Goal: Information Seeking & Learning: Learn about a topic

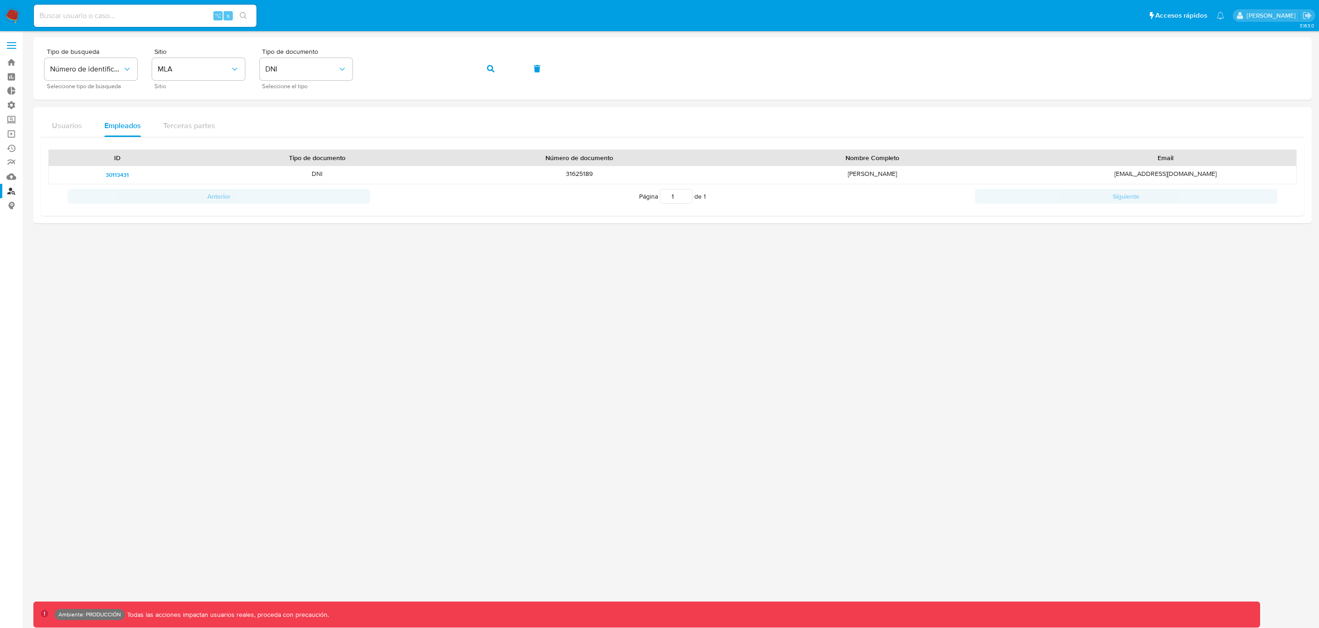
click at [130, 8] on div "⌥ s" at bounding box center [145, 16] width 223 height 22
click at [130, 13] on input at bounding box center [145, 16] width 223 height 12
type input "fravega"
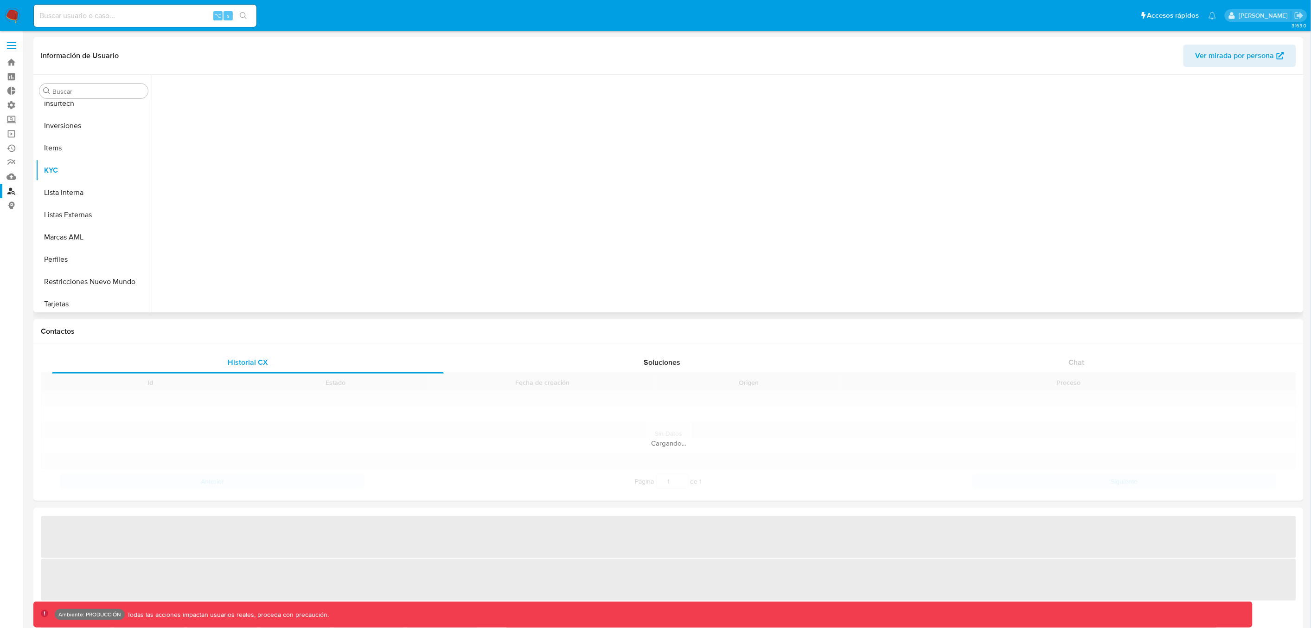
scroll to position [503, 0]
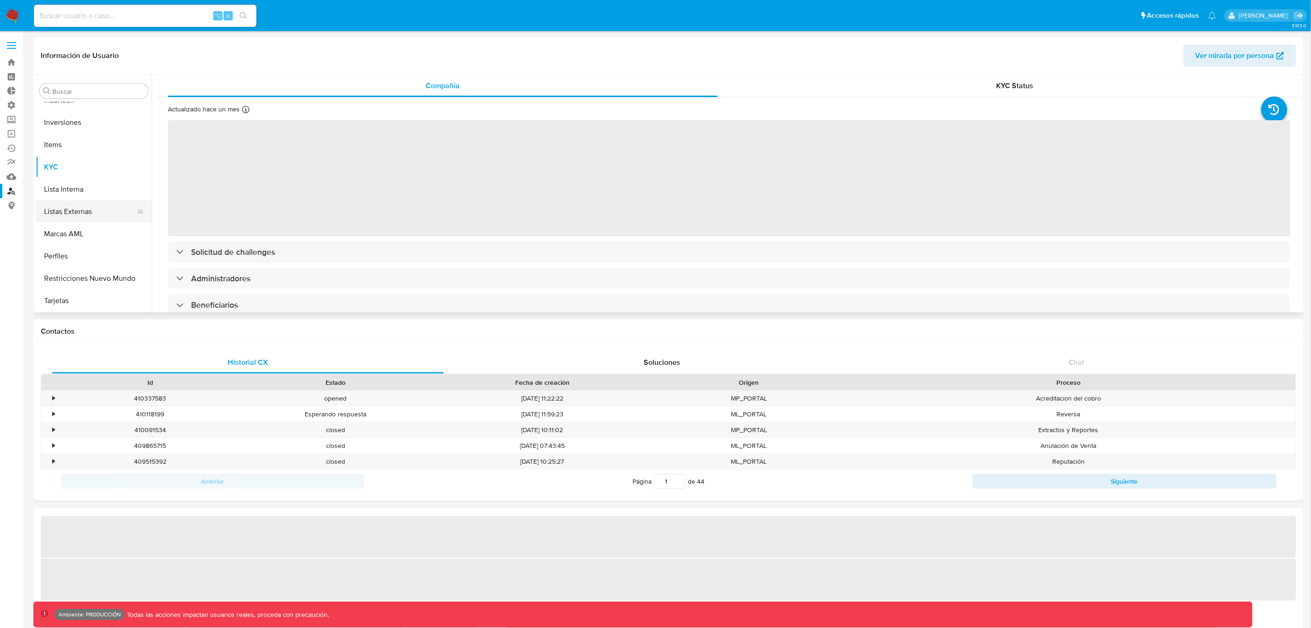
select select "10"
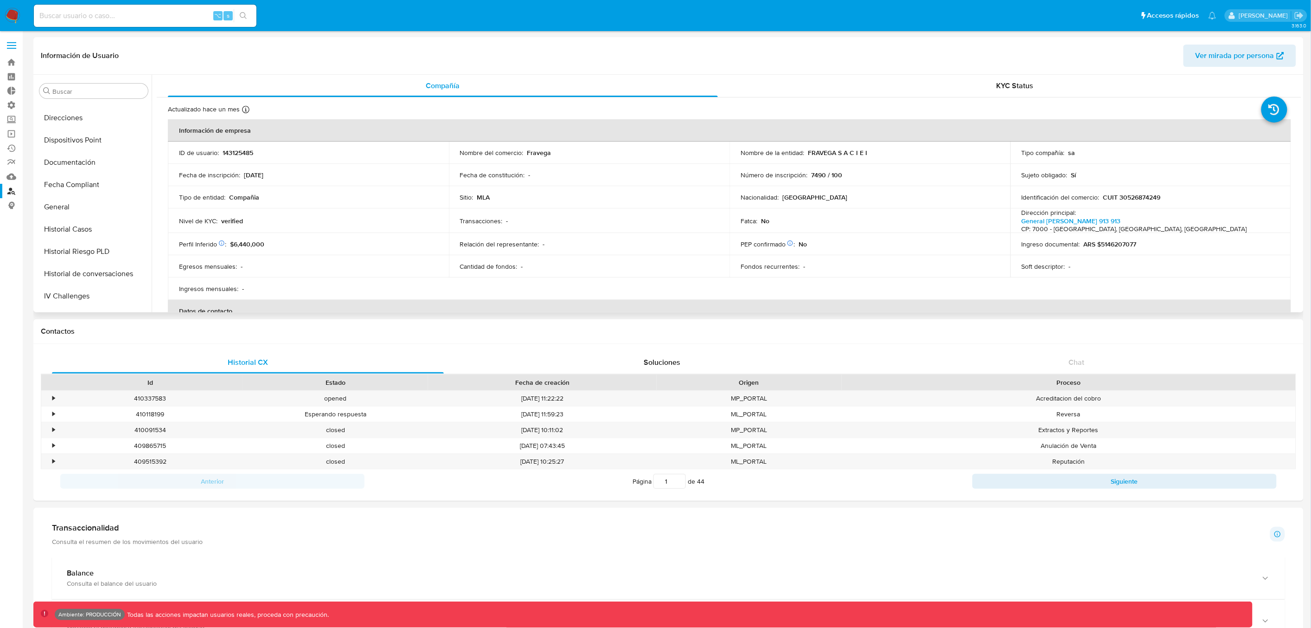
scroll to position [259, 0]
click at [70, 233] on button "Historial Casos" at bounding box center [90, 233] width 109 height 22
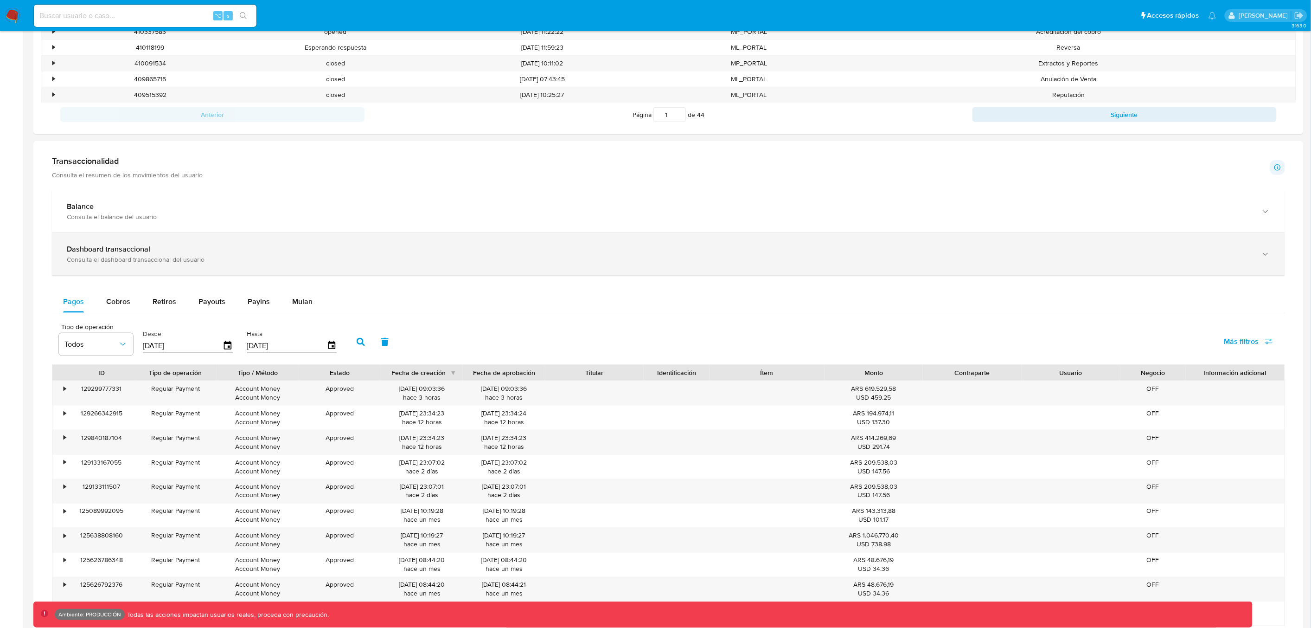
scroll to position [332, 0]
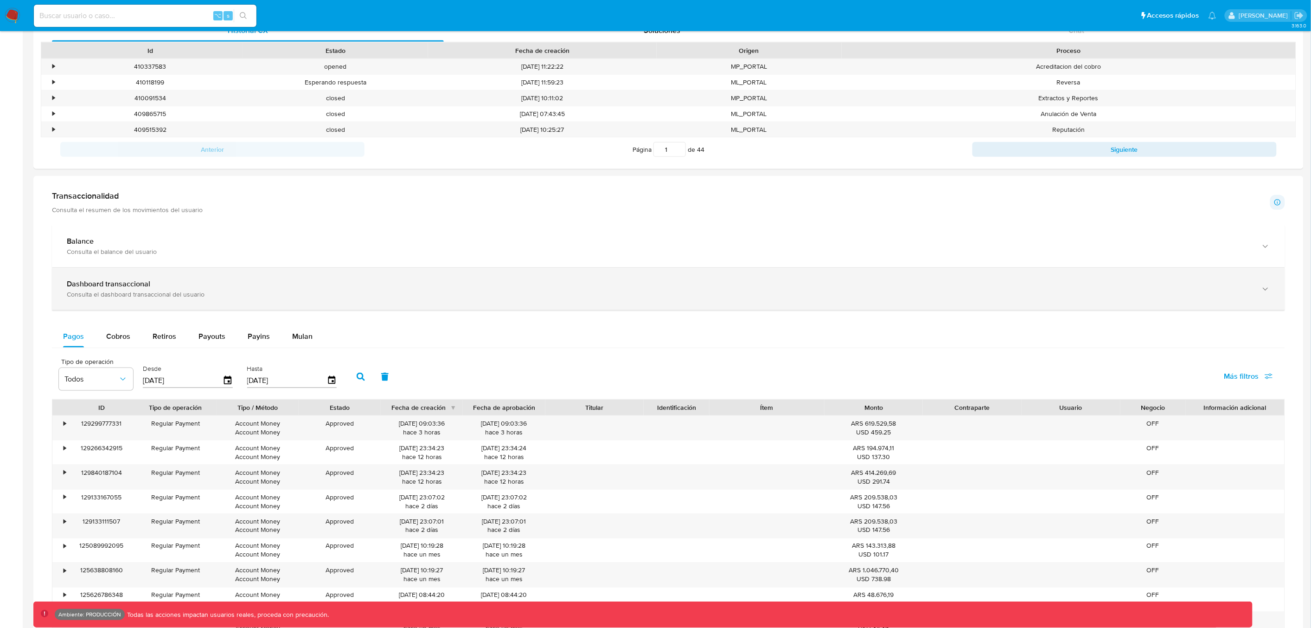
click at [1269, 288] on icon "button" at bounding box center [1265, 288] width 9 height 9
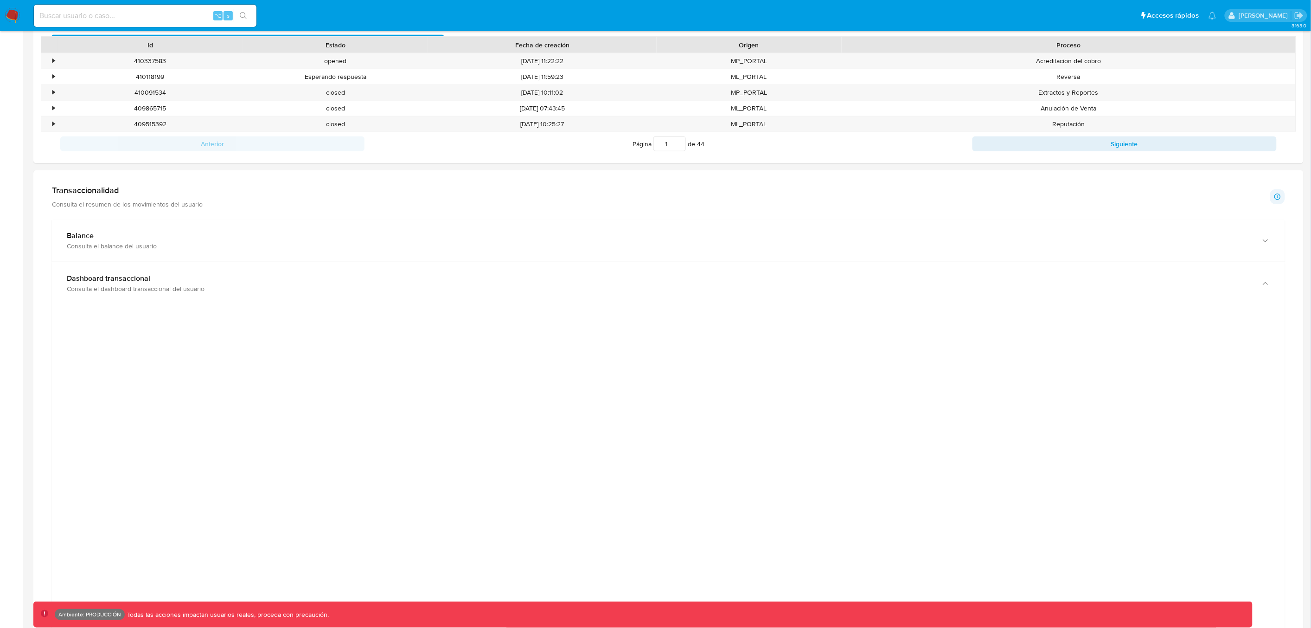
scroll to position [337, 0]
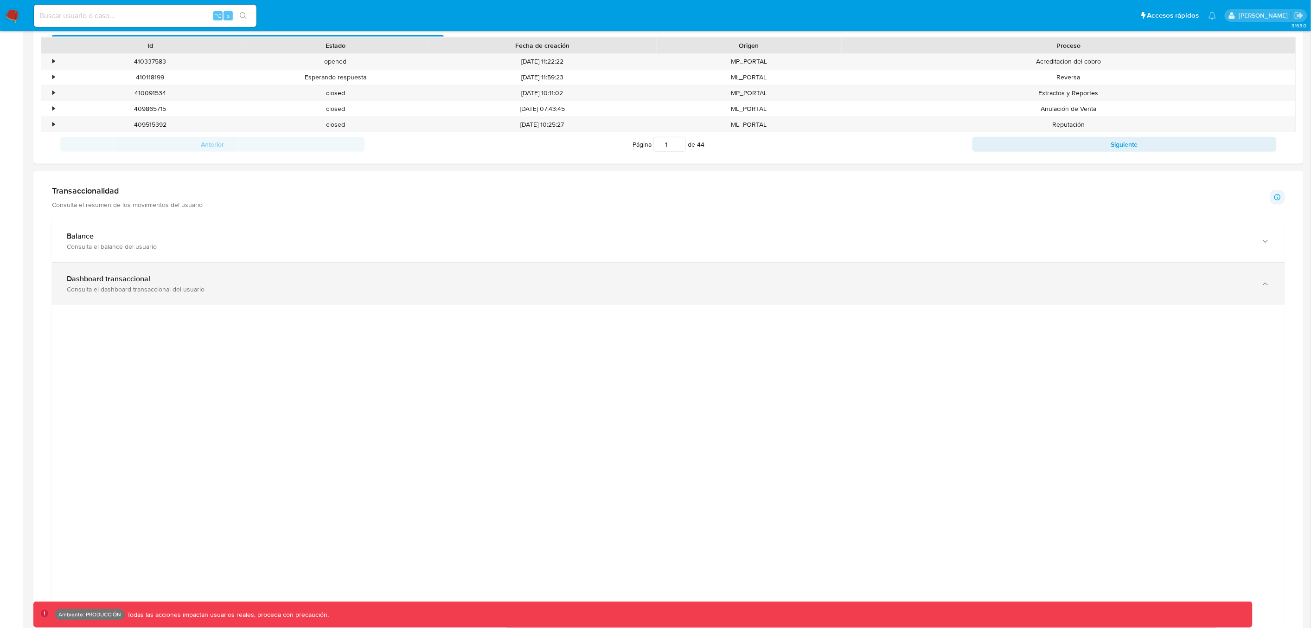
click at [1269, 284] on icon "button" at bounding box center [1265, 283] width 9 height 9
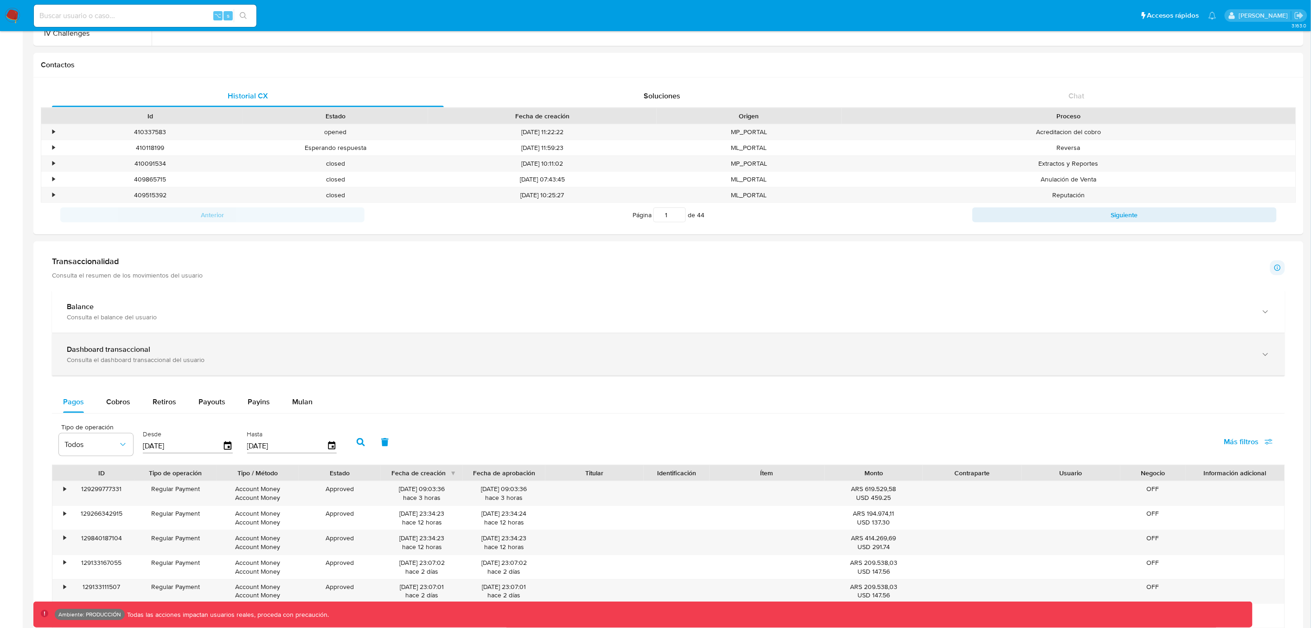
scroll to position [252, 0]
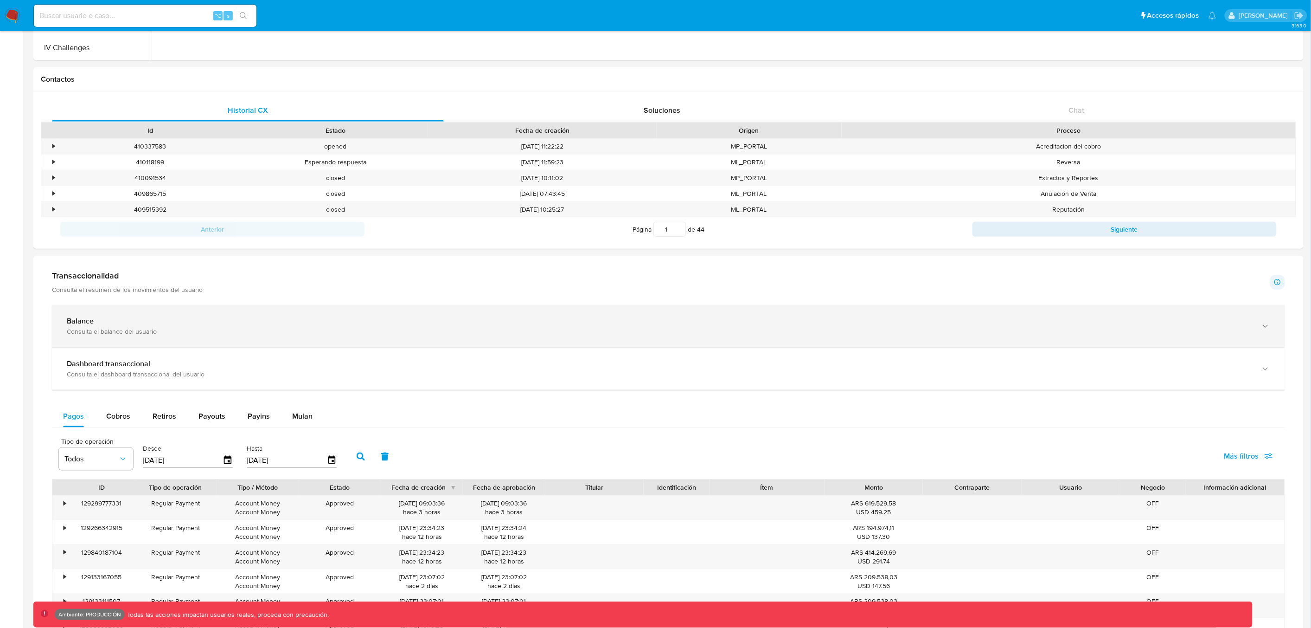
click at [1262, 329] on icon "button" at bounding box center [1265, 325] width 9 height 9
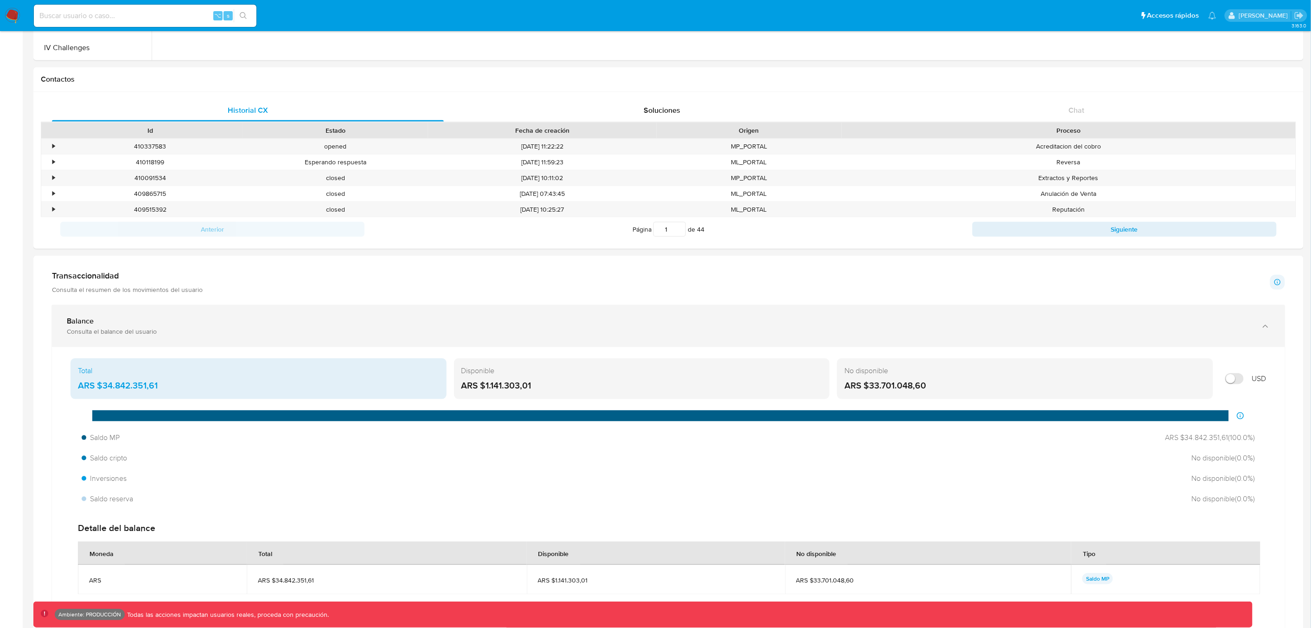
click at [1268, 328] on icon "button" at bounding box center [1265, 325] width 9 height 9
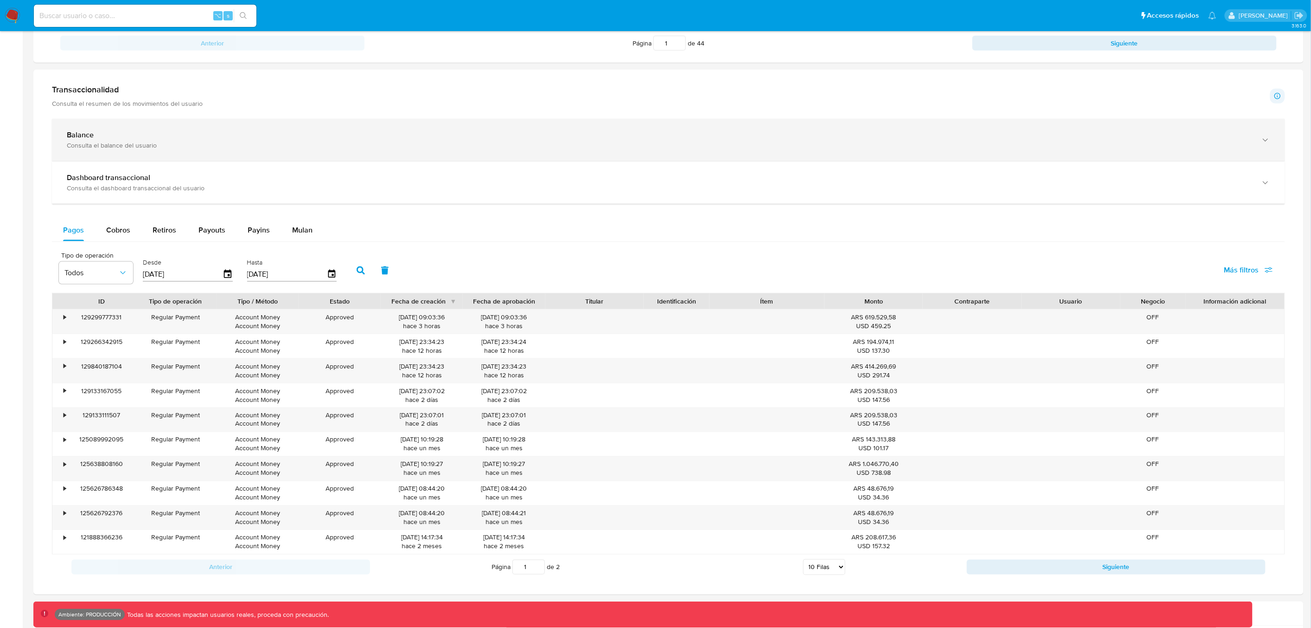
scroll to position [512, 0]
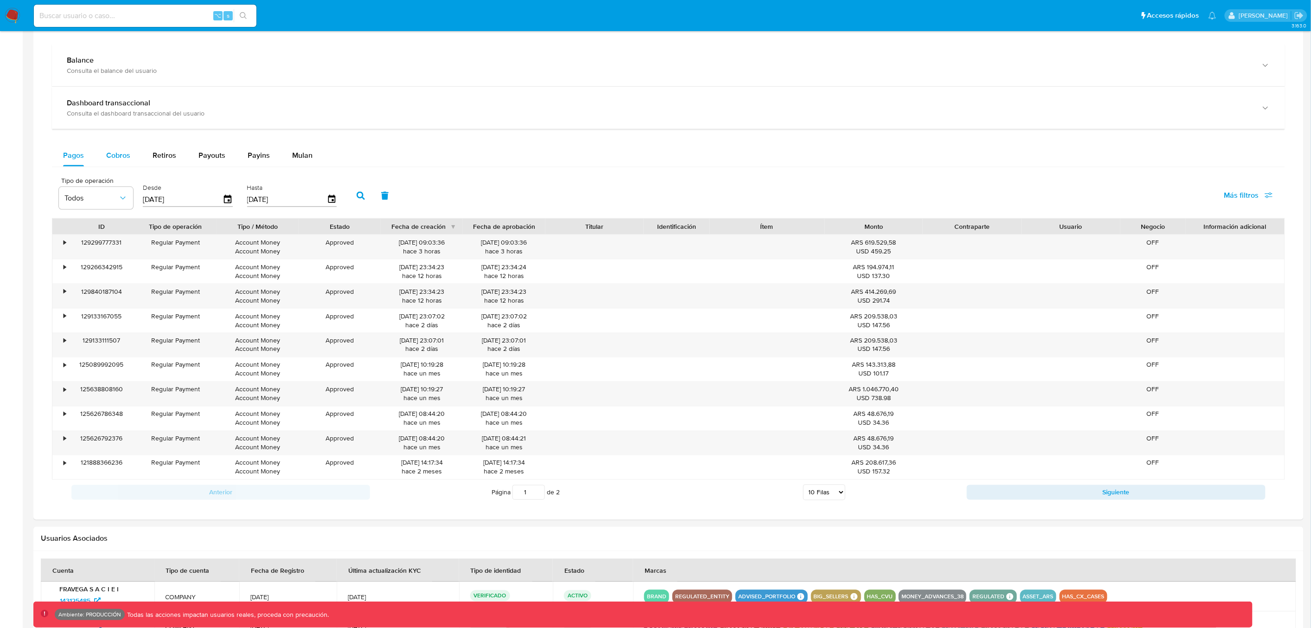
click at [133, 159] on button "Cobros" at bounding box center [118, 155] width 46 height 22
select select "10"
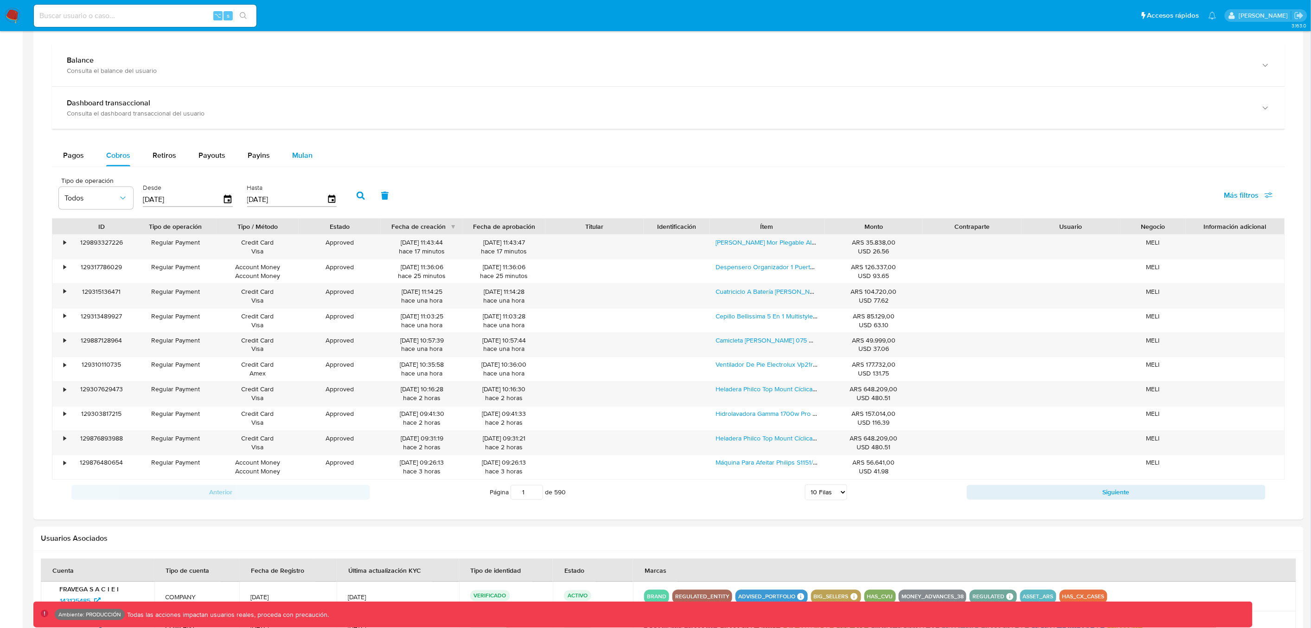
click at [306, 157] on span "Mulan" at bounding box center [302, 155] width 20 height 11
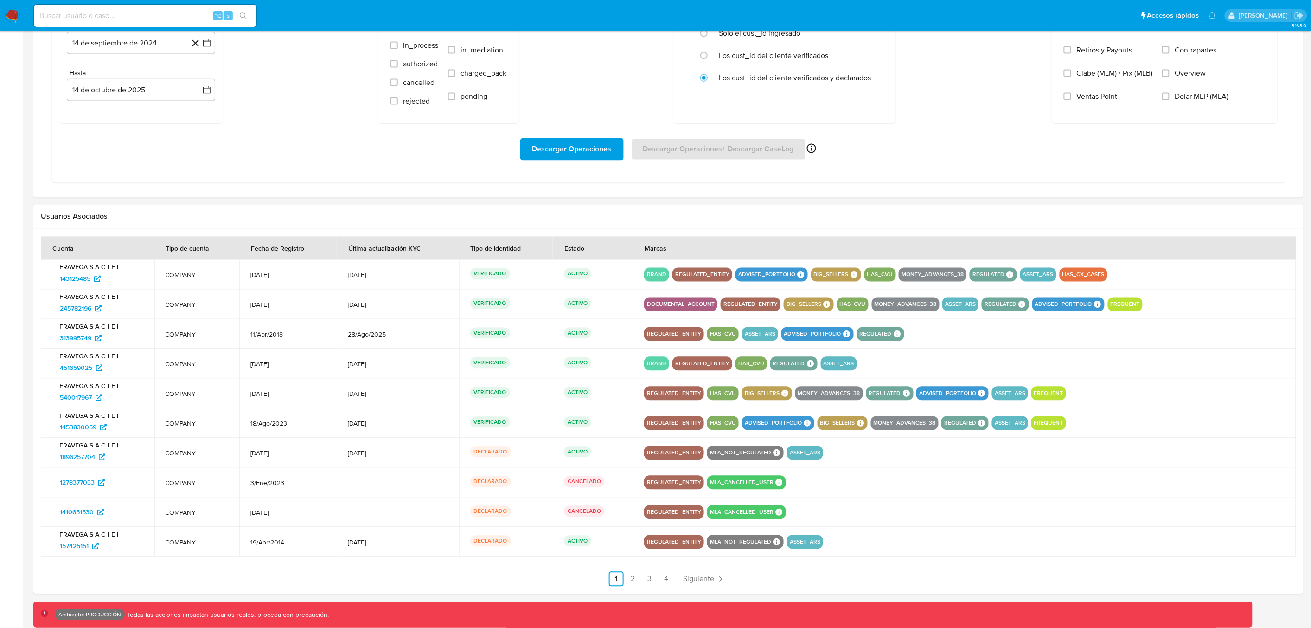
scroll to position [730, 0]
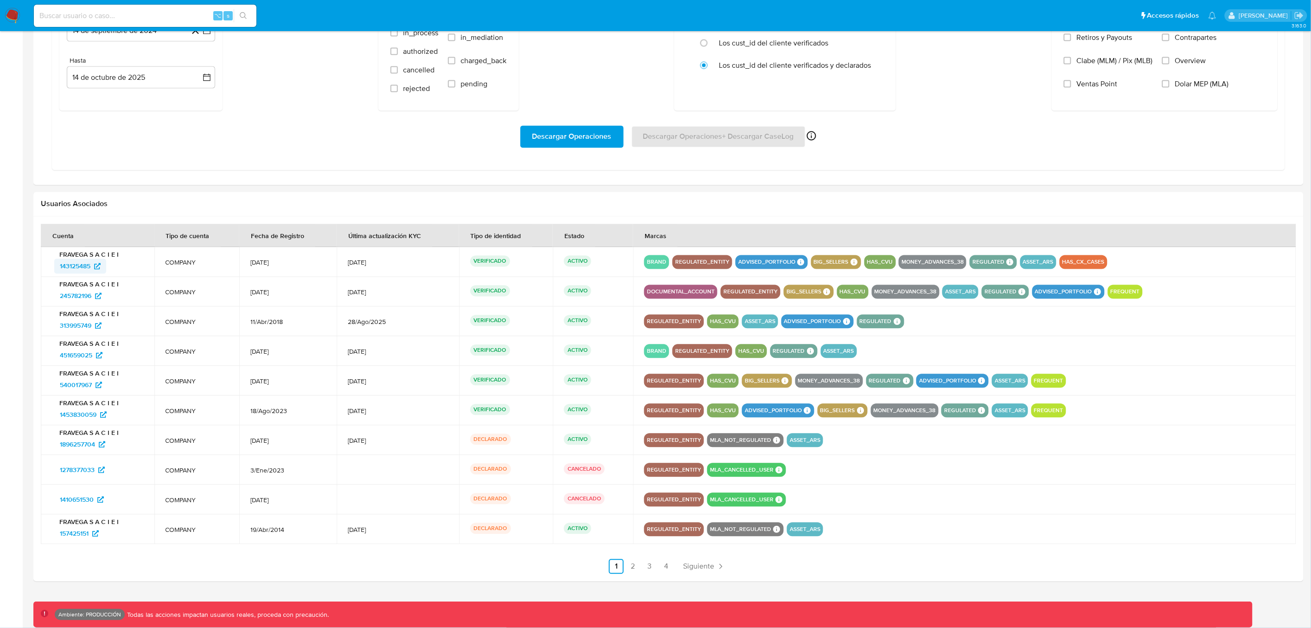
click at [75, 265] on span "143125485" at bounding box center [75, 266] width 31 height 15
click at [128, 16] on input at bounding box center [145, 16] width 223 height 12
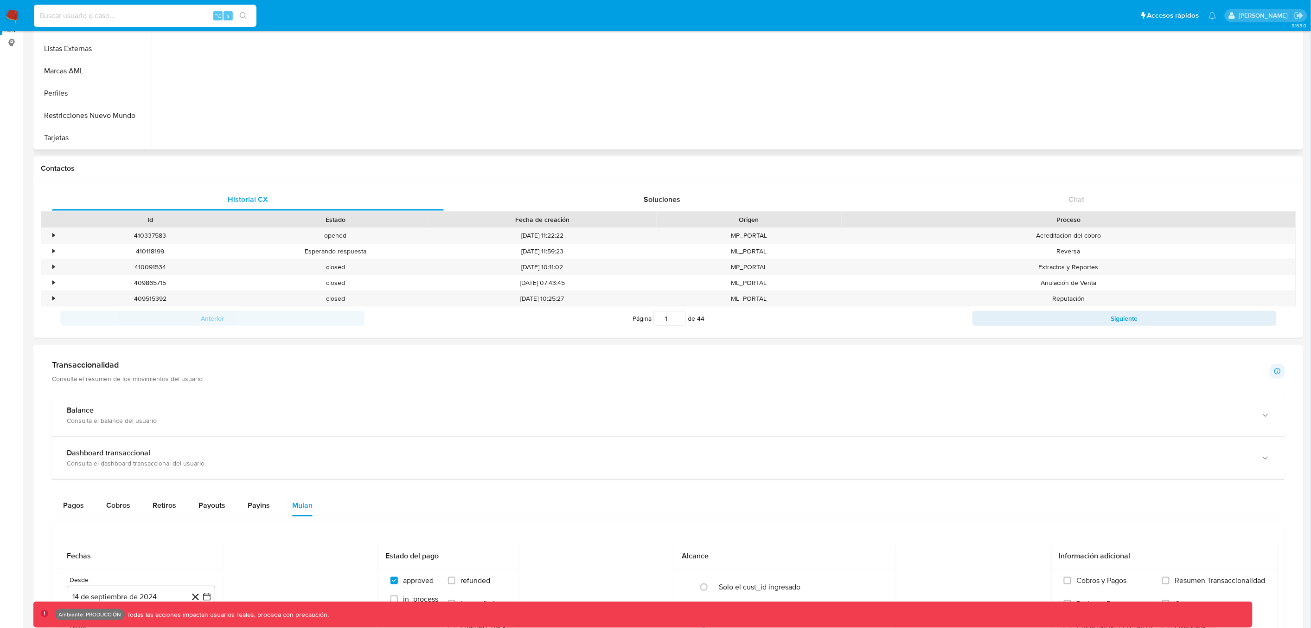
scroll to position [16, 0]
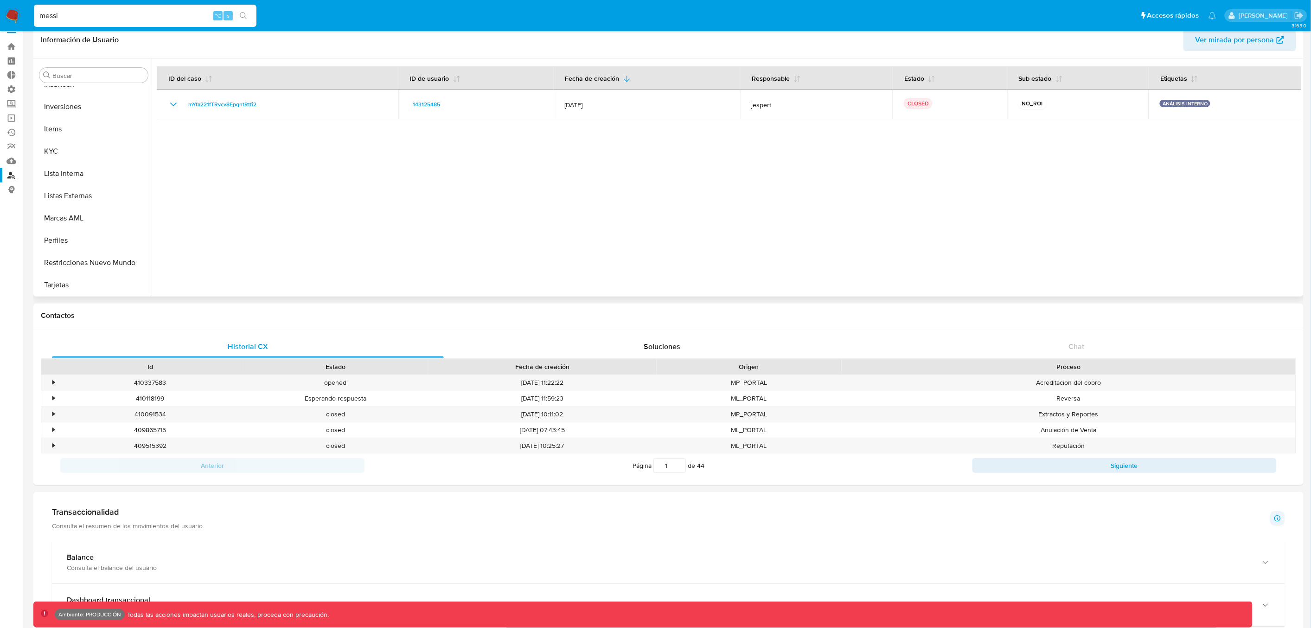
type input "messi"
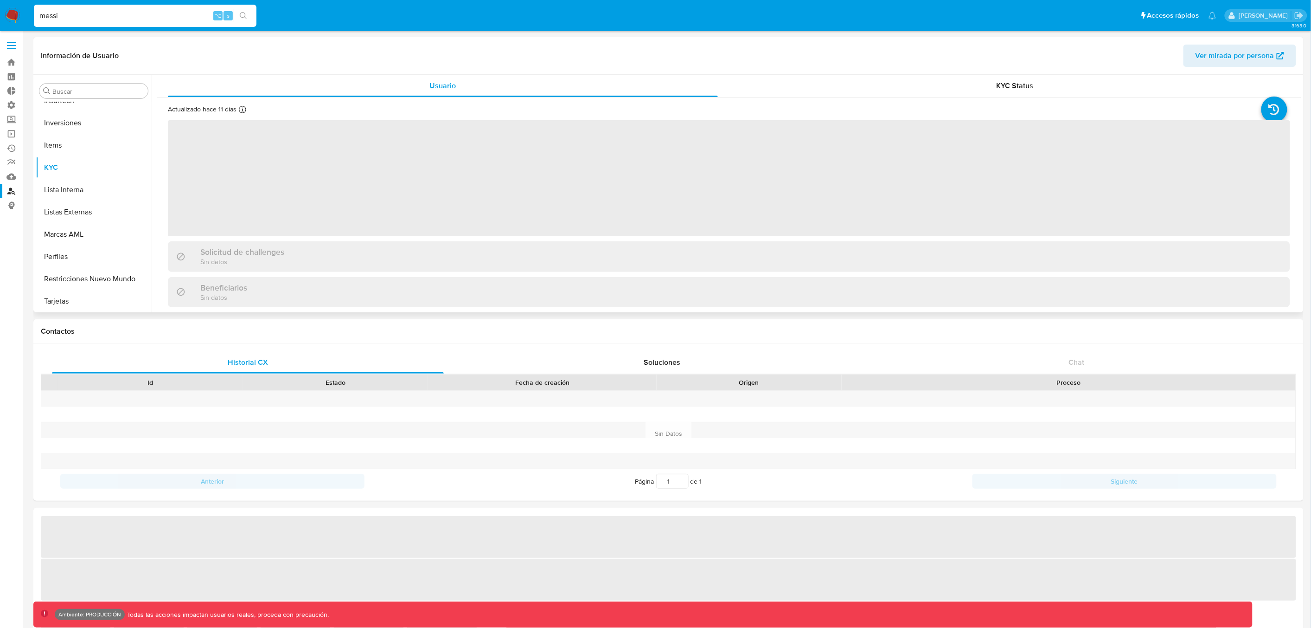
scroll to position [503, 0]
select select "10"
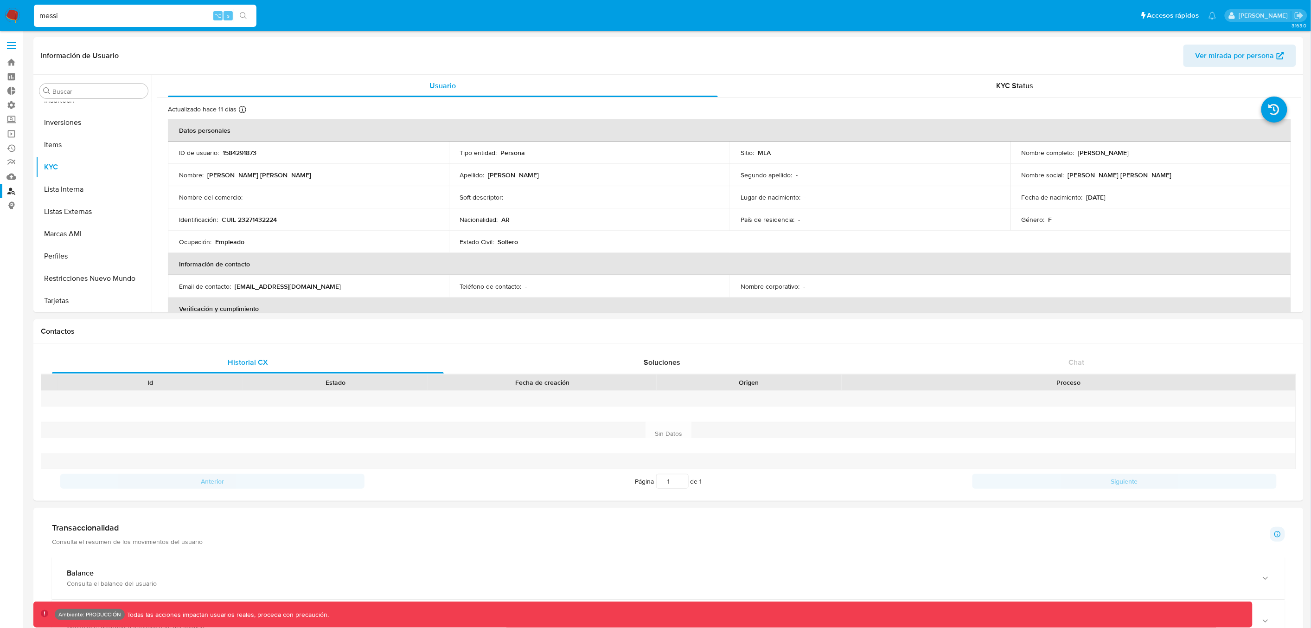
click at [40, 17] on input "messi" at bounding box center [145, 16] width 223 height 12
click at [114, 16] on input "leionel messi" at bounding box center [145, 16] width 223 height 12
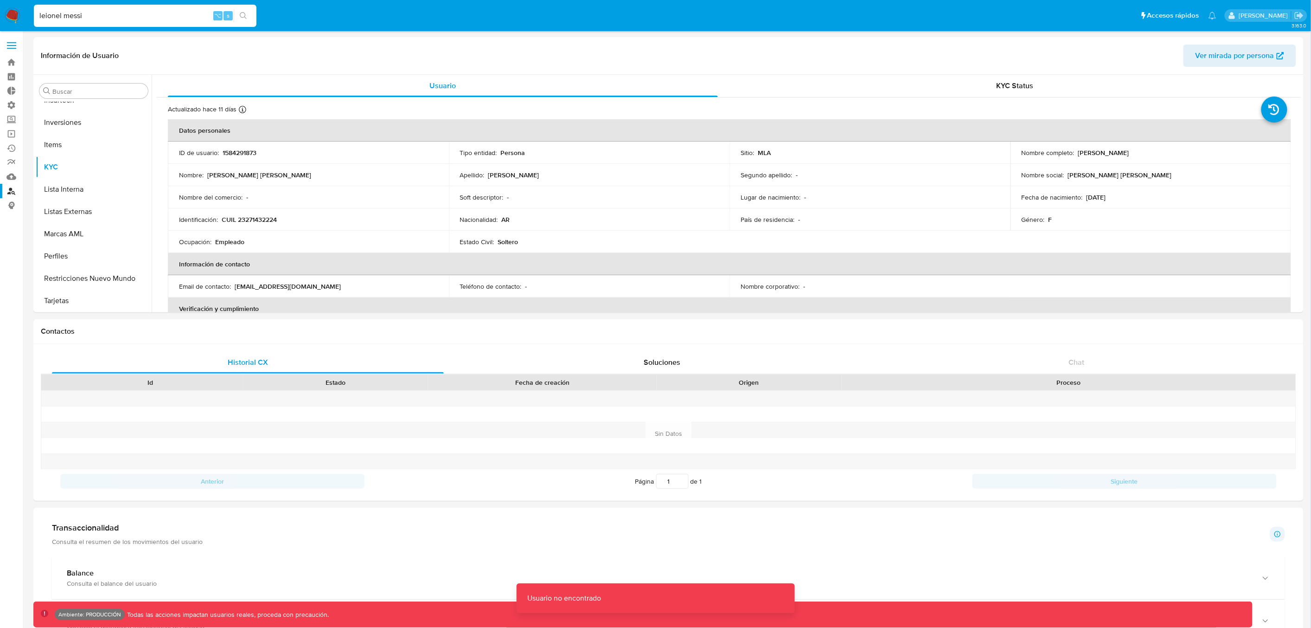
click at [81, 19] on input "leionel messi" at bounding box center [145, 16] width 223 height 12
drag, startPoint x: 64, startPoint y: 17, endPoint x: 6, endPoint y: 14, distance: 57.6
click at [6, 14] on nav "Pausado Ver notificaciones leionel messi ⌥ s Accesos rápidos Presiona las sigui…" at bounding box center [655, 15] width 1311 height 31
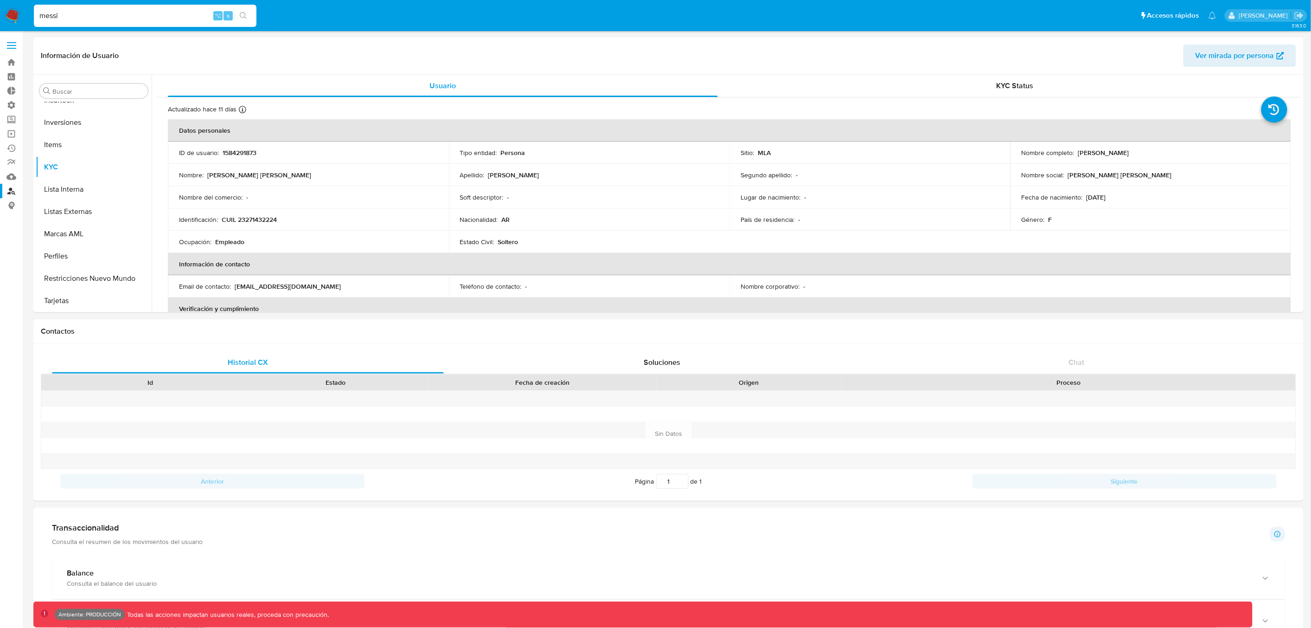
type input "messi"
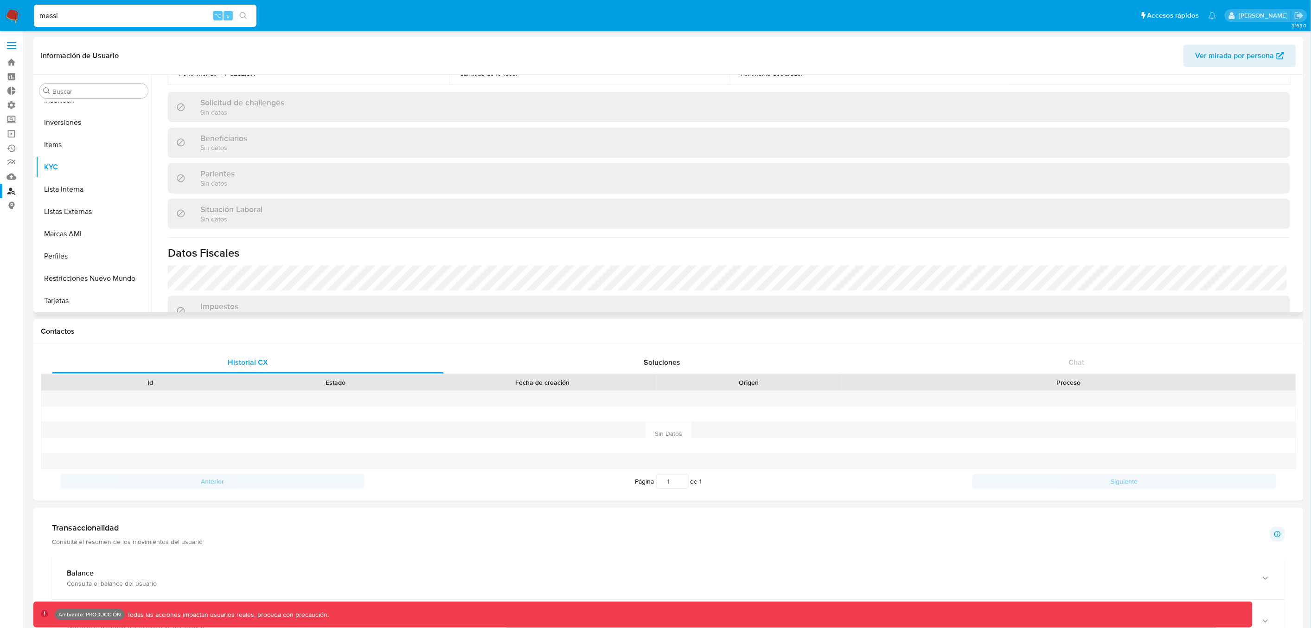
scroll to position [394, 0]
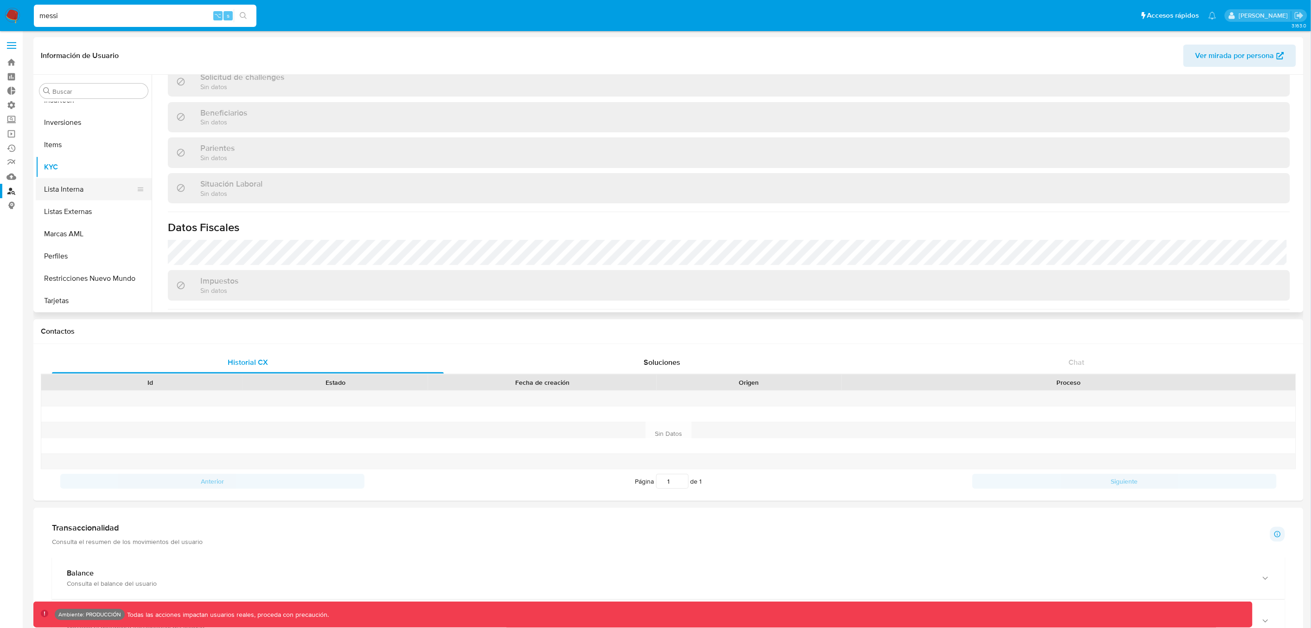
click at [81, 190] on button "Lista Interna" at bounding box center [90, 189] width 109 height 22
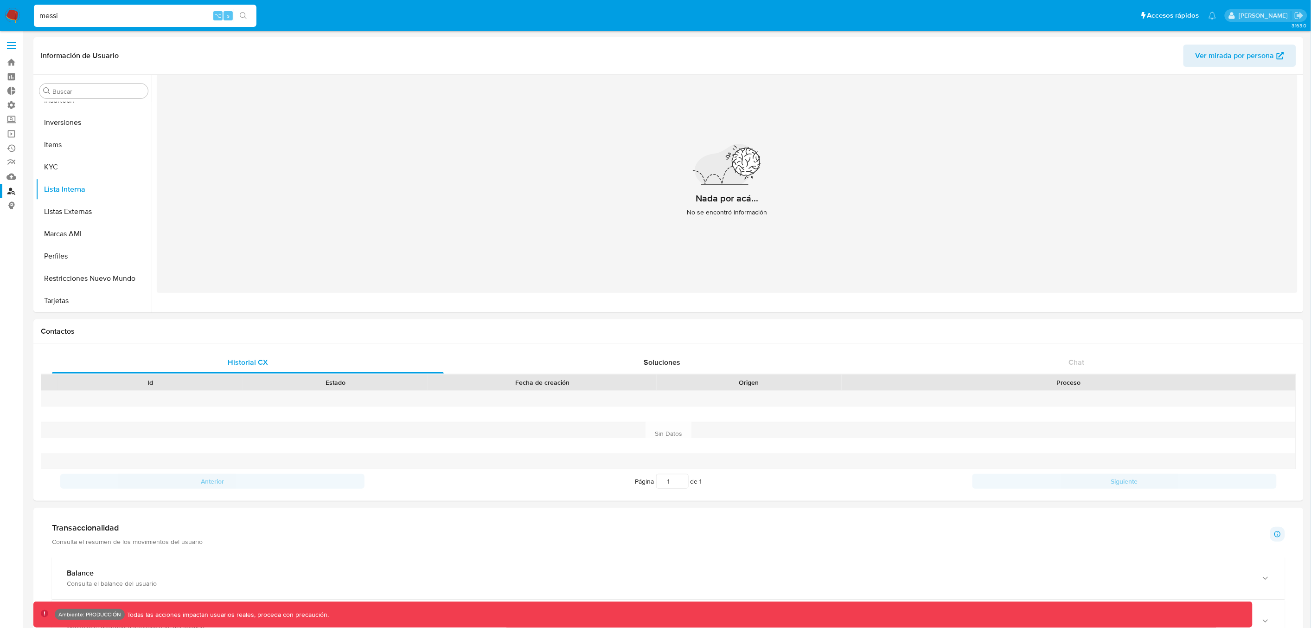
click at [93, 18] on input "messi" at bounding box center [145, 16] width 223 height 12
click at [69, 212] on button "Listas Externas" at bounding box center [90, 211] width 109 height 22
click at [65, 256] on button "Perfiles" at bounding box center [90, 255] width 109 height 22
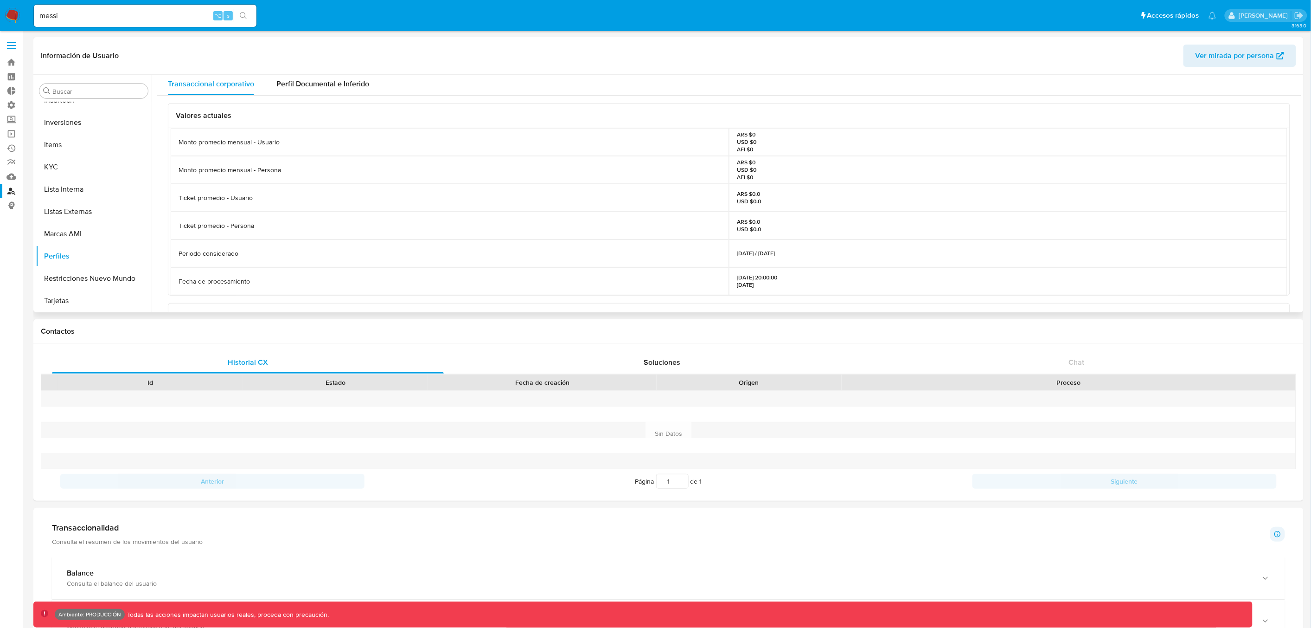
scroll to position [0, 0]
click at [17, 45] on label at bounding box center [11, 45] width 23 height 19
click at [0, 0] on input "checkbox" at bounding box center [0, 0] width 0 height 0
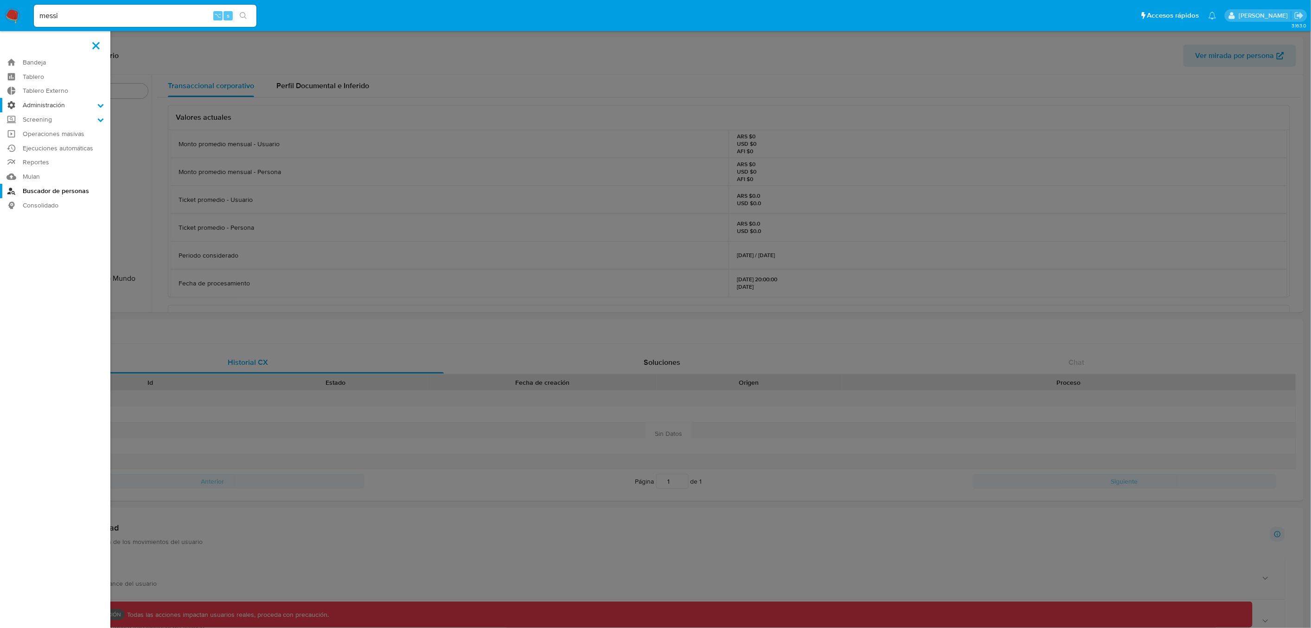
click at [40, 107] on label "Administración" at bounding box center [55, 105] width 110 height 14
click at [0, 0] on input "Administración" at bounding box center [0, 0] width 0 height 0
click at [41, 143] on link "Usuarios" at bounding box center [55, 142] width 110 height 12
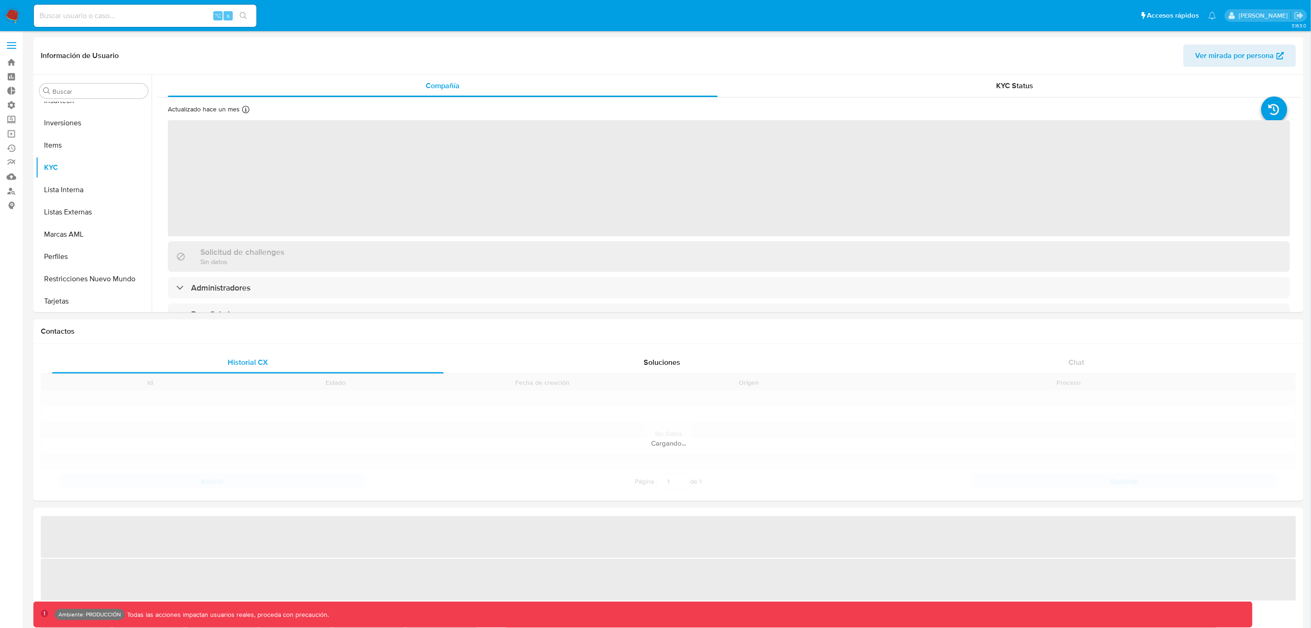
scroll to position [503, 0]
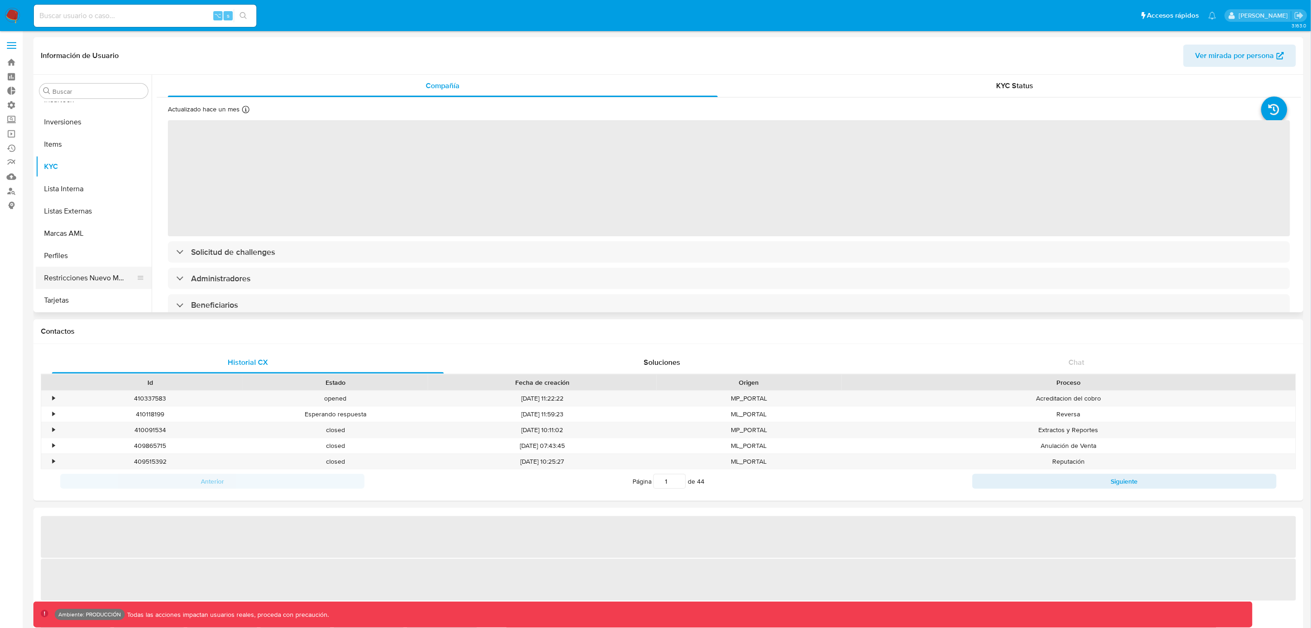
select select "10"
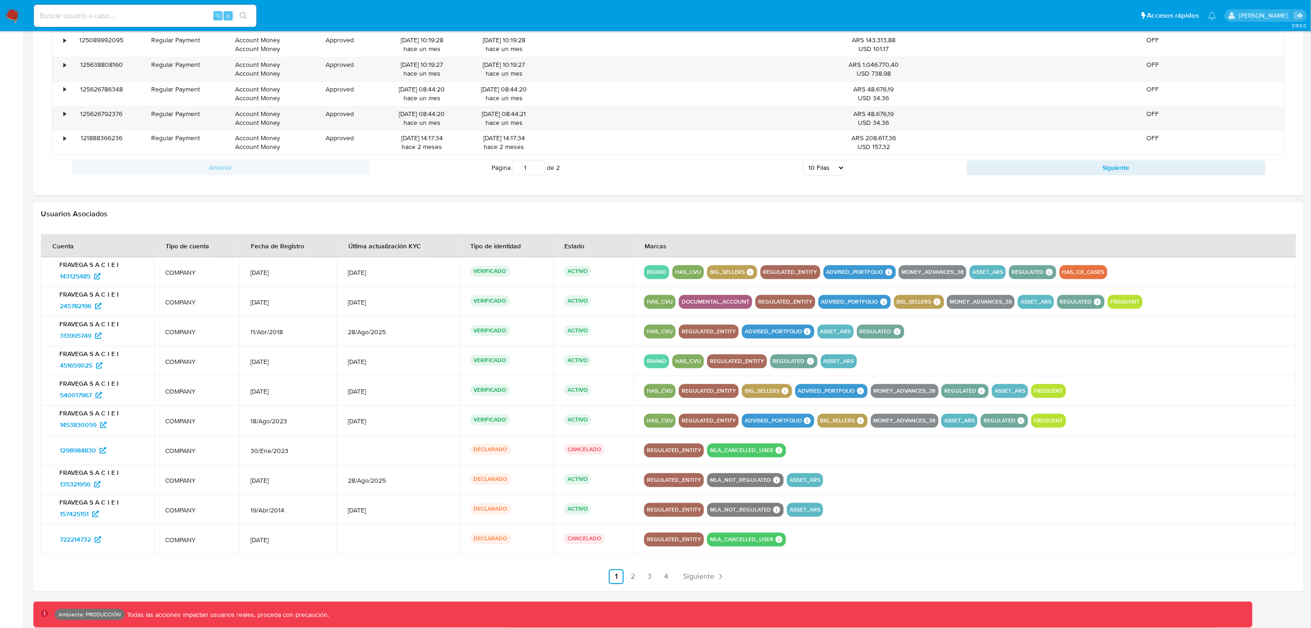
scroll to position [848, 0]
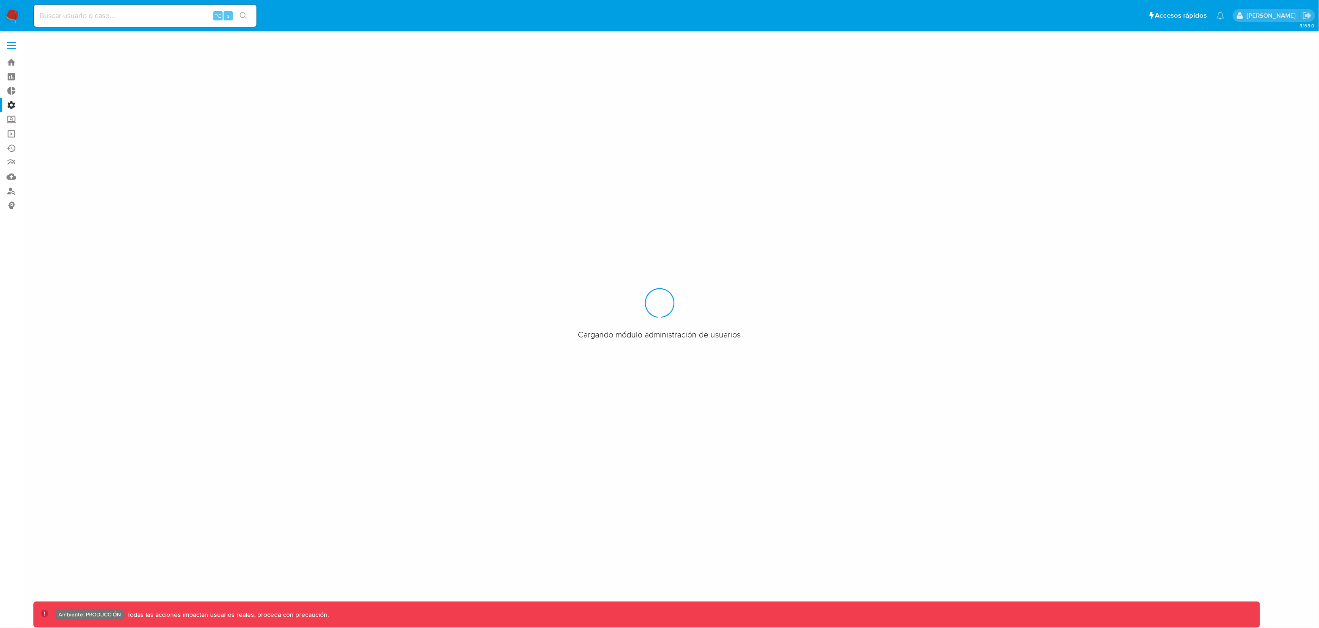
click at [122, 16] on input at bounding box center [145, 16] width 223 height 12
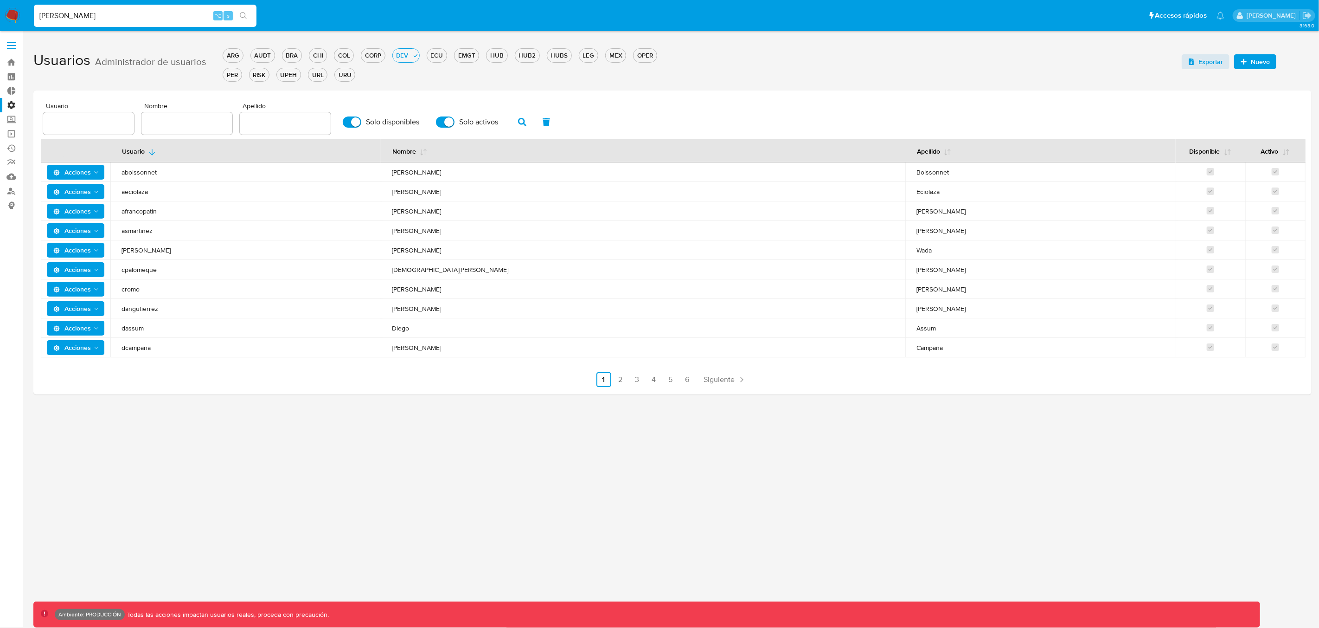
type input "[PERSON_NAME]"
drag, startPoint x: 108, startPoint y: 6, endPoint x: 36, endPoint y: 6, distance: 71.9
click at [34, 5] on div "[PERSON_NAME] ⌥ s" at bounding box center [145, 16] width 223 height 26
click at [173, 123] on input "text" at bounding box center [186, 123] width 91 height 12
type input "Lionel"
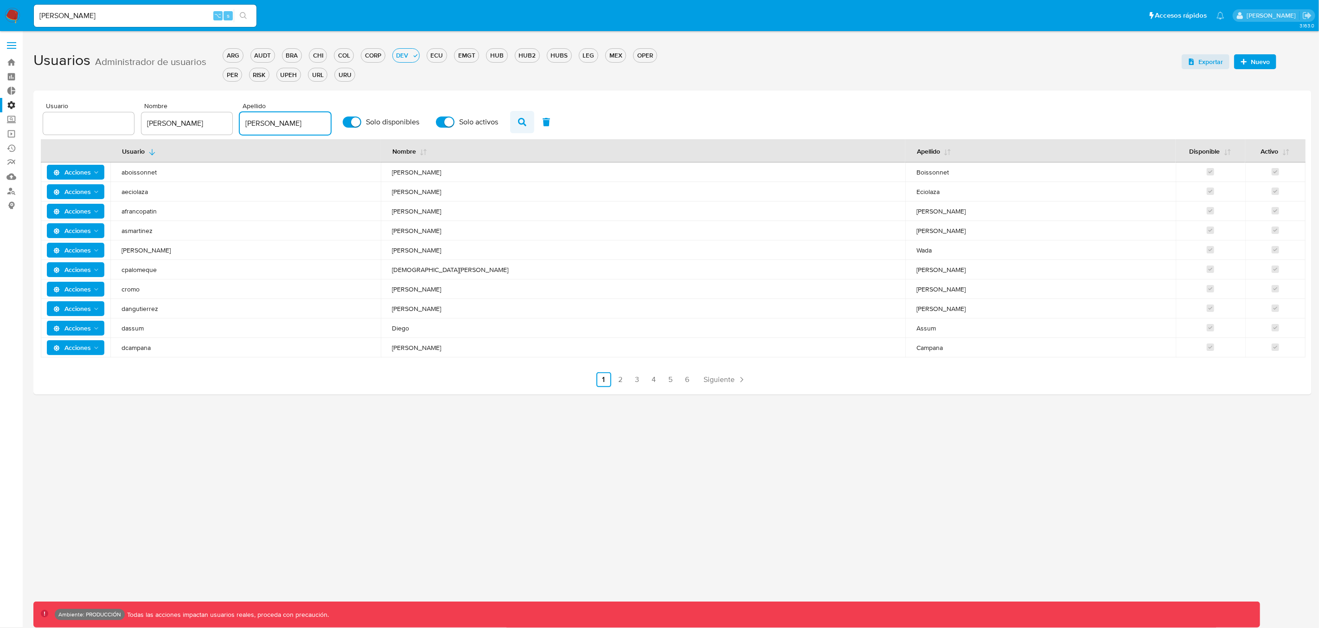
type input "Messi"
click at [518, 121] on icon "button" at bounding box center [522, 122] width 8 height 8
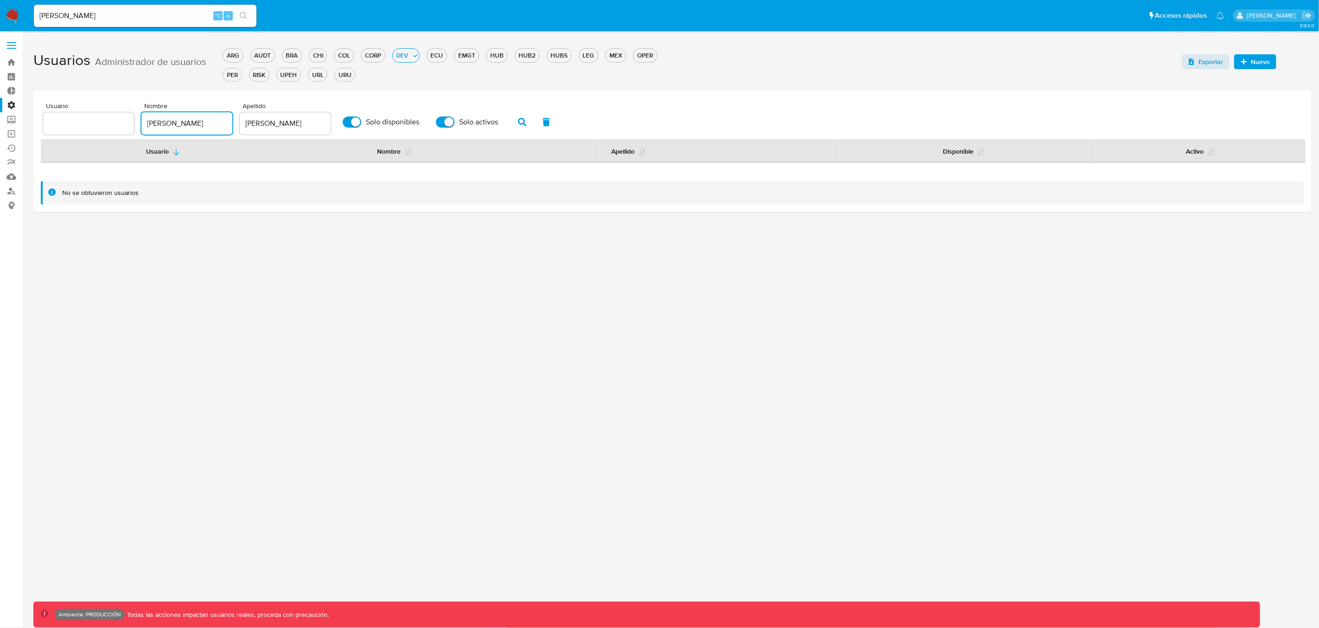
drag, startPoint x: 192, startPoint y: 124, endPoint x: 142, endPoint y: 126, distance: 49.7
click at [143, 126] on input "Lionel" at bounding box center [186, 123] width 91 height 12
click at [518, 122] on icon "button" at bounding box center [522, 122] width 8 height 8
click at [77, 120] on input "text" at bounding box center [88, 123] width 91 height 12
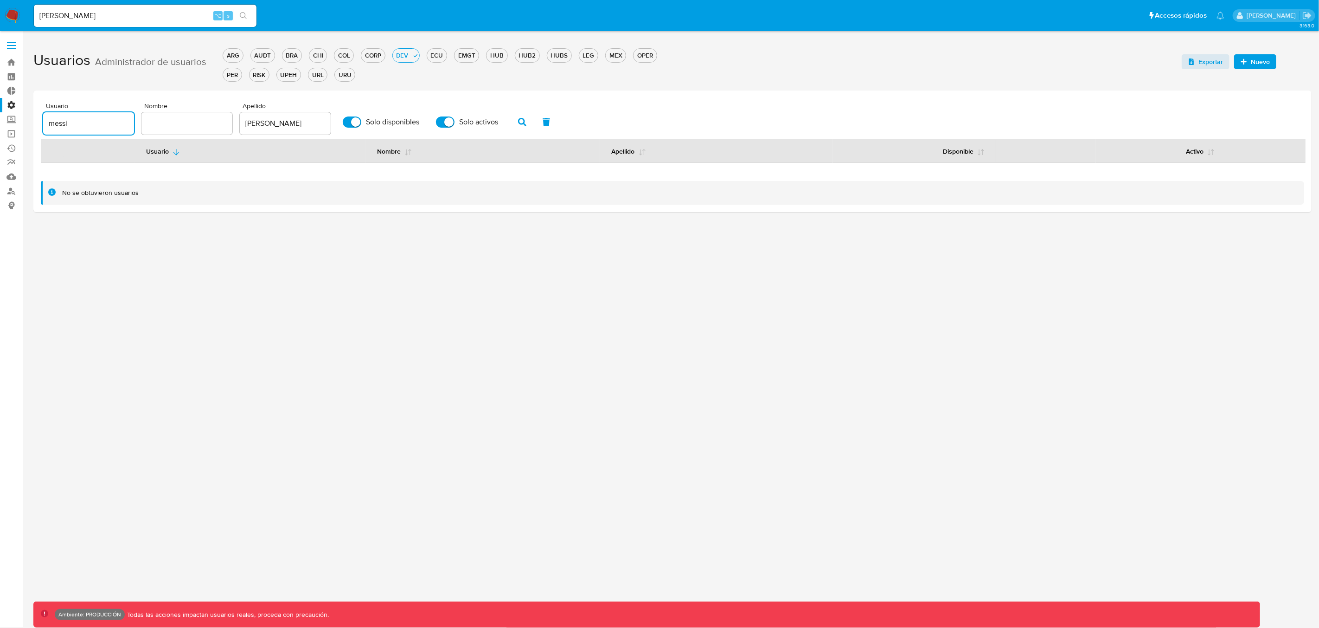
type input "messi"
drag, startPoint x: 251, startPoint y: 123, endPoint x: 229, endPoint y: 123, distance: 21.8
click at [229, 123] on div "Usuario messi Nombre Apellido Messi Solo disponibles Solo activos" at bounding box center [672, 118] width 1259 height 32
click at [510, 115] on button "button" at bounding box center [522, 122] width 24 height 22
click at [518, 120] on icon "button" at bounding box center [522, 122] width 8 height 8
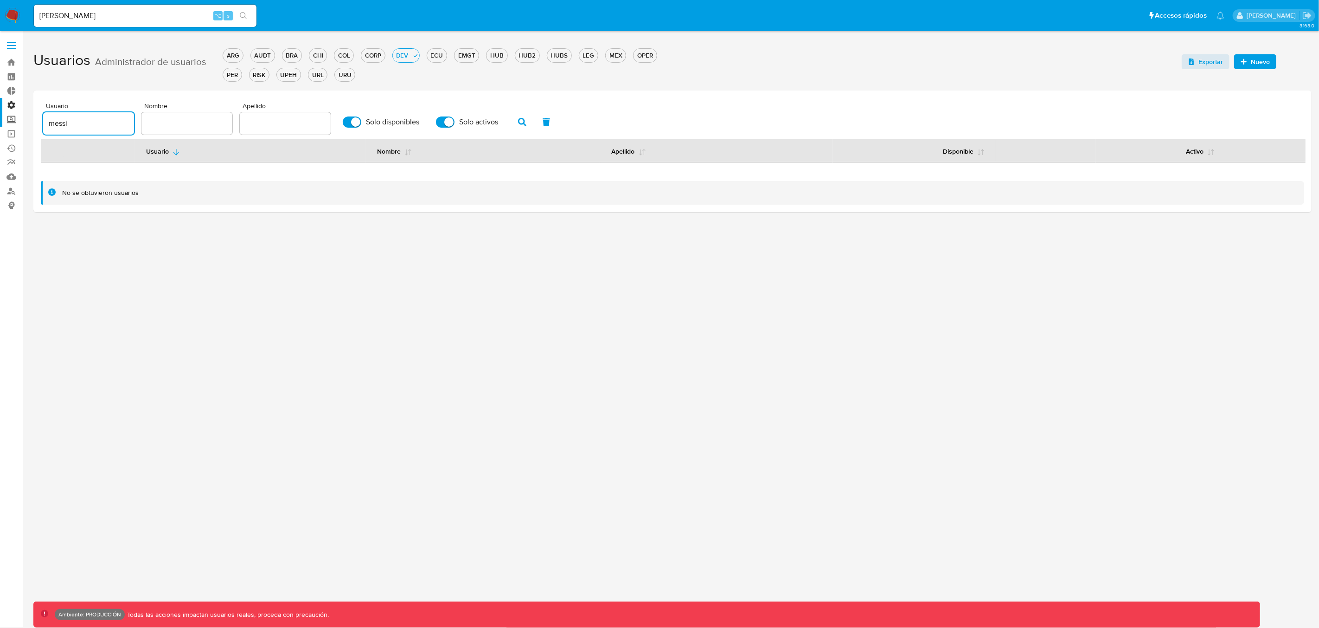
drag, startPoint x: 49, startPoint y: 118, endPoint x: 18, endPoint y: 117, distance: 30.6
click at [18, 117] on section "Bandeja Tablero Tablero Externo Administración Reglas Roles Usuarios Equipos Co…" at bounding box center [659, 314] width 1319 height 628
click at [231, 55] on div "ARG" at bounding box center [232, 55] width 19 height 9
drag, startPoint x: 73, startPoint y: 120, endPoint x: 79, endPoint y: 120, distance: 6.5
click at [73, 120] on input "text" at bounding box center [88, 123] width 91 height 12
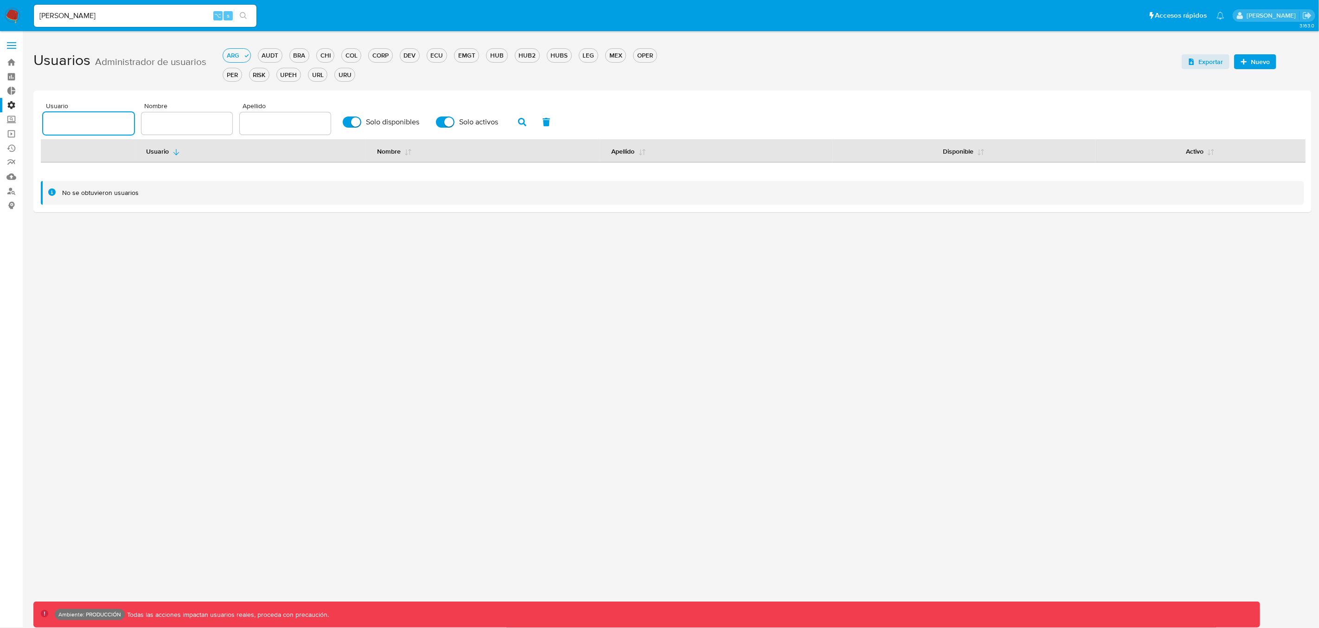
click at [184, 119] on input "text" at bounding box center [186, 123] width 91 height 12
type input "lionel"
type input "messi"
click at [518, 122] on icon "button" at bounding box center [522, 122] width 8 height 8
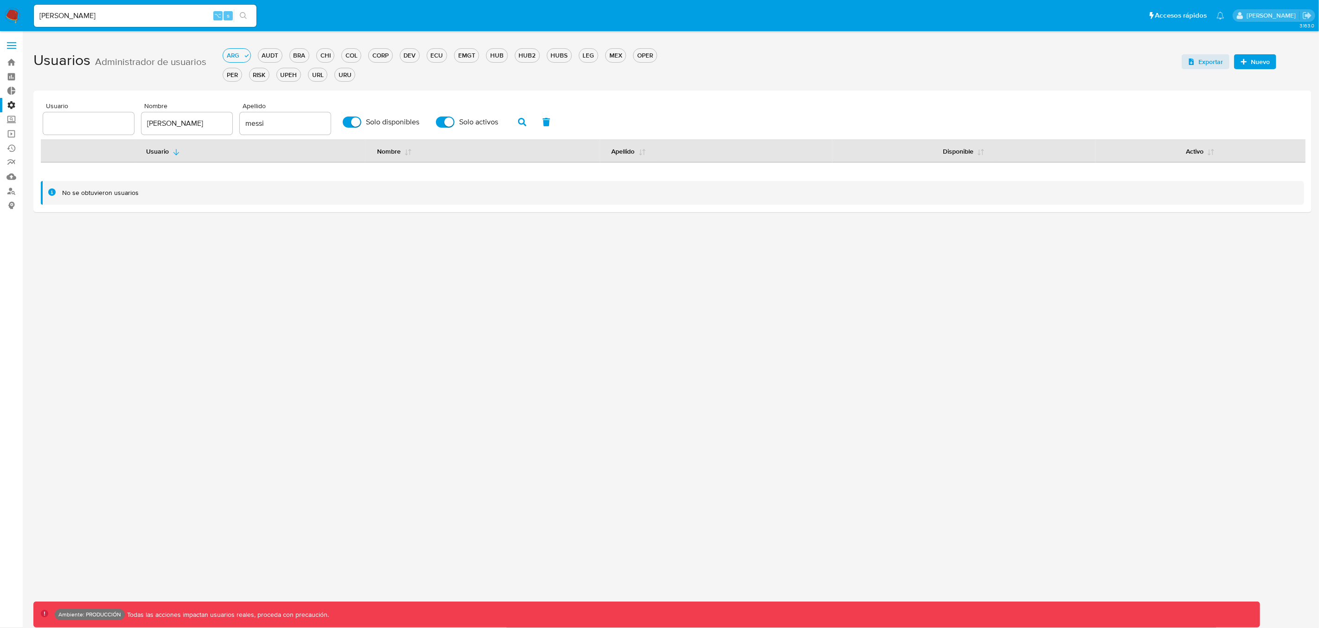
click at [19, 44] on label at bounding box center [11, 45] width 23 height 19
click at [0, 0] on input "checkbox" at bounding box center [0, 0] width 0 height 0
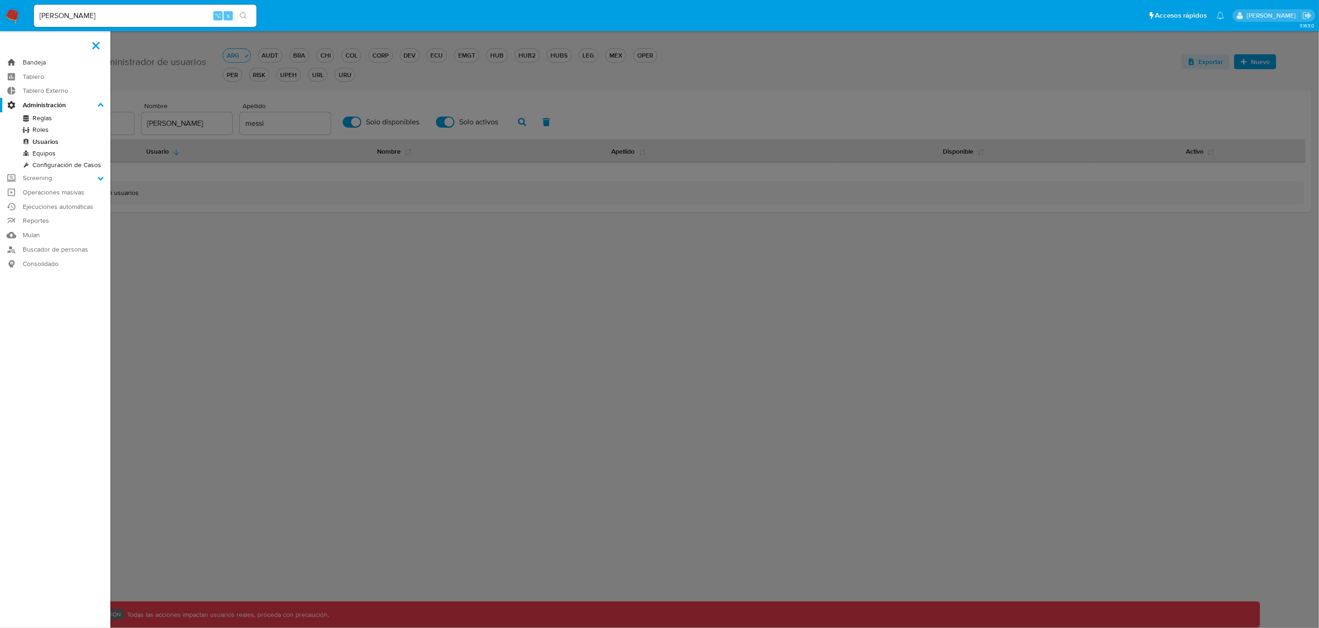
click at [33, 64] on link "Bandeja" at bounding box center [55, 62] width 110 height 14
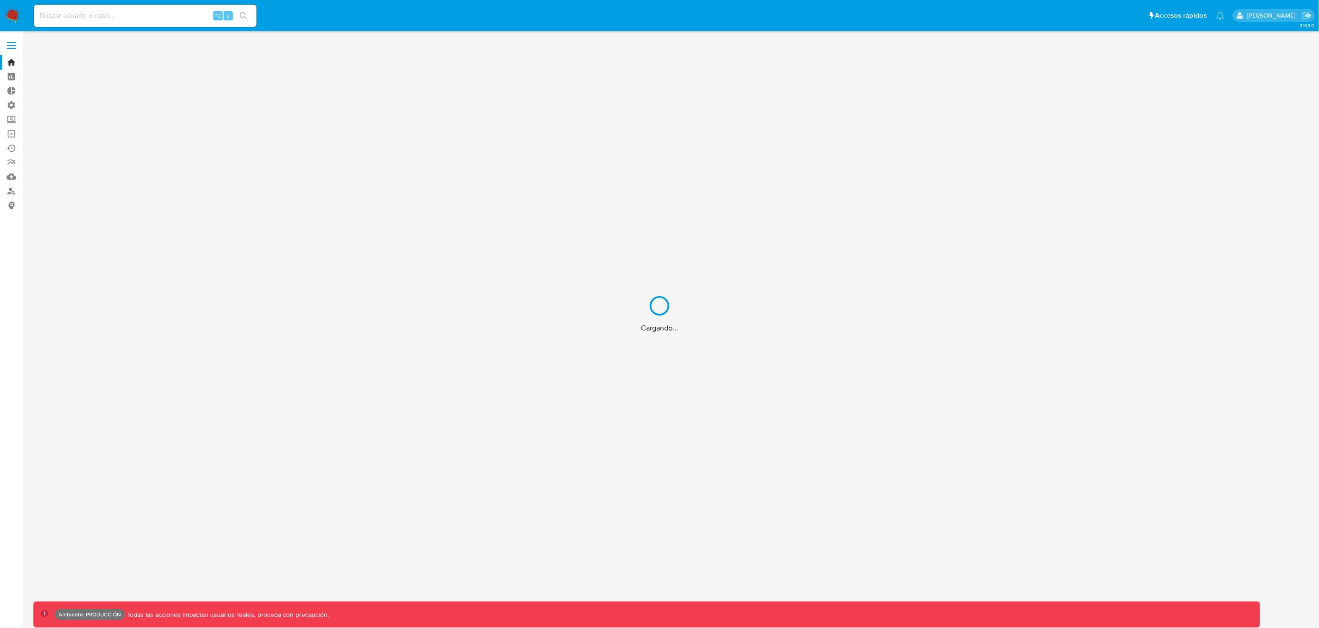
click at [112, 18] on div "Cargando..." at bounding box center [659, 314] width 1319 height 628
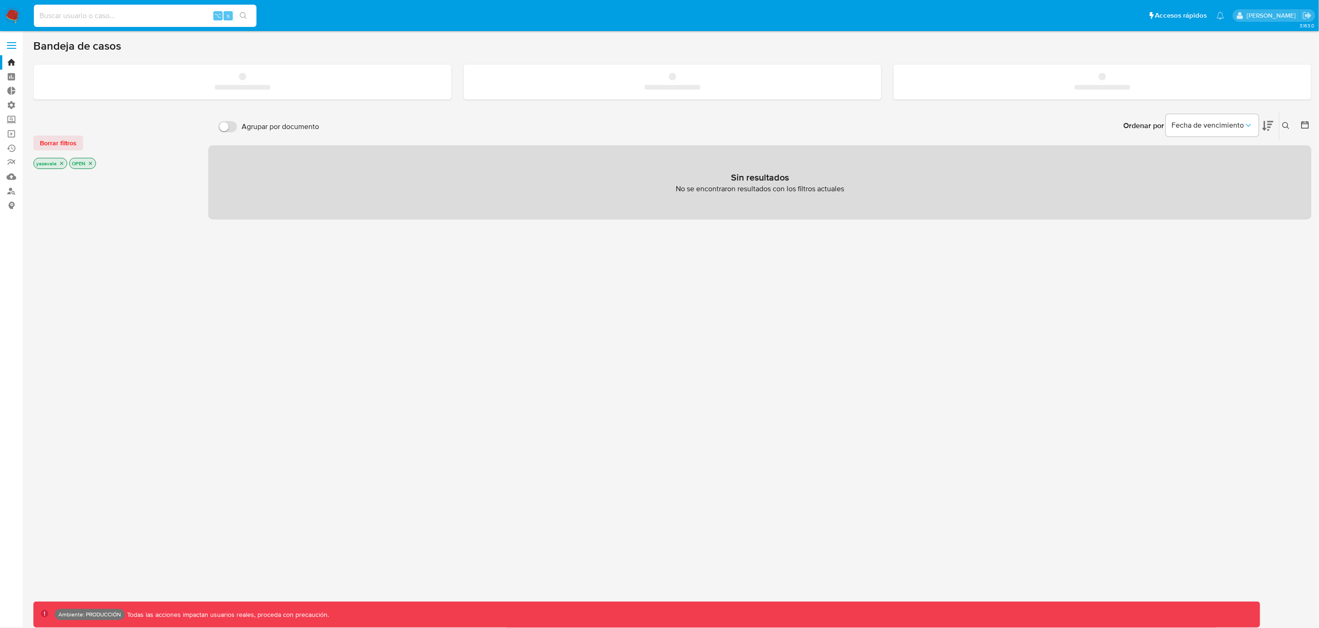
click at [112, 17] on input at bounding box center [145, 16] width 223 height 12
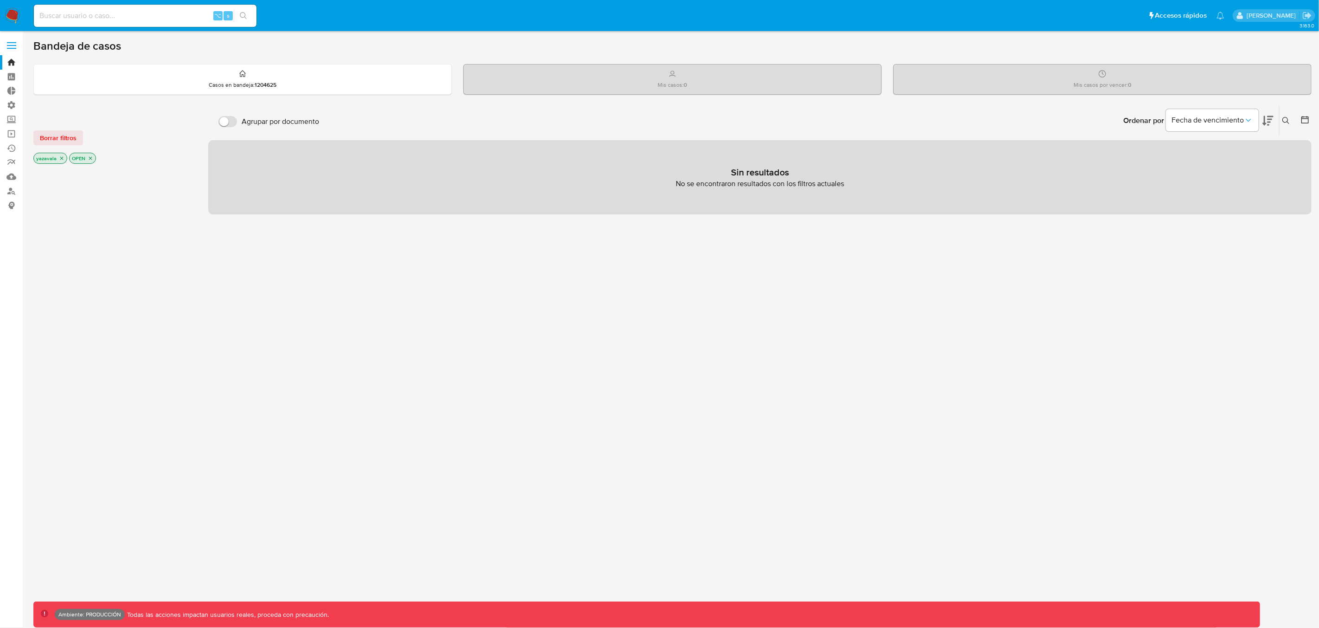
click at [90, 157] on icon "close-filter" at bounding box center [90, 158] width 3 height 3
click at [59, 158] on icon "close-filter" at bounding box center [62, 159] width 6 height 6
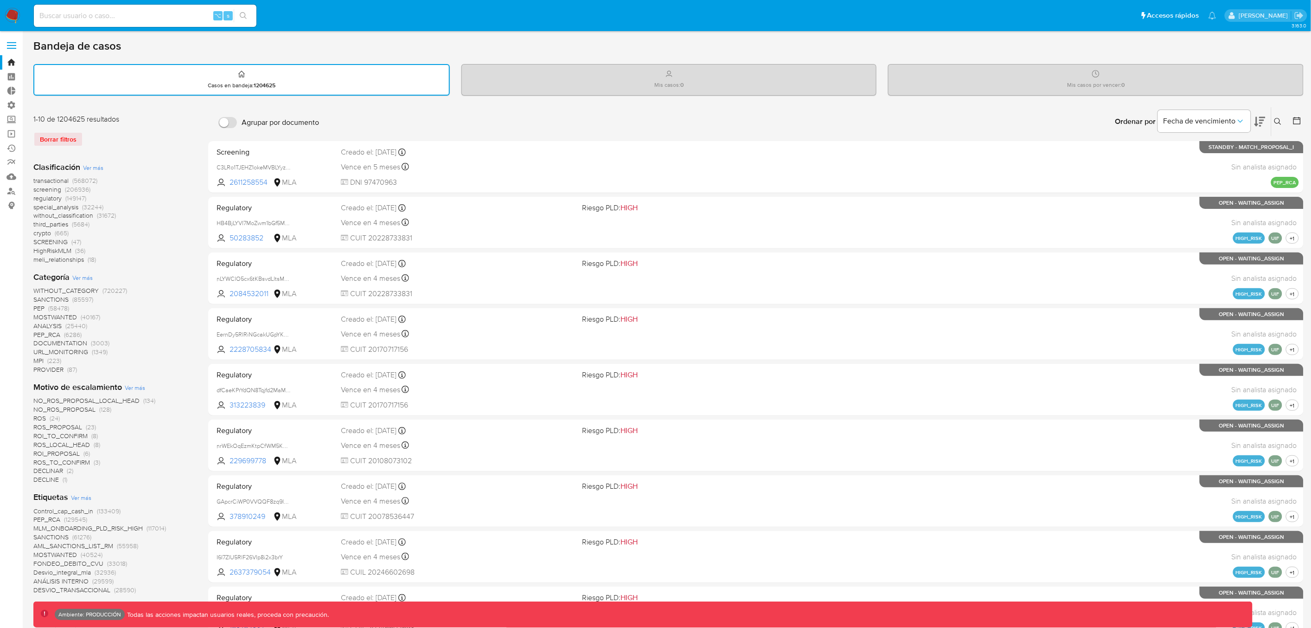
click at [1280, 119] on icon at bounding box center [1277, 121] width 7 height 7
click at [96, 14] on input at bounding box center [145, 16] width 223 height 12
type input "fravega"
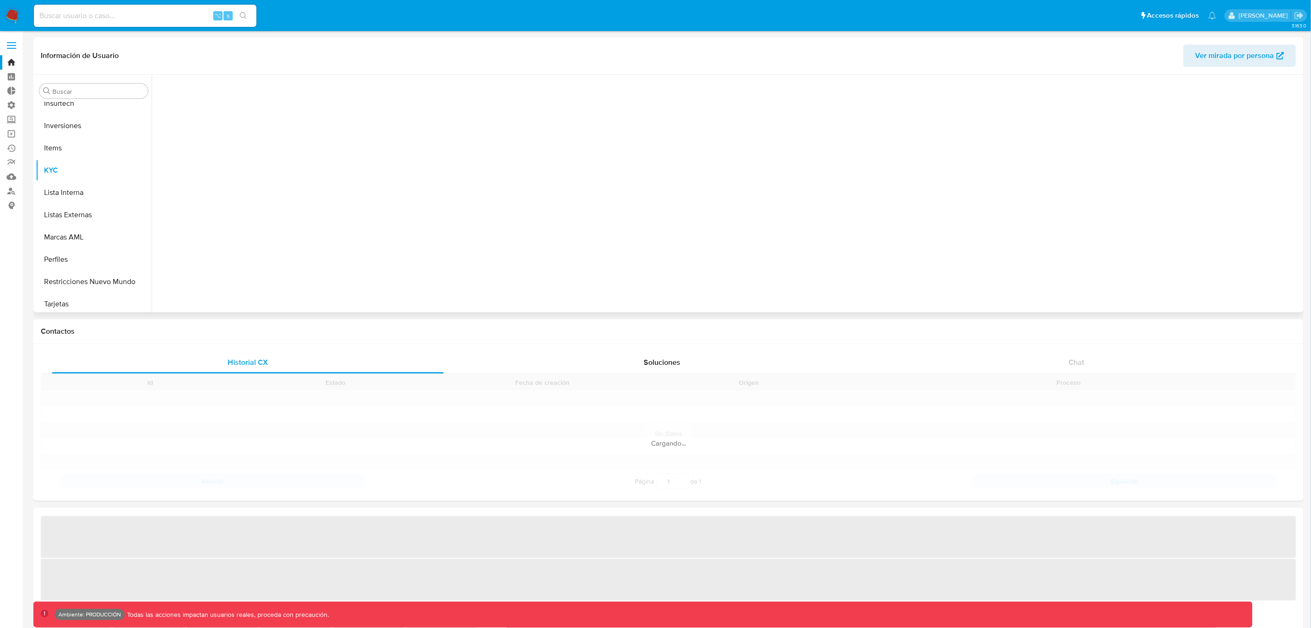
scroll to position [503, 0]
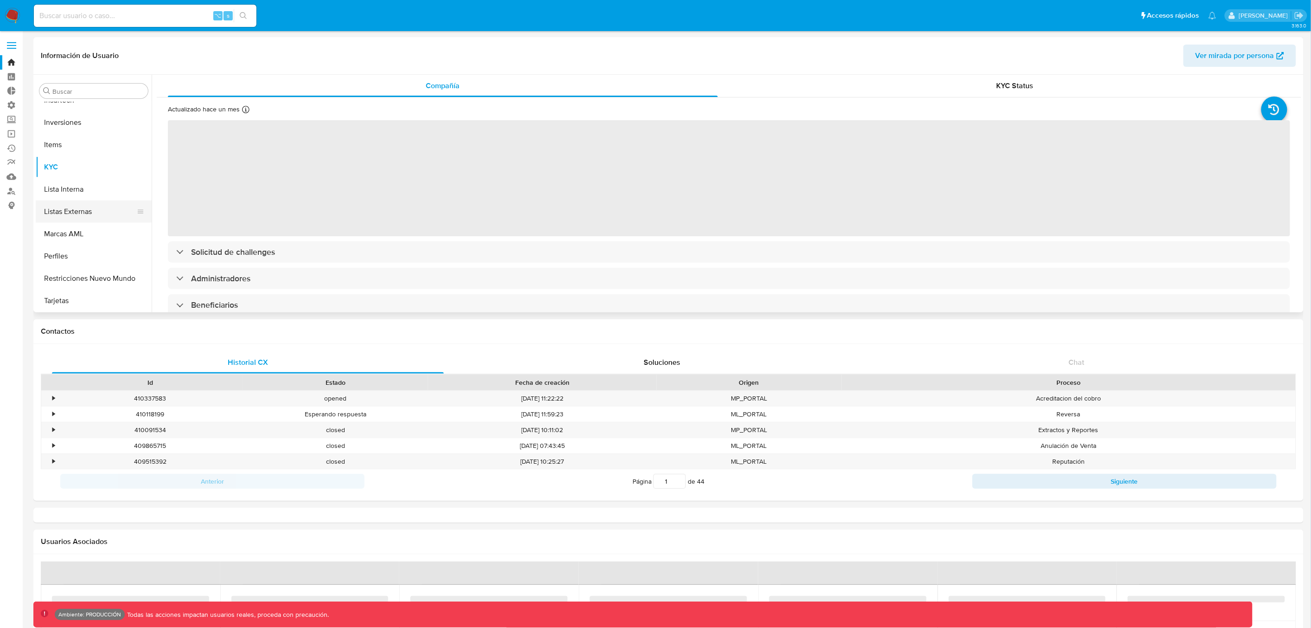
select select "10"
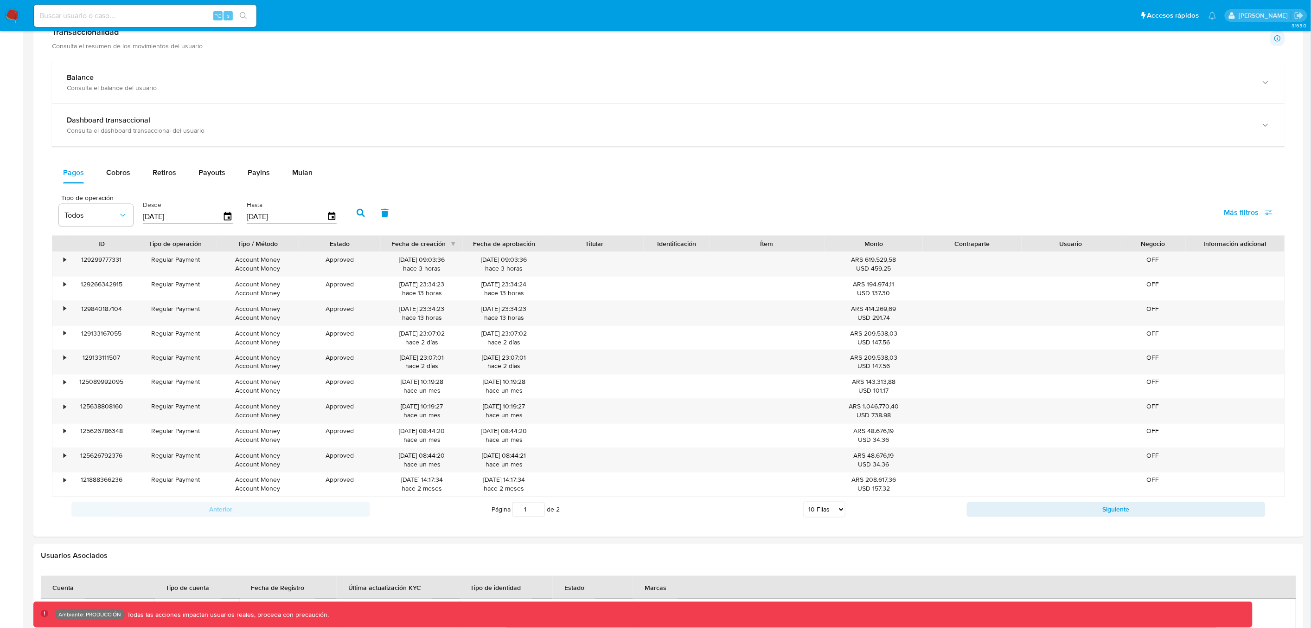
scroll to position [508, 0]
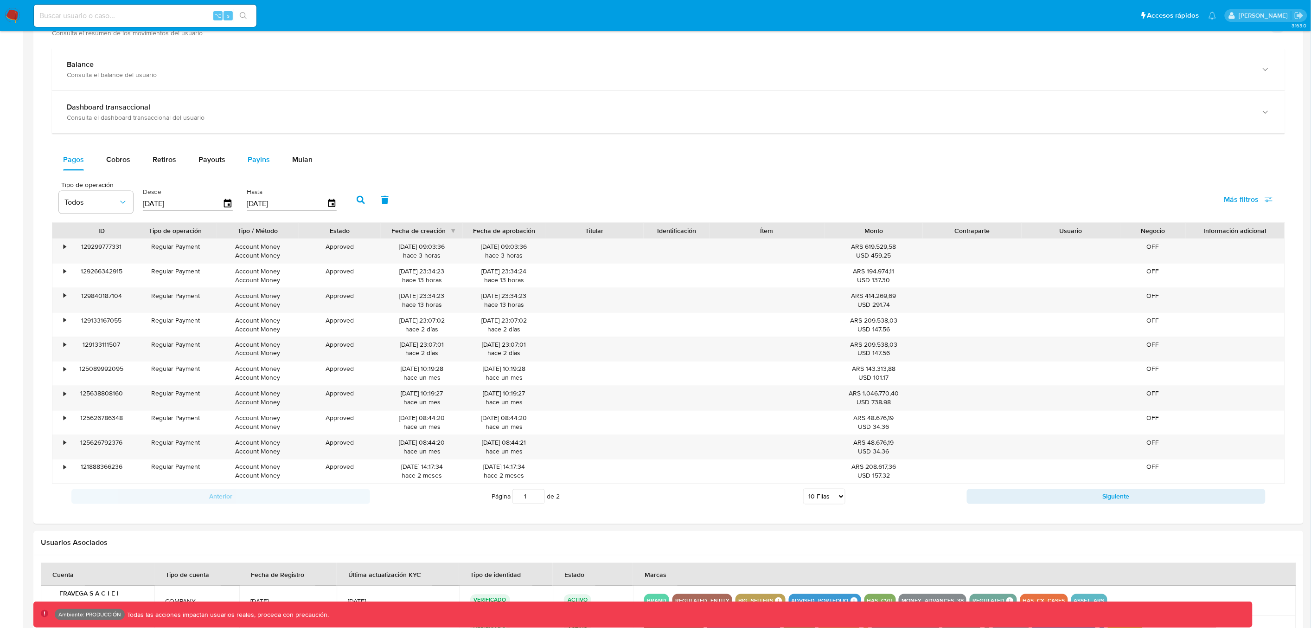
click at [254, 163] on span "Payins" at bounding box center [259, 159] width 22 height 11
select select "10"
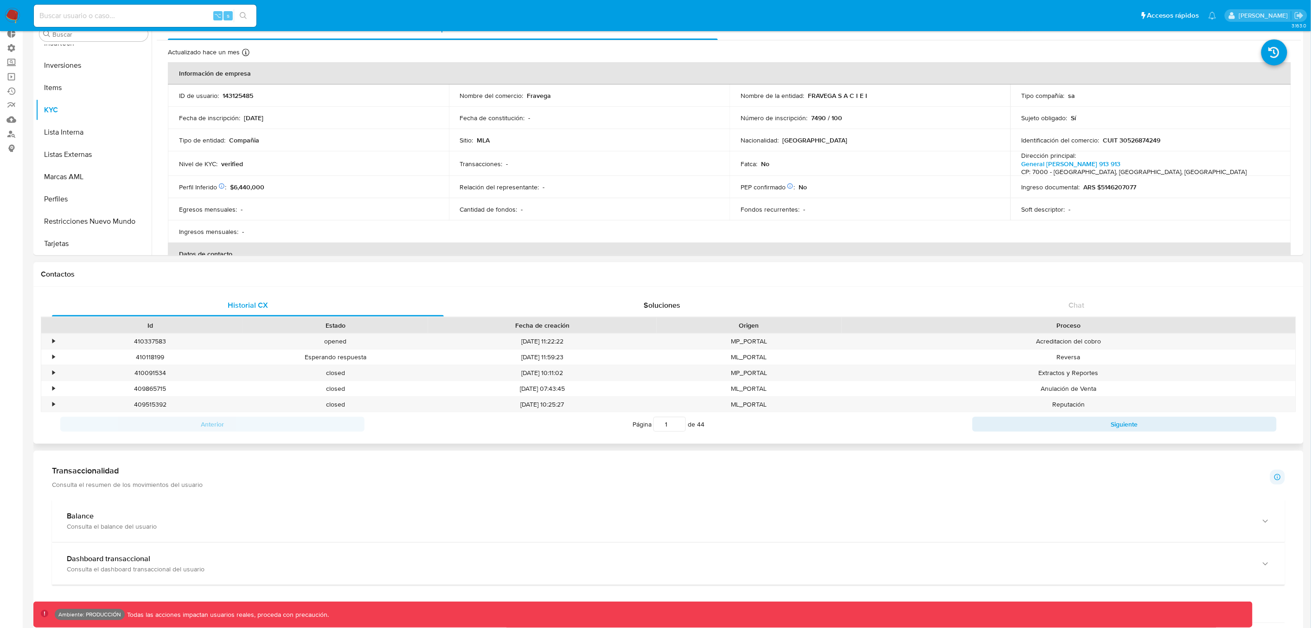
scroll to position [0, 0]
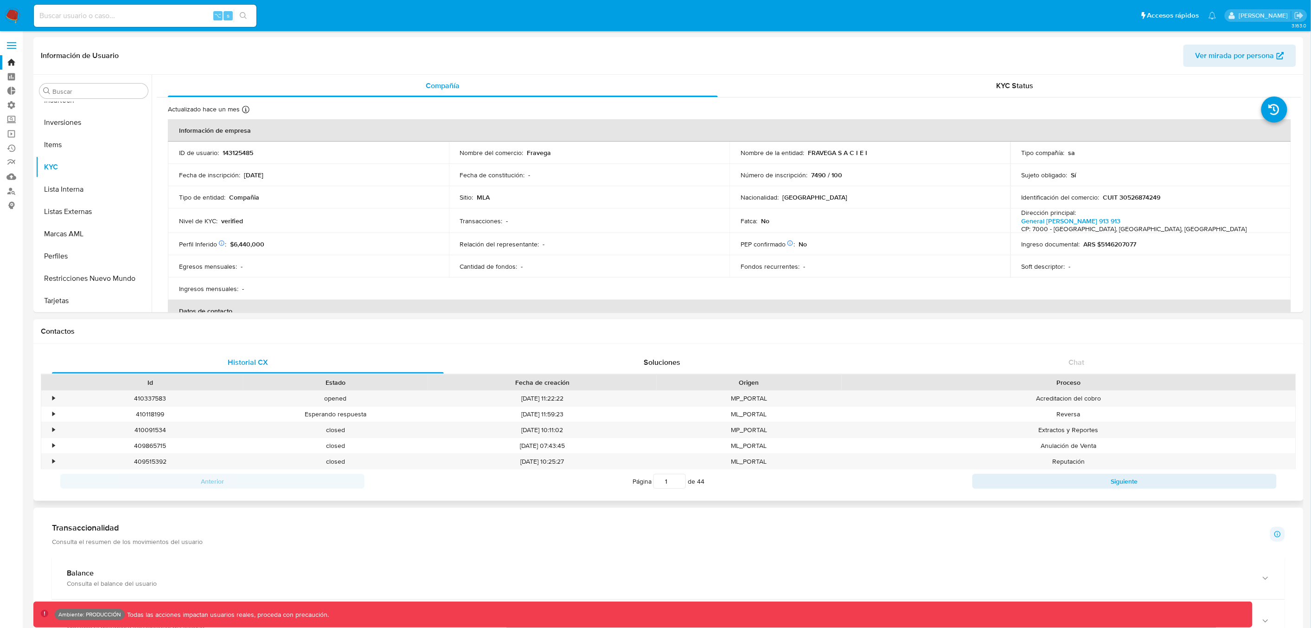
drag, startPoint x: 673, startPoint y: 480, endPoint x: 662, endPoint y: 480, distance: 11.6
click at [662, 480] on input "1" at bounding box center [669, 481] width 32 height 15
type input "7"
click at [1228, 59] on span "Ver mirada por persona" at bounding box center [1235, 56] width 79 height 22
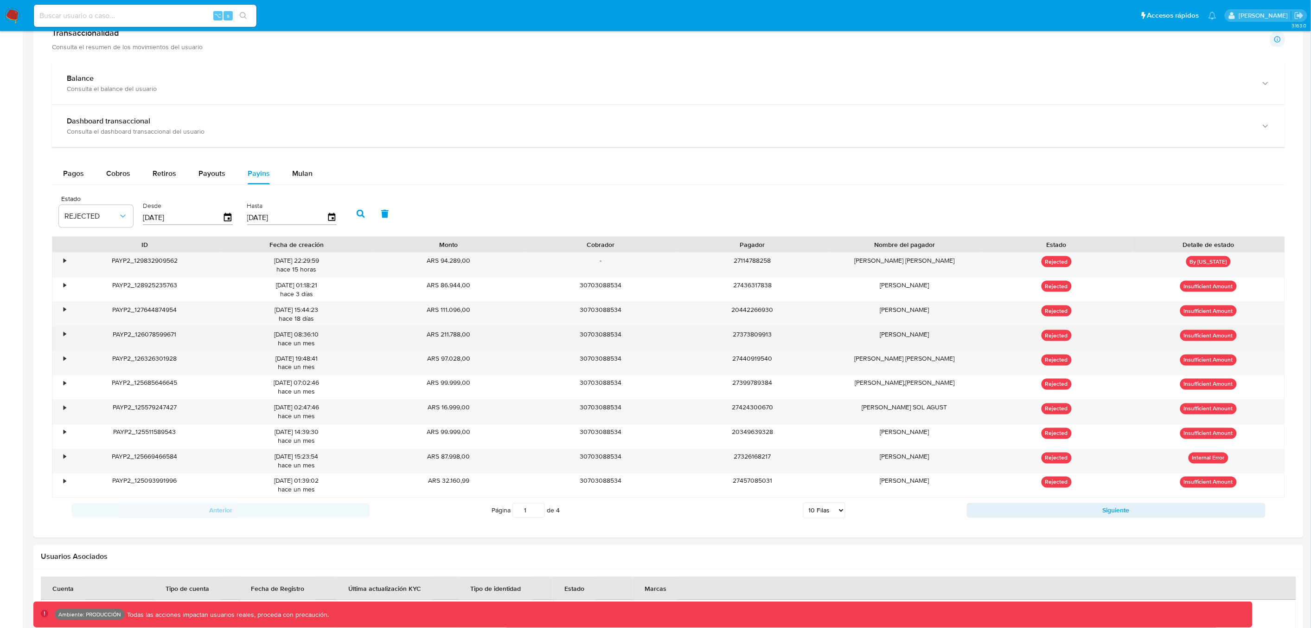
scroll to position [267, 0]
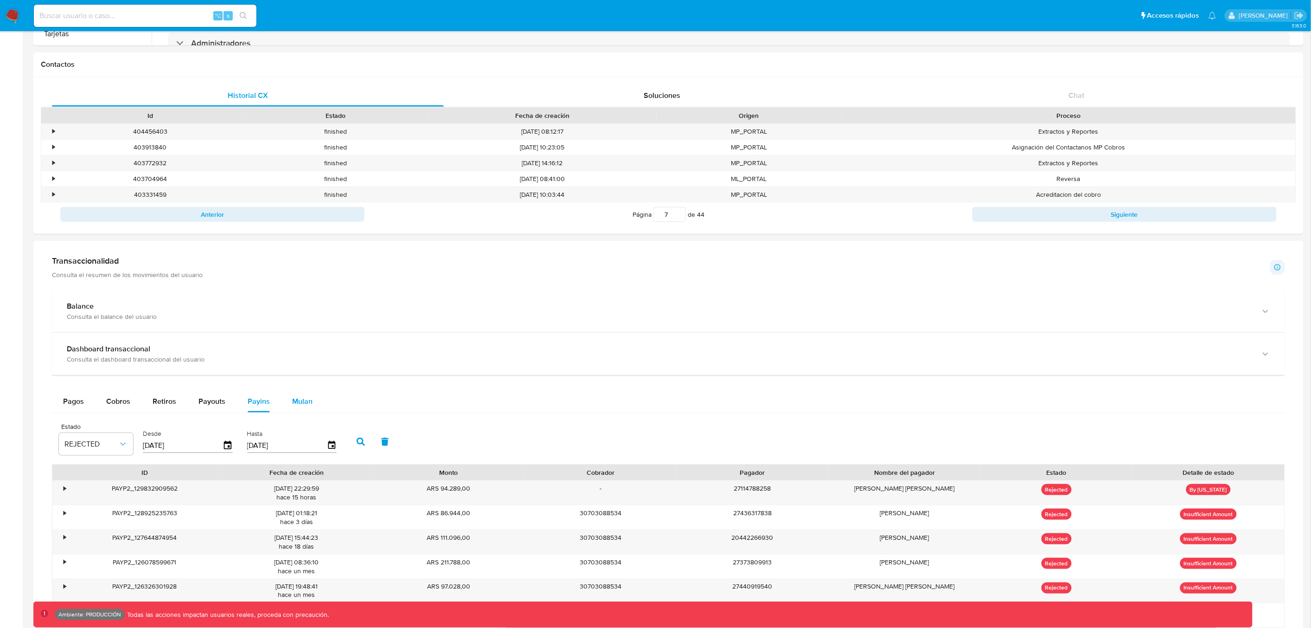
click at [302, 403] on span "Mulan" at bounding box center [302, 401] width 20 height 11
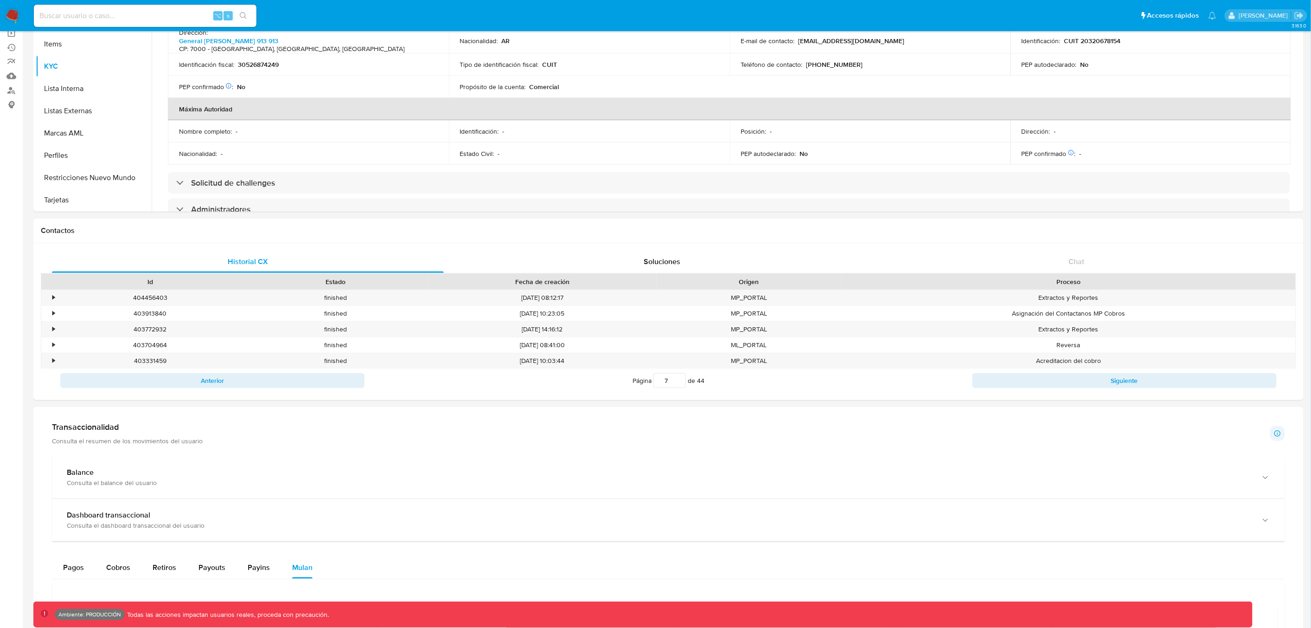
scroll to position [91, 0]
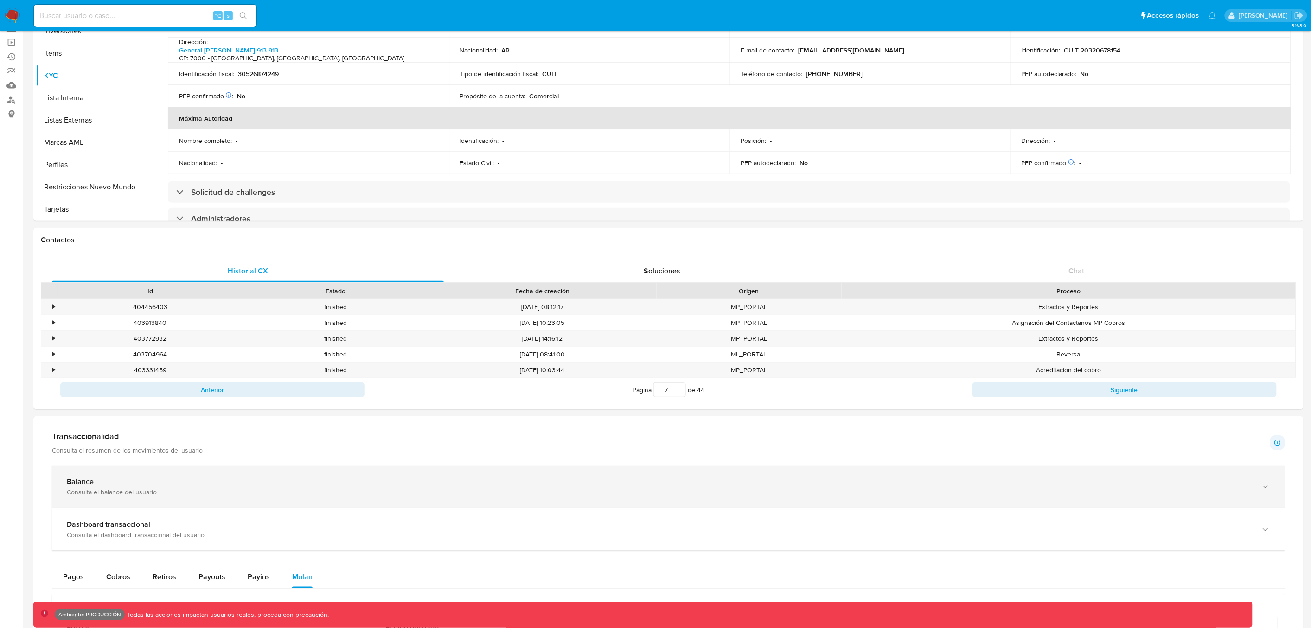
click at [208, 493] on div "Consulta el balance del usuario" at bounding box center [659, 491] width 1185 height 8
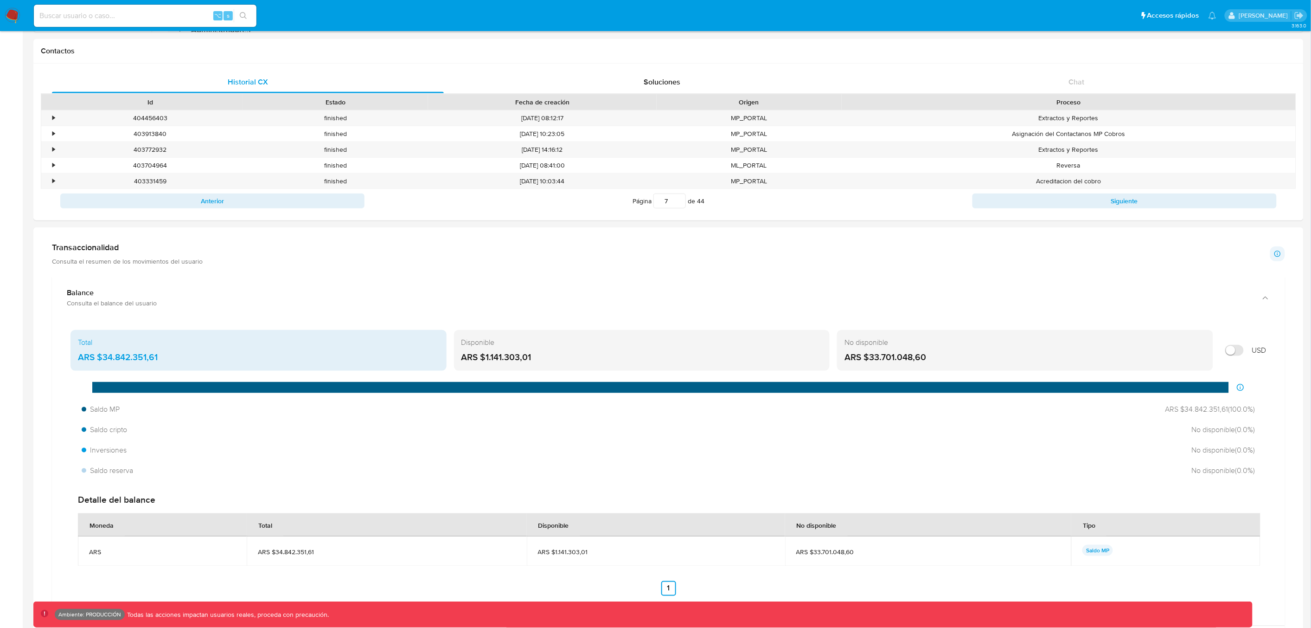
scroll to position [293, 0]
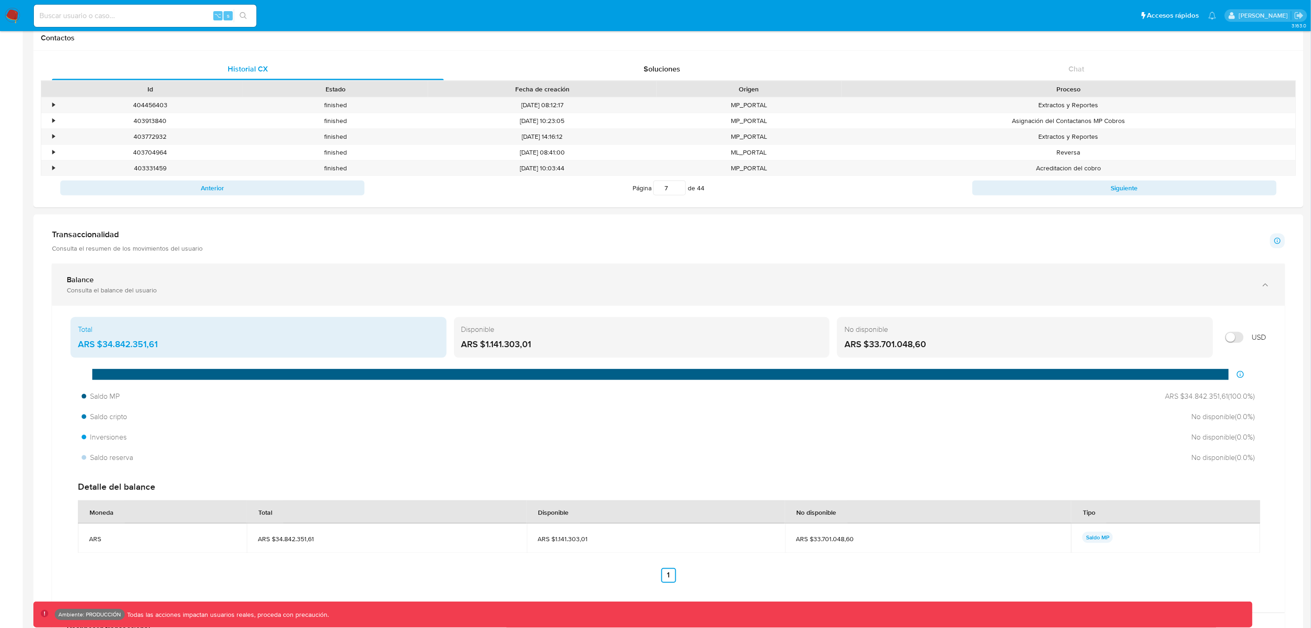
click at [128, 291] on div "Consulta el balance del usuario" at bounding box center [659, 290] width 1185 height 8
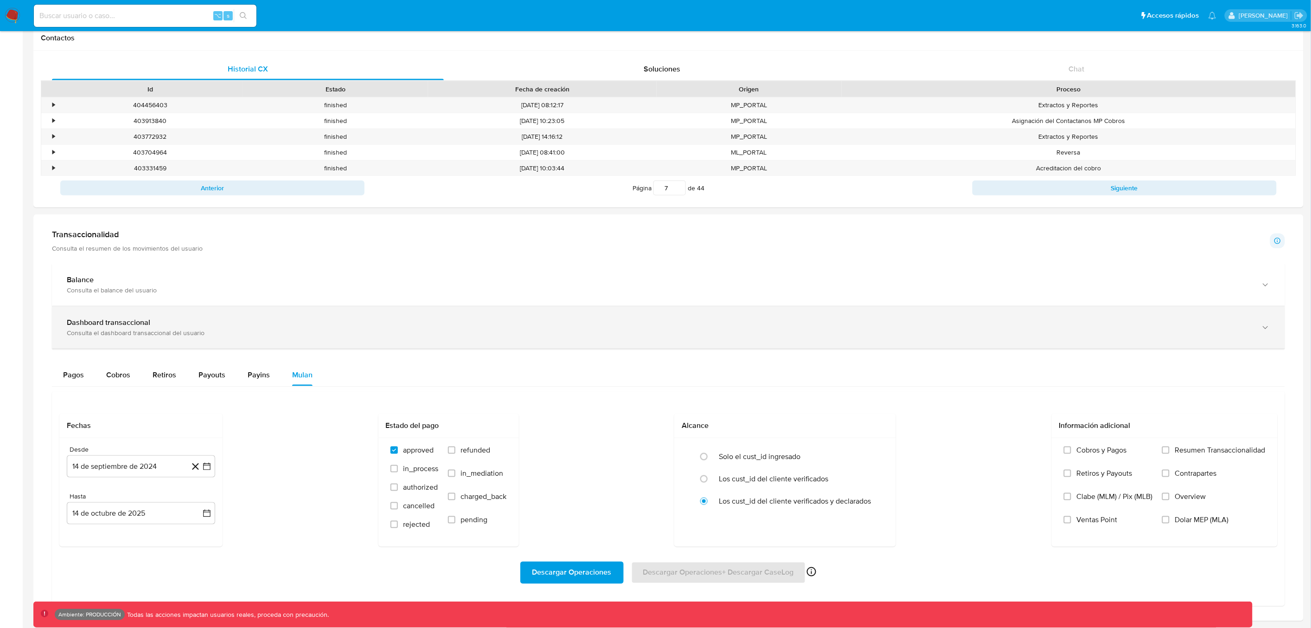
click at [164, 324] on div "Dashboard transaccional" at bounding box center [659, 322] width 1185 height 9
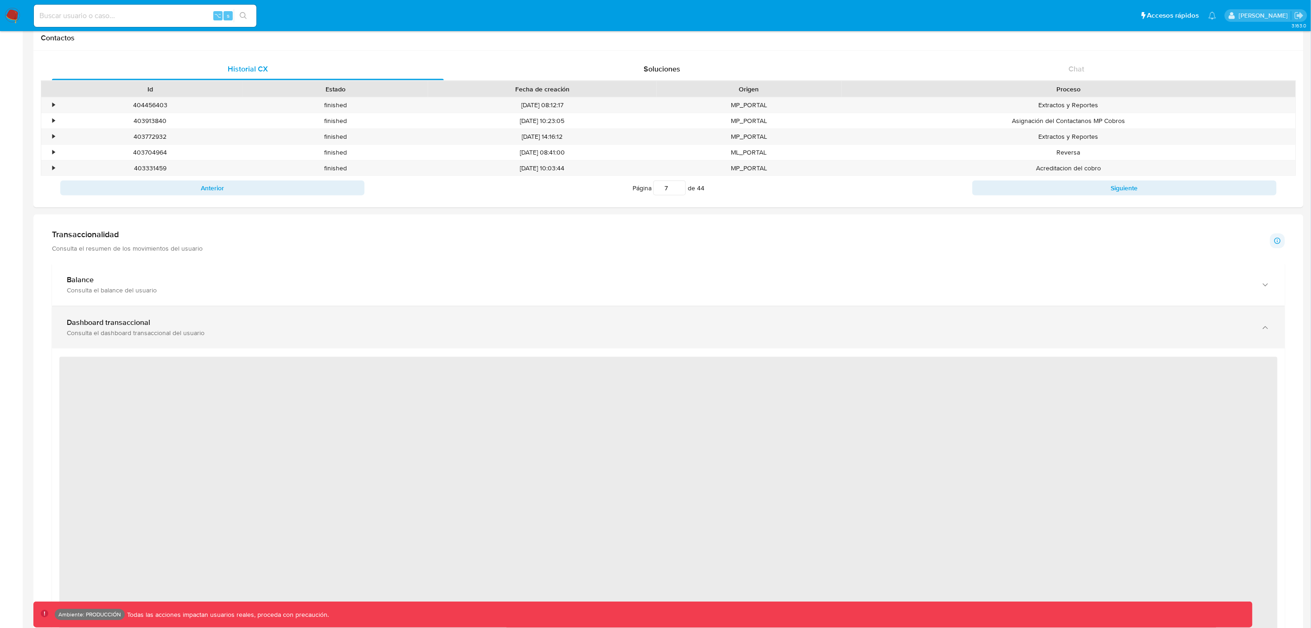
click at [166, 326] on div "Dashboard transaccional" at bounding box center [659, 322] width 1185 height 9
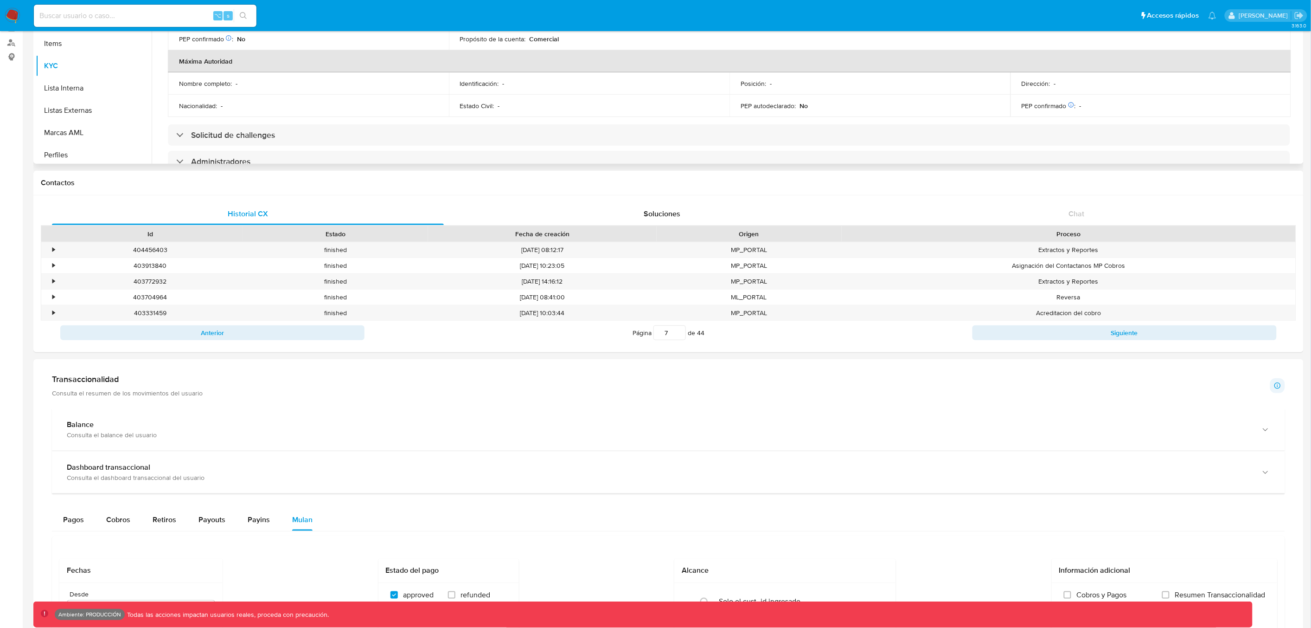
scroll to position [503, 0]
click at [70, 130] on button "Restricciones Nuevo Mundo" at bounding box center [90, 129] width 109 height 22
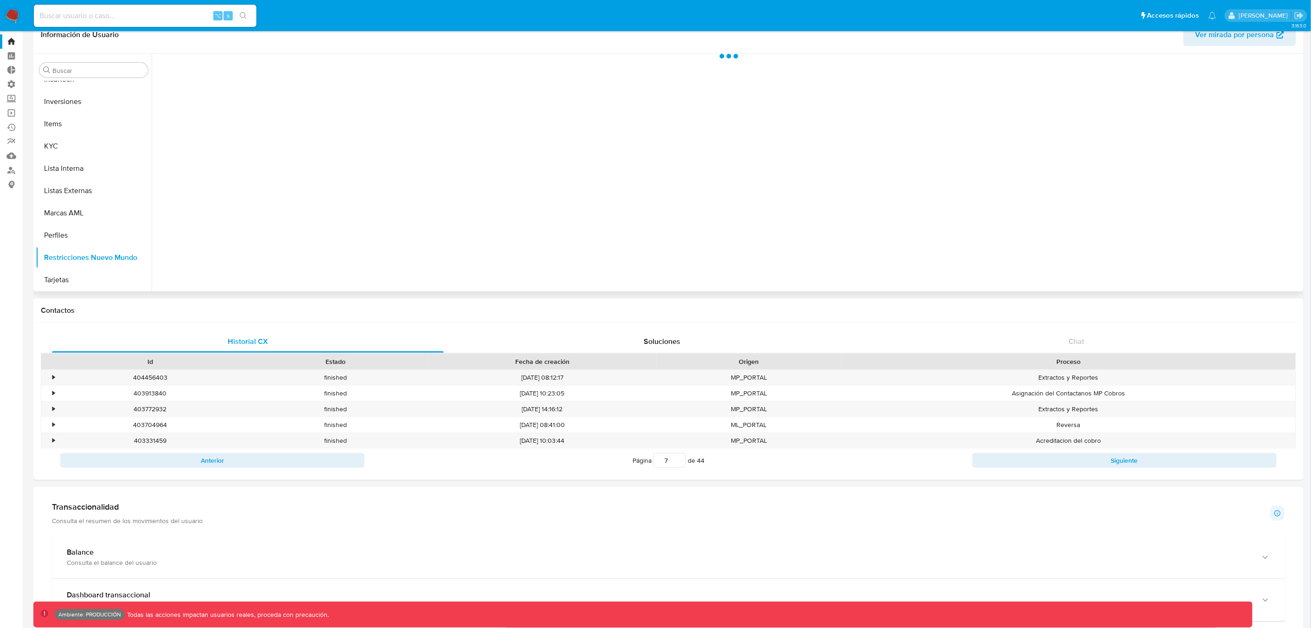
scroll to position [0, 0]
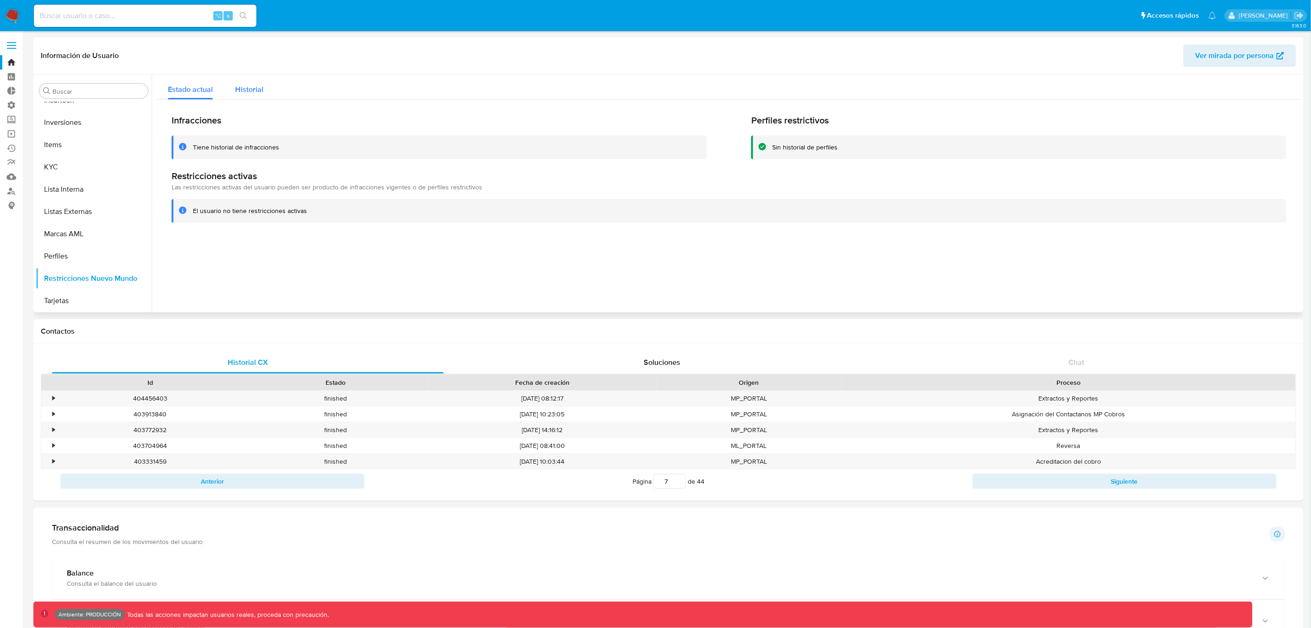
click at [257, 91] on span "Historial" at bounding box center [249, 89] width 28 height 11
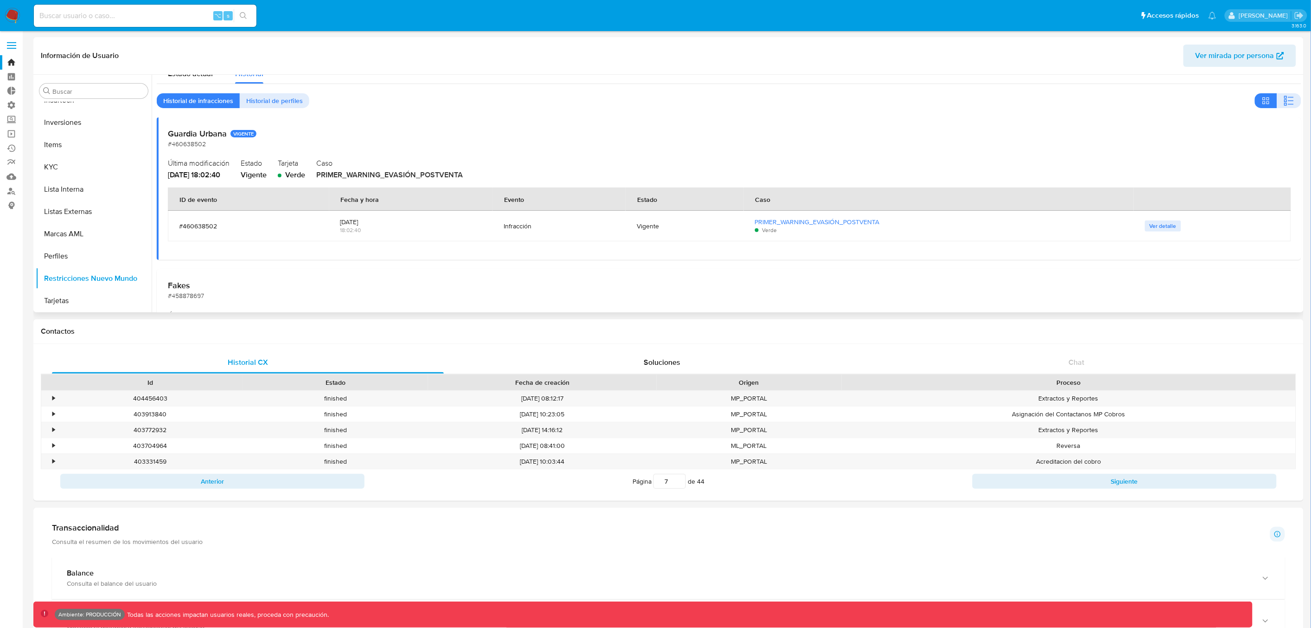
scroll to position [85, 0]
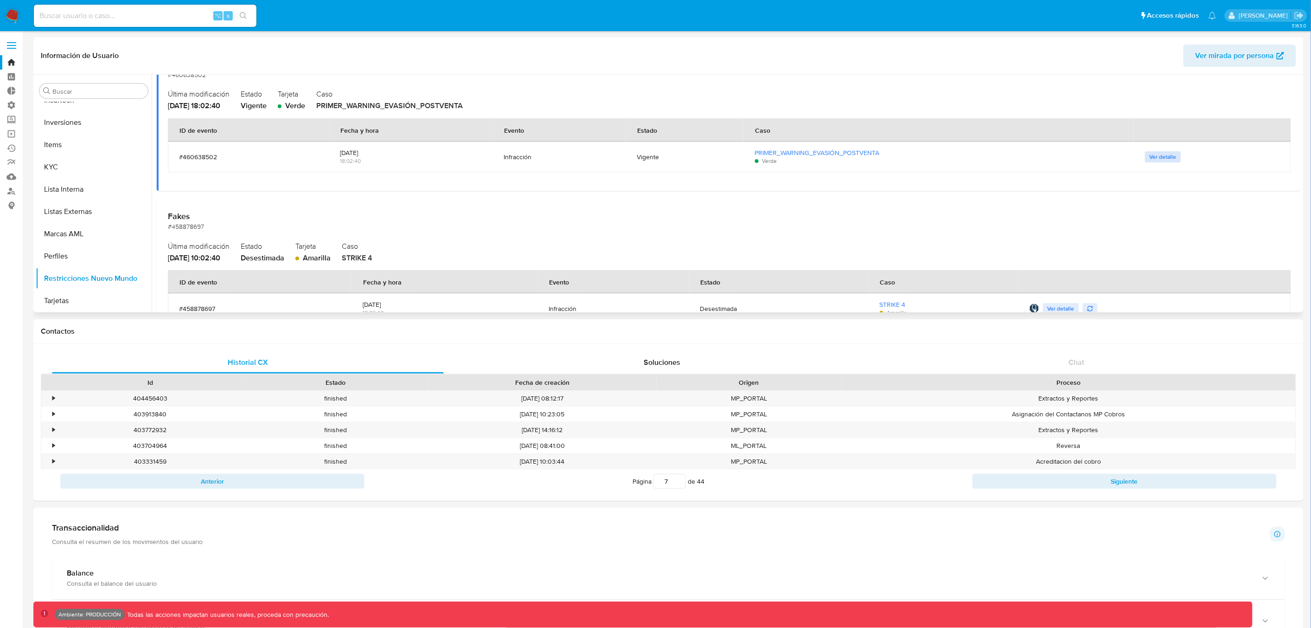
click at [1160, 158] on span "Ver detalle" at bounding box center [1163, 156] width 27 height 9
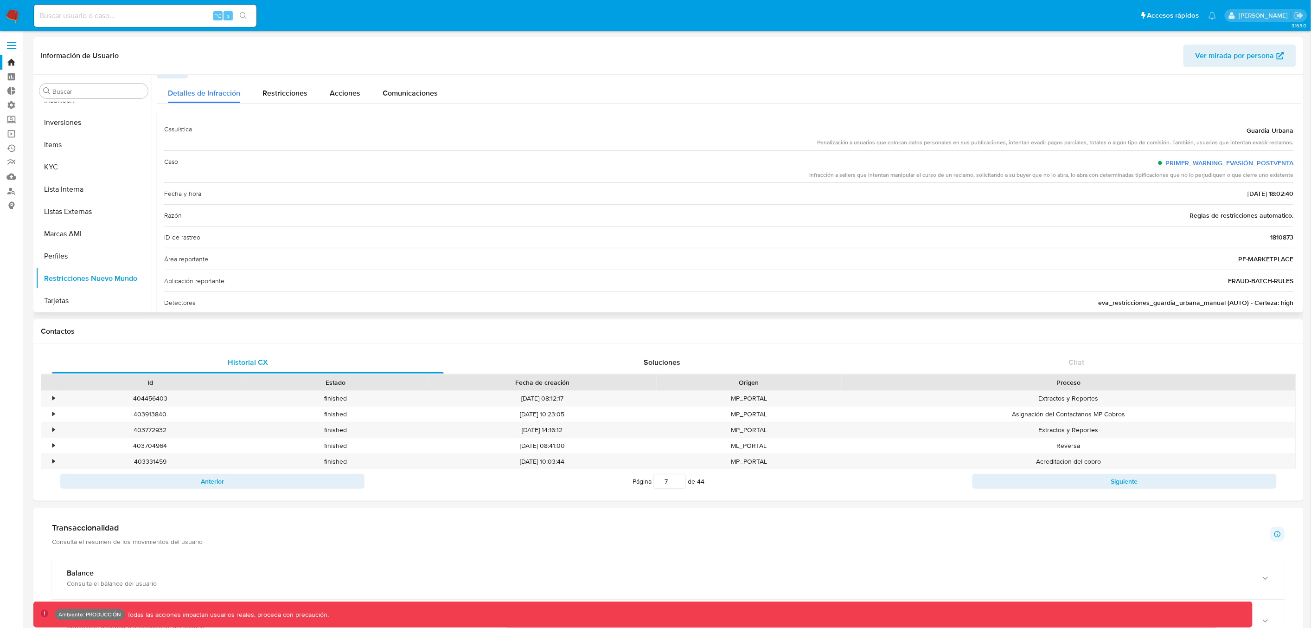
scroll to position [0, 0]
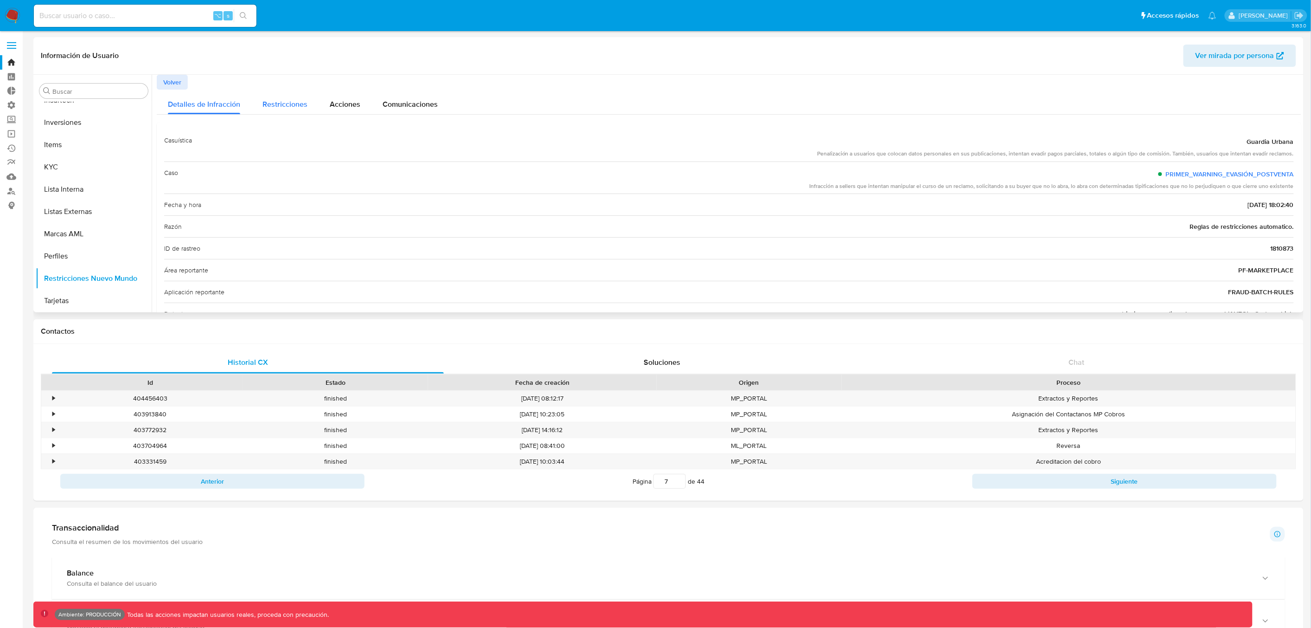
click at [288, 109] on span "Restricciones" at bounding box center [285, 104] width 45 height 11
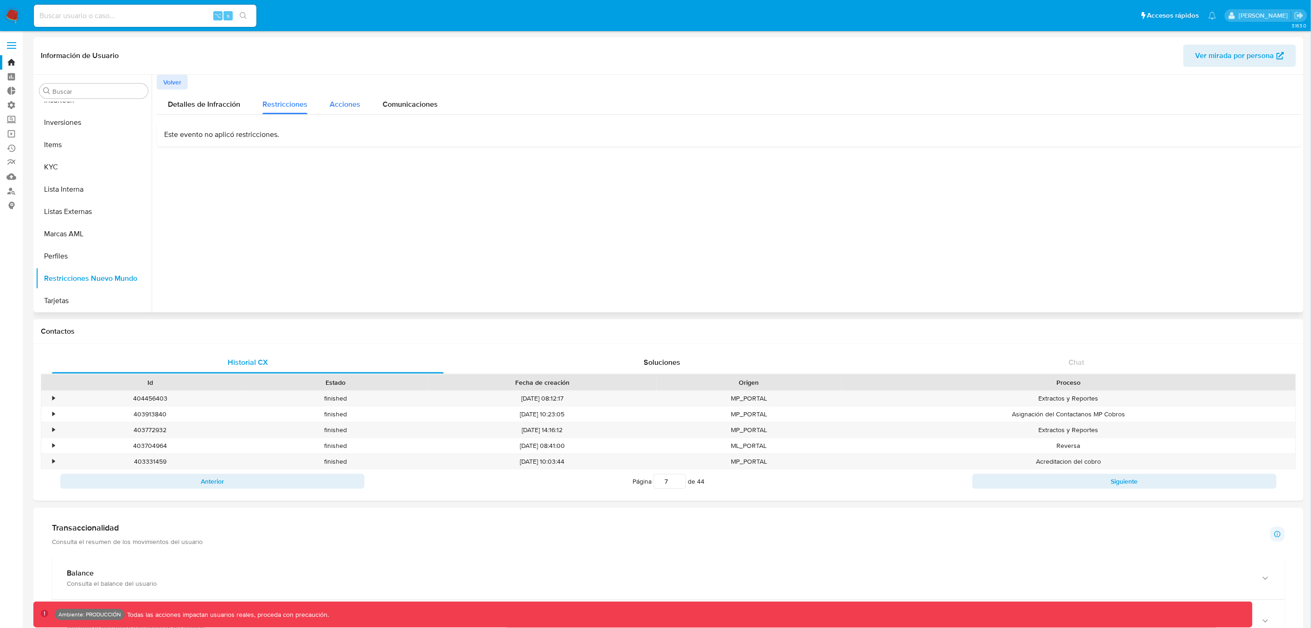
click at [349, 109] on span "Acciones" at bounding box center [345, 104] width 31 height 11
click at [416, 105] on span "Comunicaciones" at bounding box center [410, 104] width 55 height 11
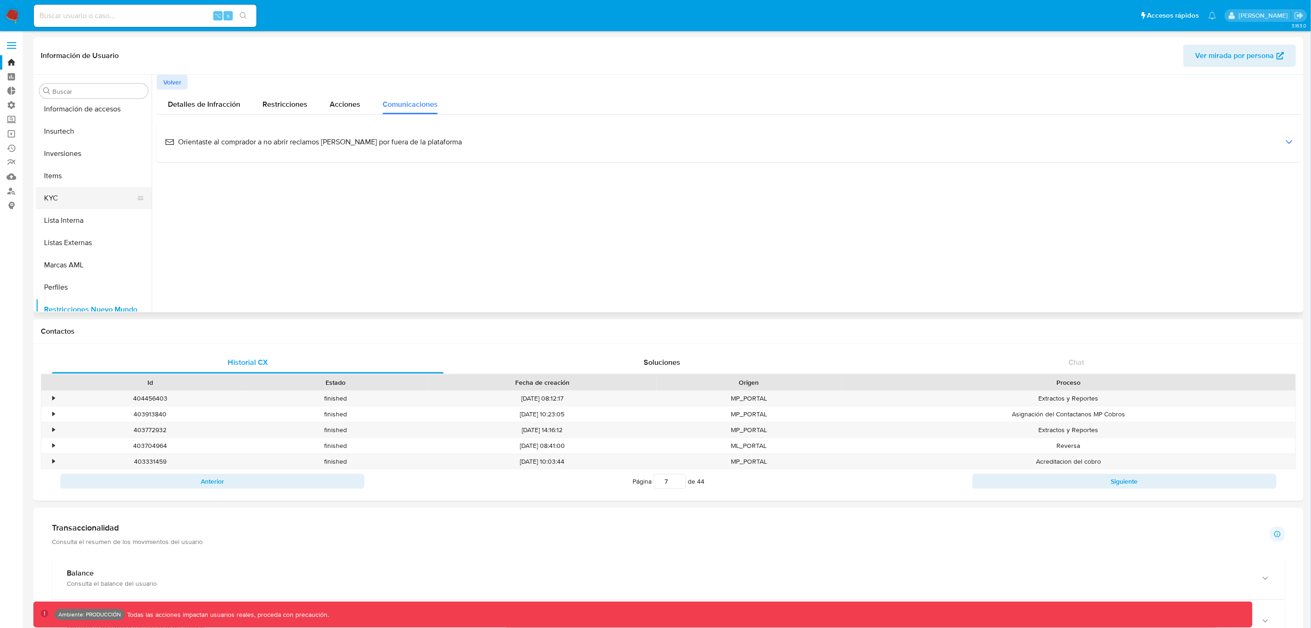
scroll to position [470, 0]
click at [63, 178] on button "Items" at bounding box center [90, 177] width 109 height 22
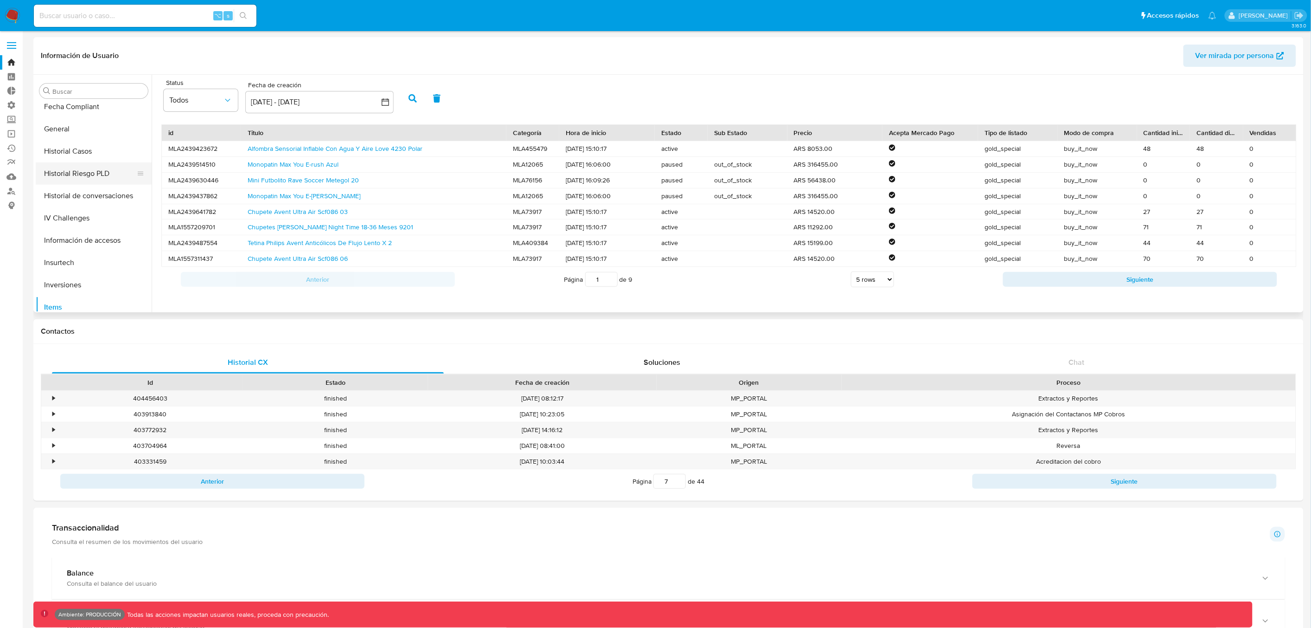
scroll to position [339, 0]
click at [85, 180] on button "Historial Riesgo PLD" at bounding box center [90, 175] width 109 height 22
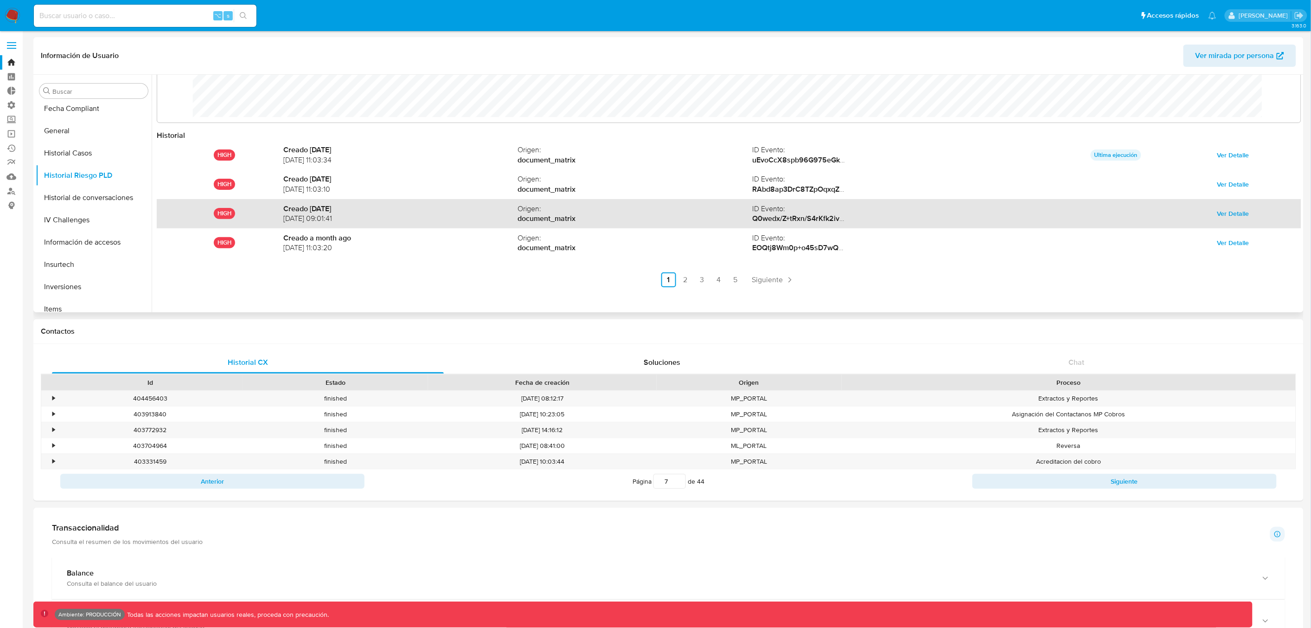
scroll to position [47, 0]
click at [1228, 217] on span "Ver Detalle" at bounding box center [1233, 213] width 32 height 13
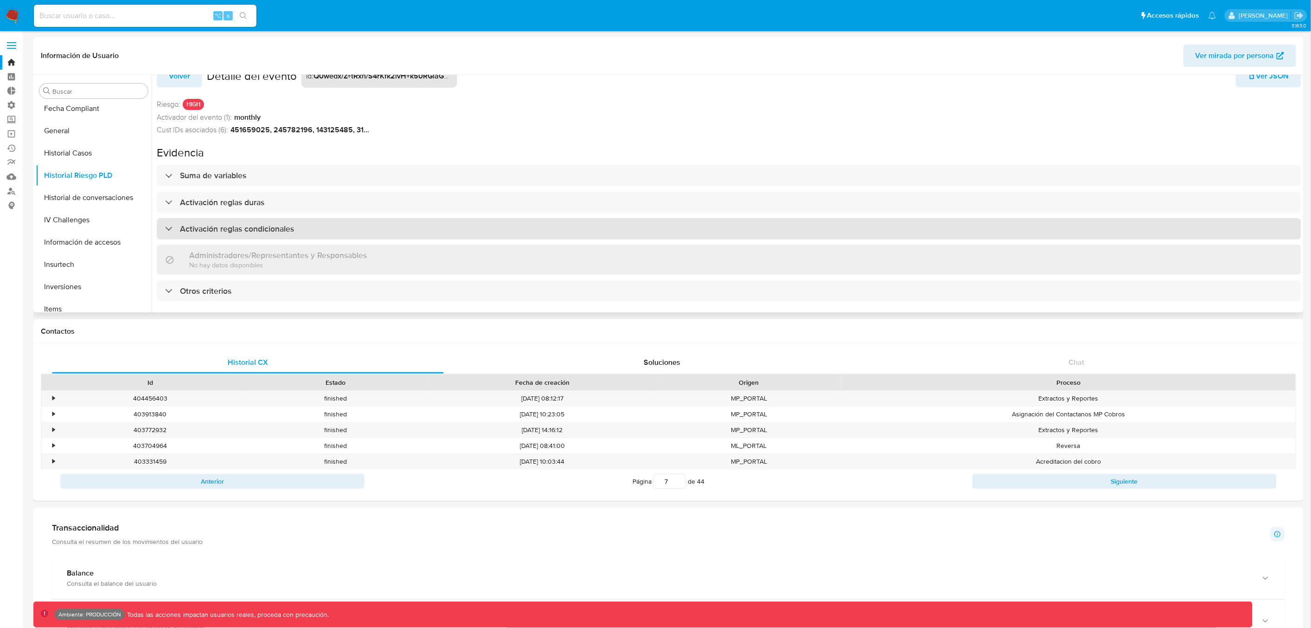
scroll to position [26, 0]
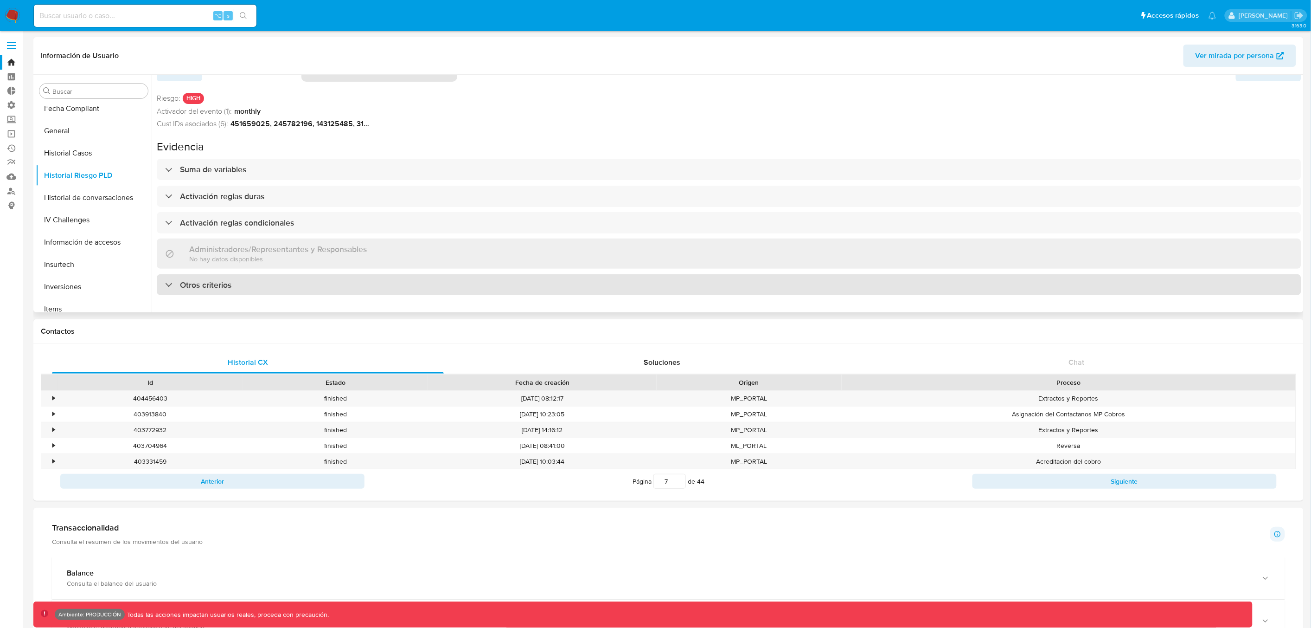
click at [165, 284] on div at bounding box center [165, 284] width 0 height 0
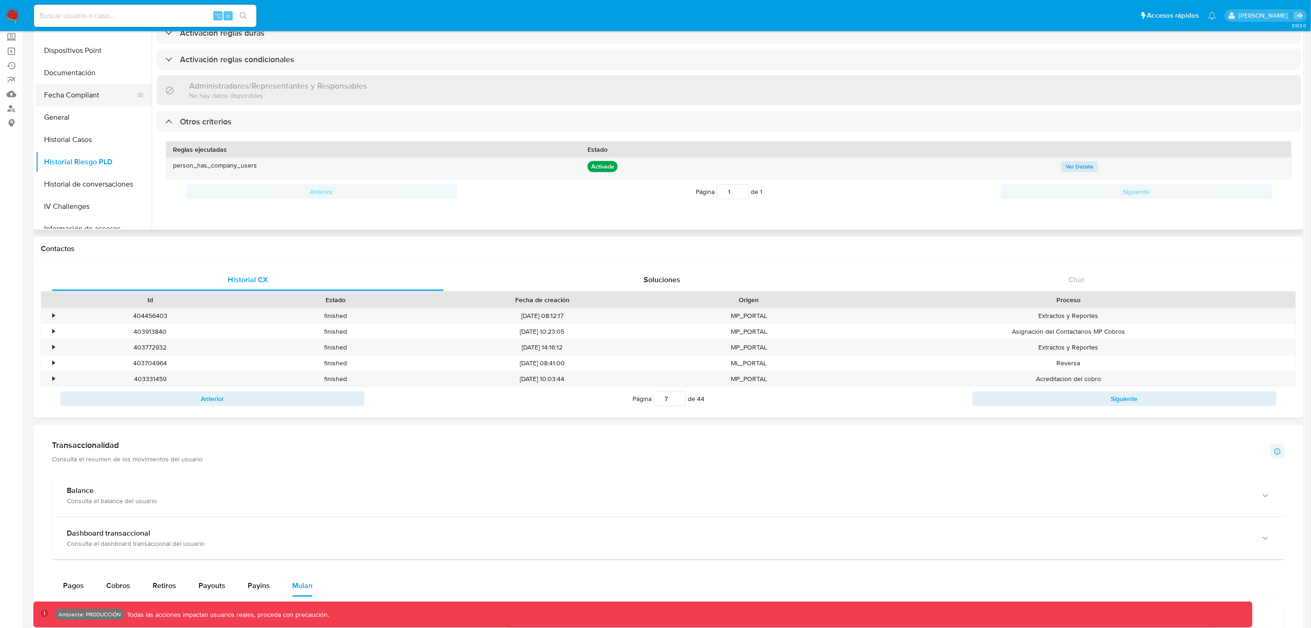
scroll to position [244, 0]
click at [77, 168] on button "Historial Casos" at bounding box center [90, 165] width 109 height 22
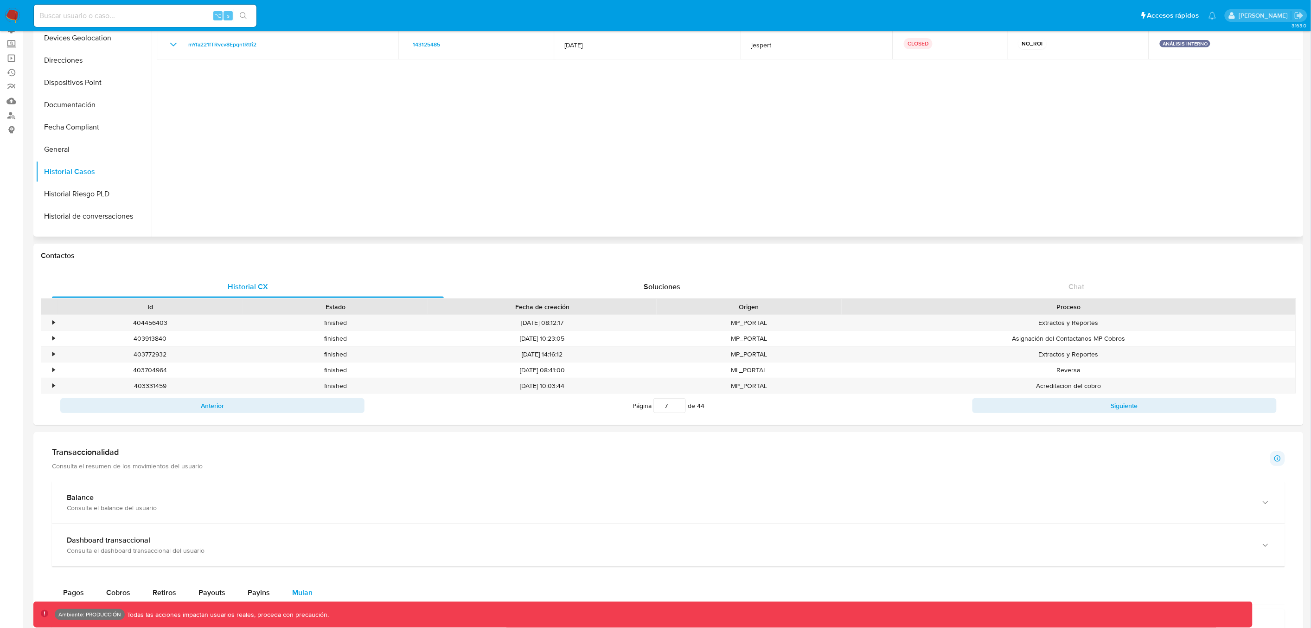
scroll to position [0, 0]
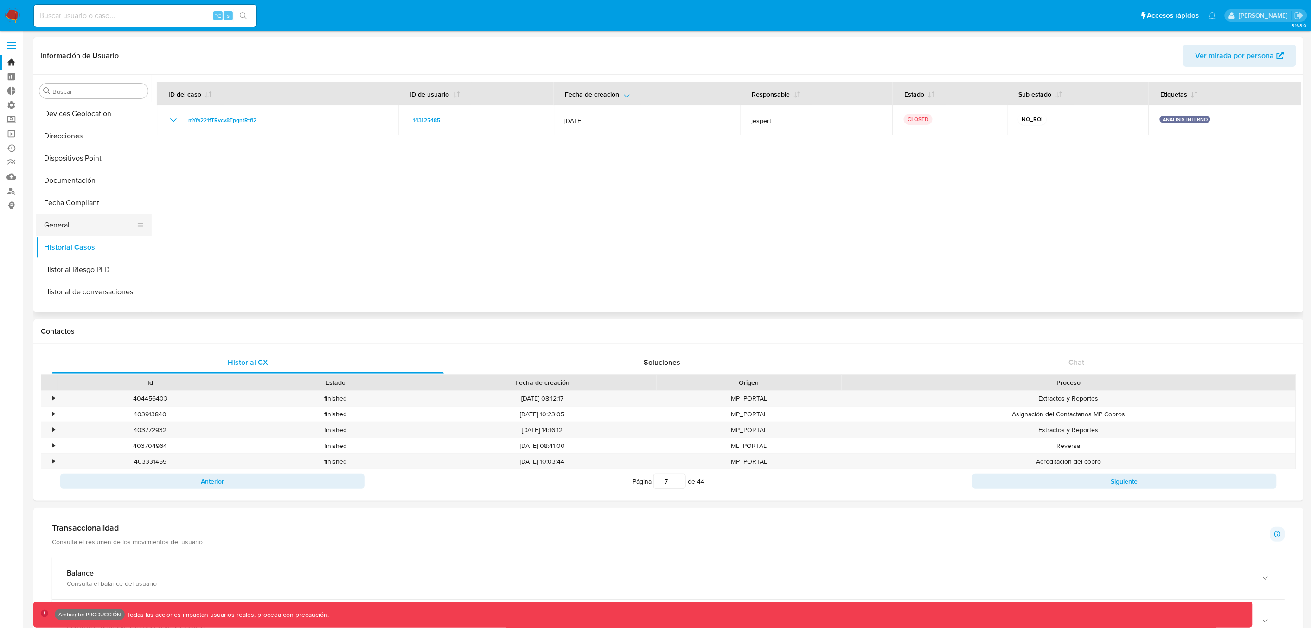
click at [62, 226] on button "General" at bounding box center [90, 225] width 109 height 22
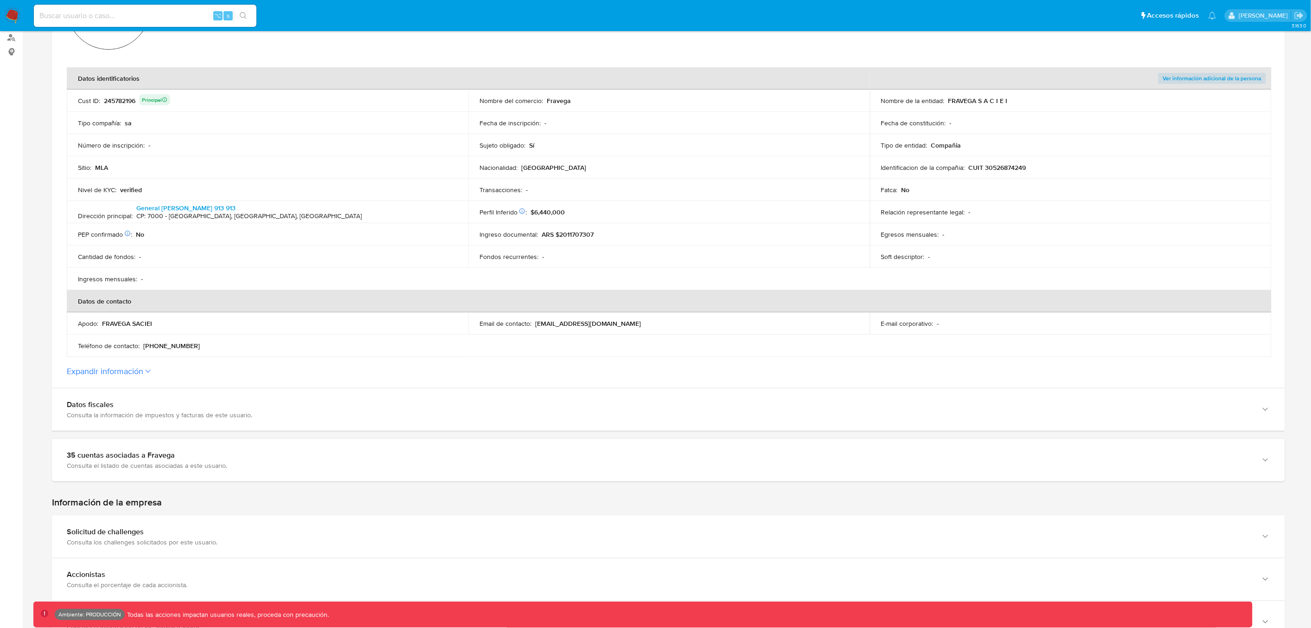
scroll to position [369, 0]
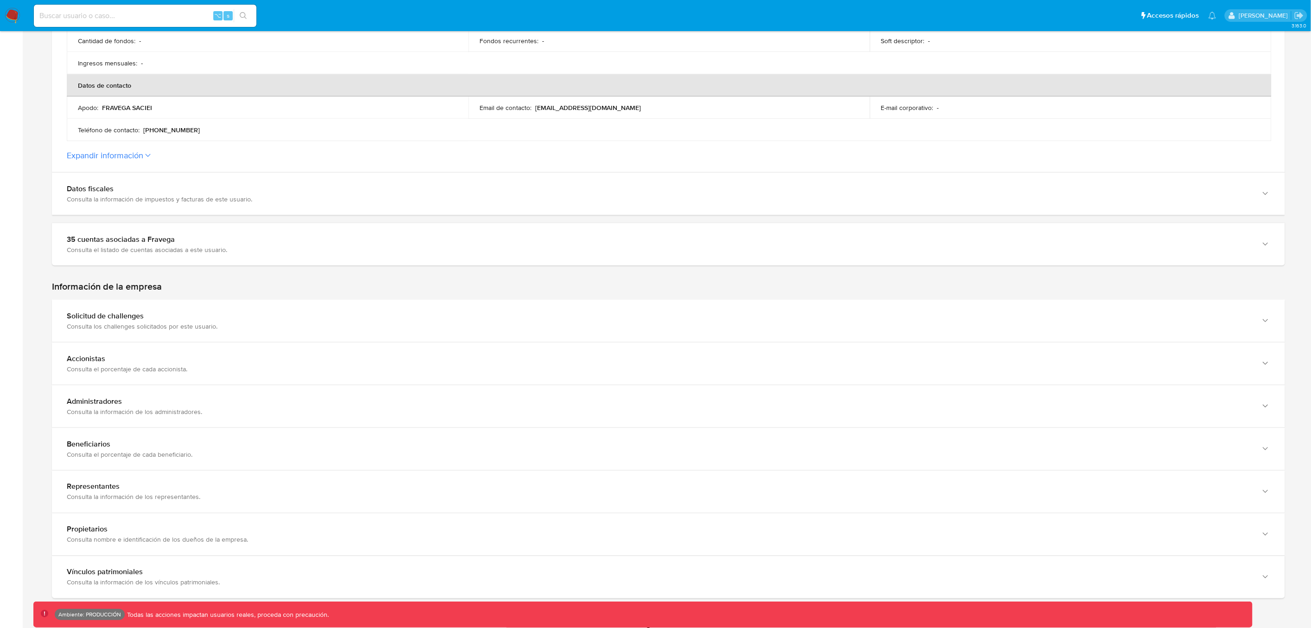
click at [147, 154] on icon at bounding box center [148, 156] width 6 height 4
click at [143, 153] on button "Expandir información" at bounding box center [105, 155] width 77 height 10
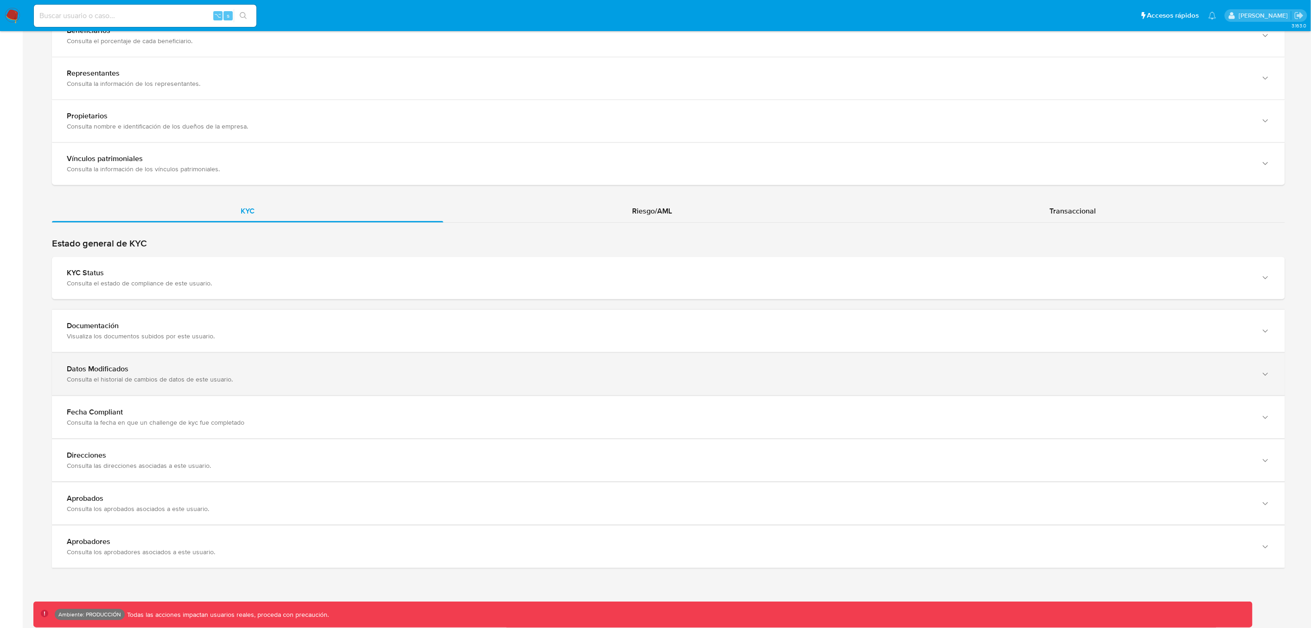
scroll to position [1007, 0]
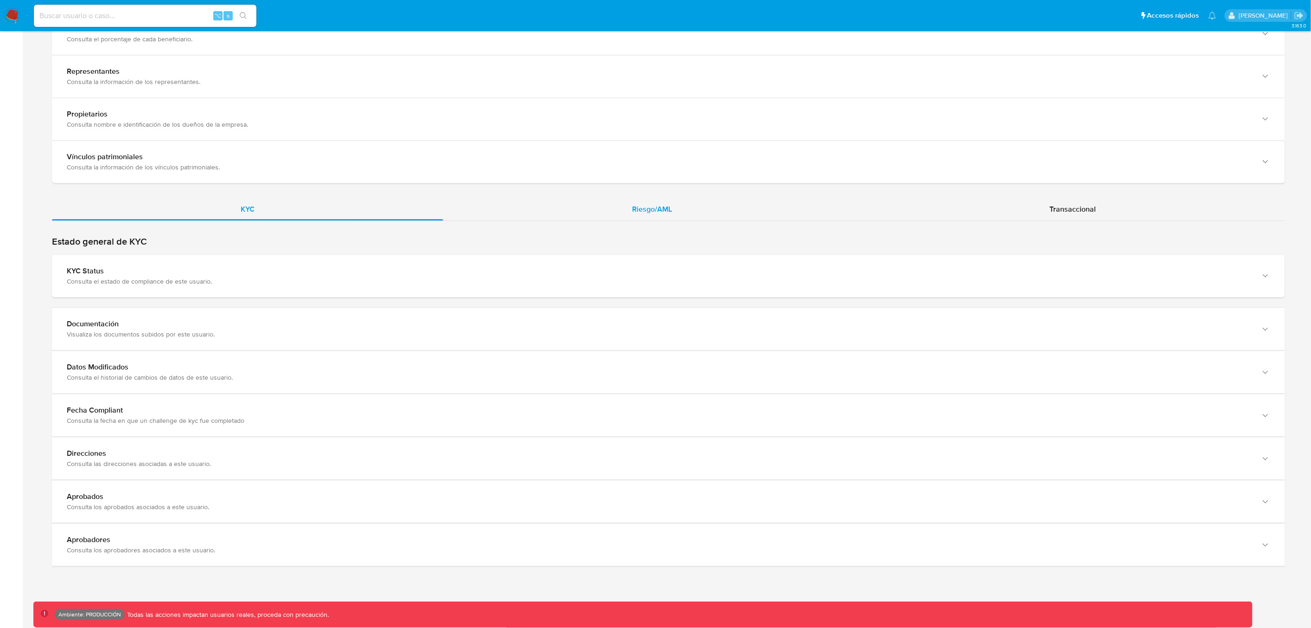
click at [665, 207] on span "Riesgo/AML" at bounding box center [652, 209] width 40 height 11
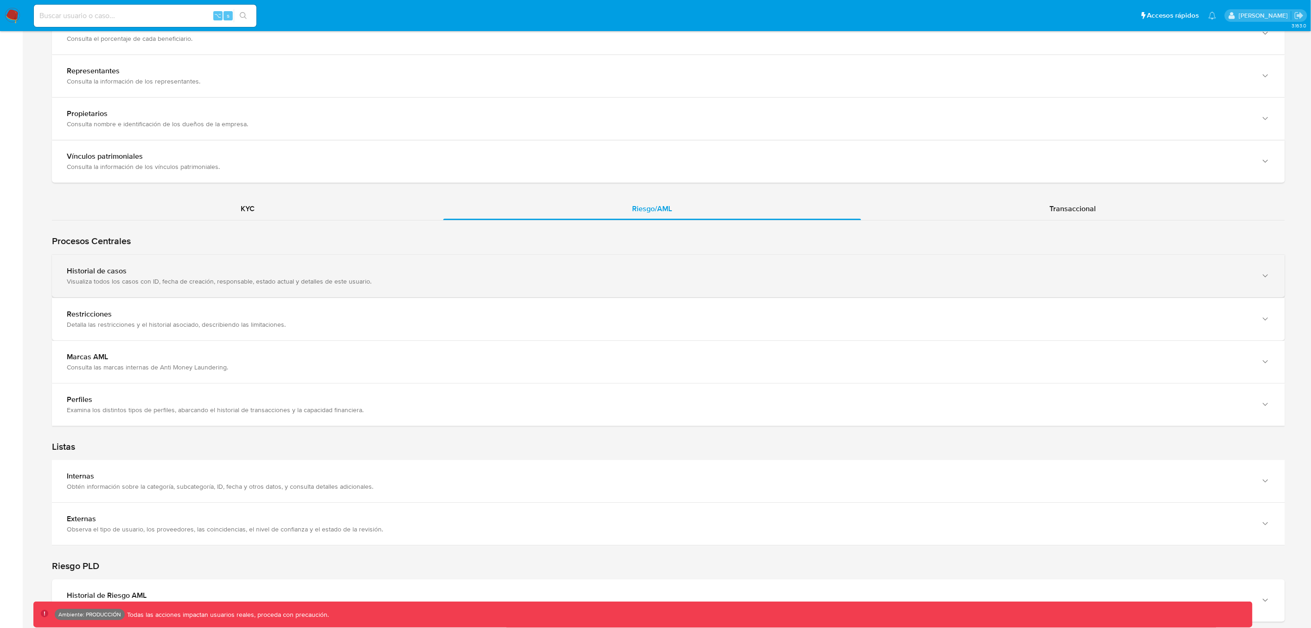
click at [1263, 275] on icon "button" at bounding box center [1265, 275] width 9 height 9
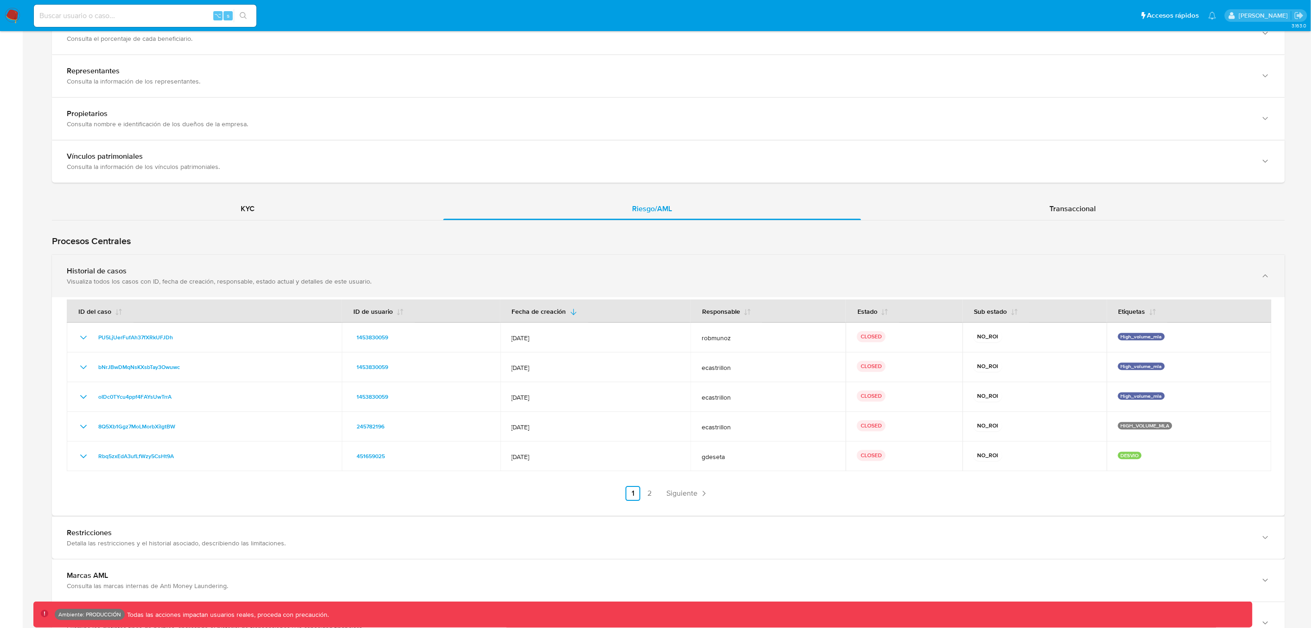
click at [1269, 276] on icon "button" at bounding box center [1265, 275] width 9 height 9
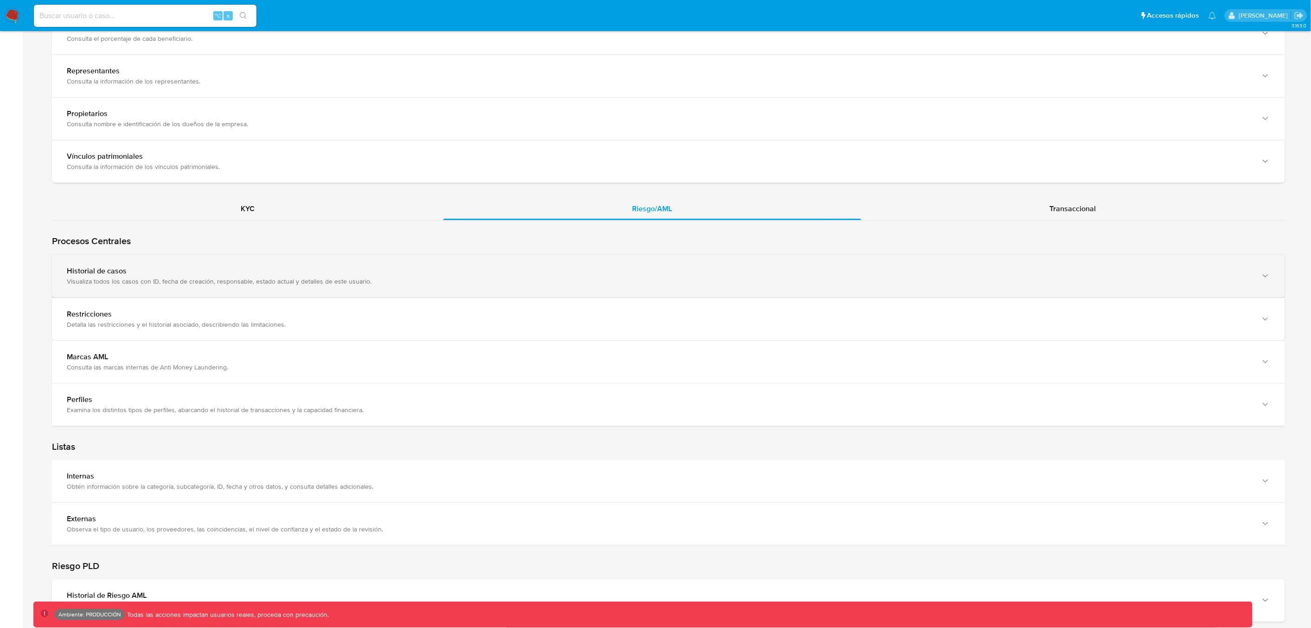
click at [1269, 276] on icon "button" at bounding box center [1265, 275] width 9 height 9
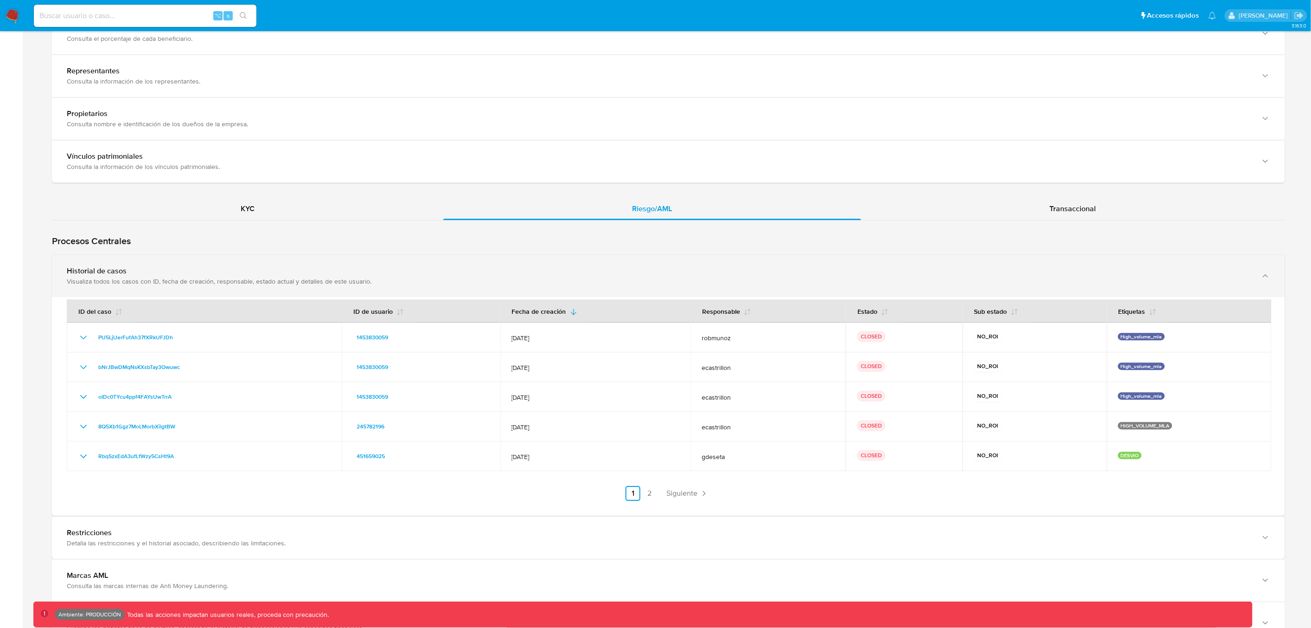
click at [1269, 276] on icon "button" at bounding box center [1265, 275] width 9 height 9
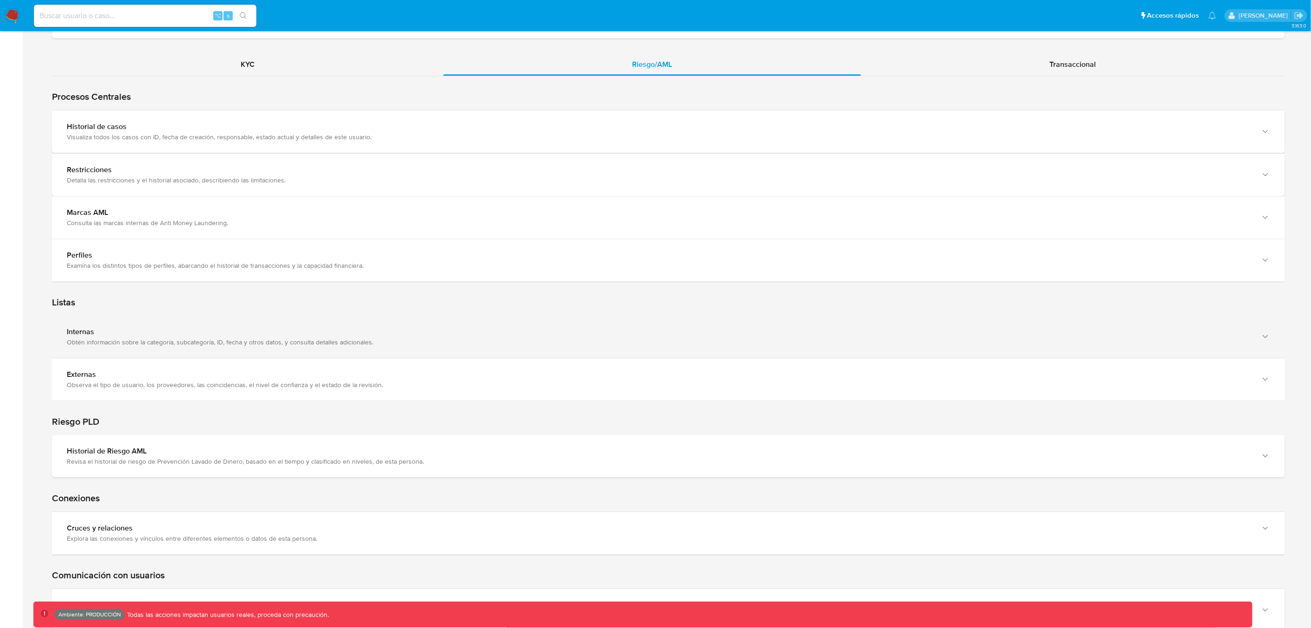
scroll to position [1183, 0]
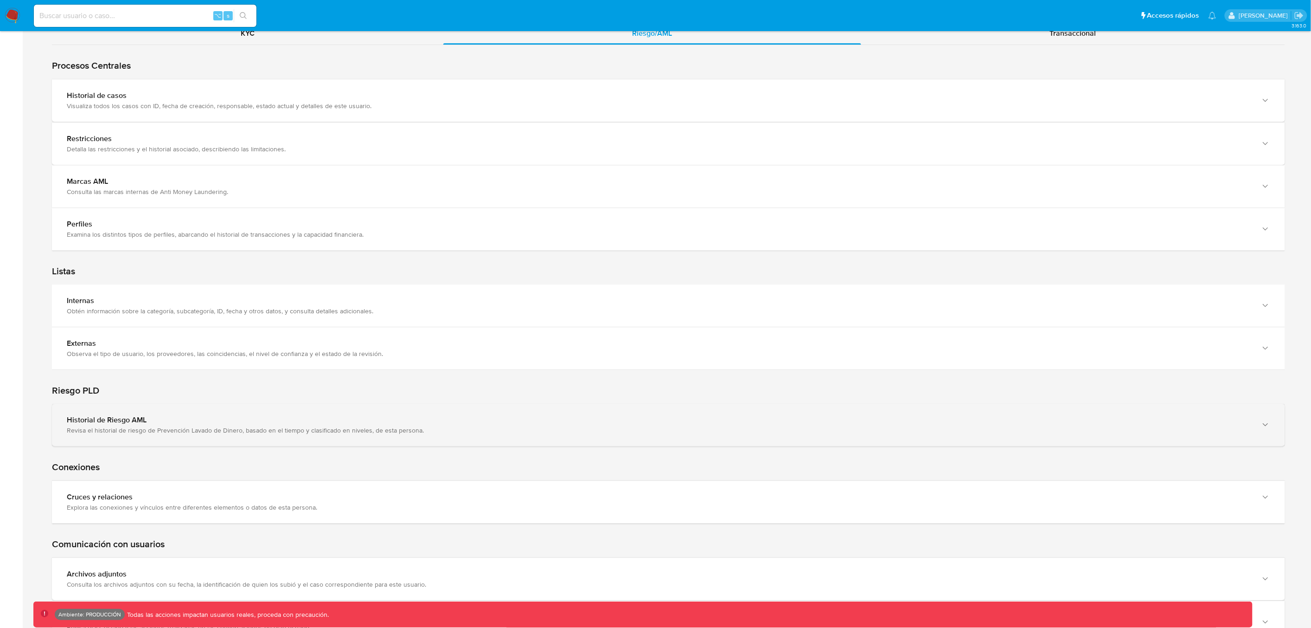
click at [1268, 426] on icon "button" at bounding box center [1265, 424] width 9 height 9
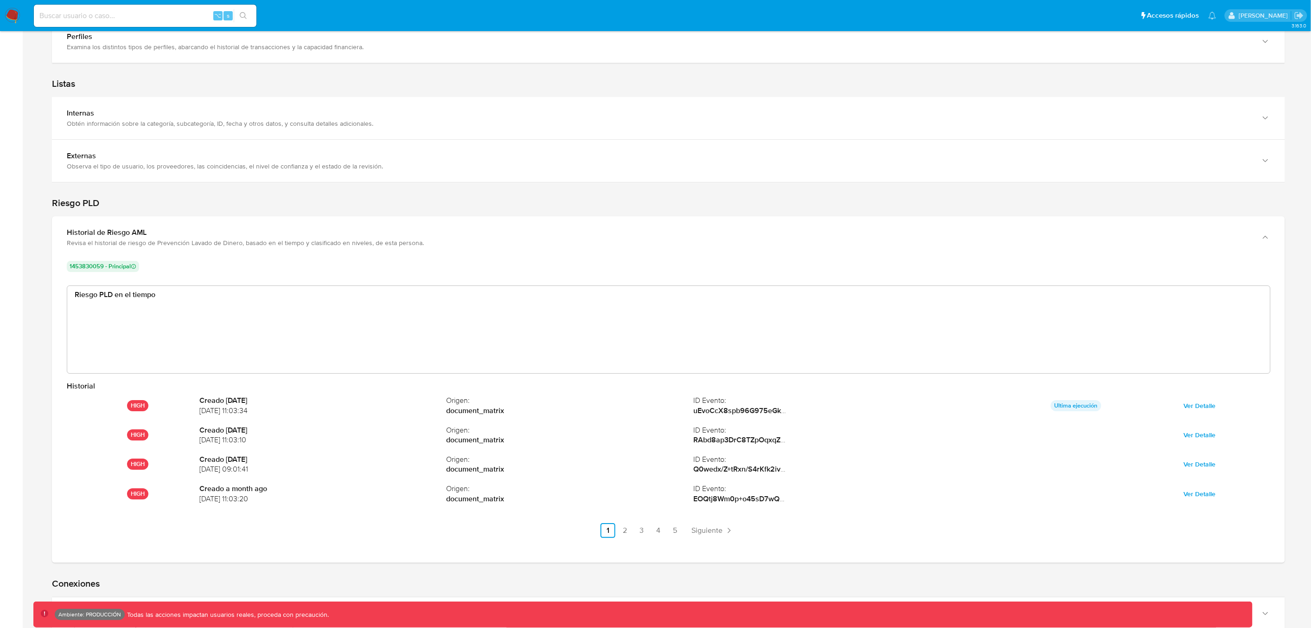
scroll to position [1372, 0]
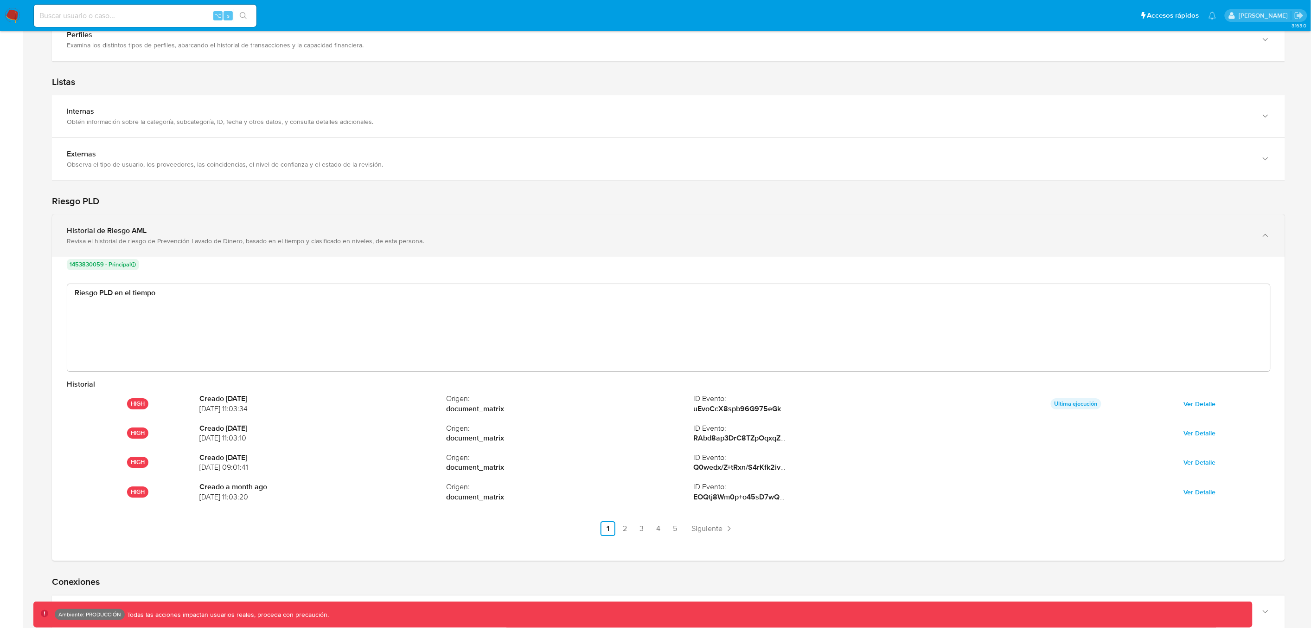
click at [1267, 238] on icon "button" at bounding box center [1265, 235] width 9 height 9
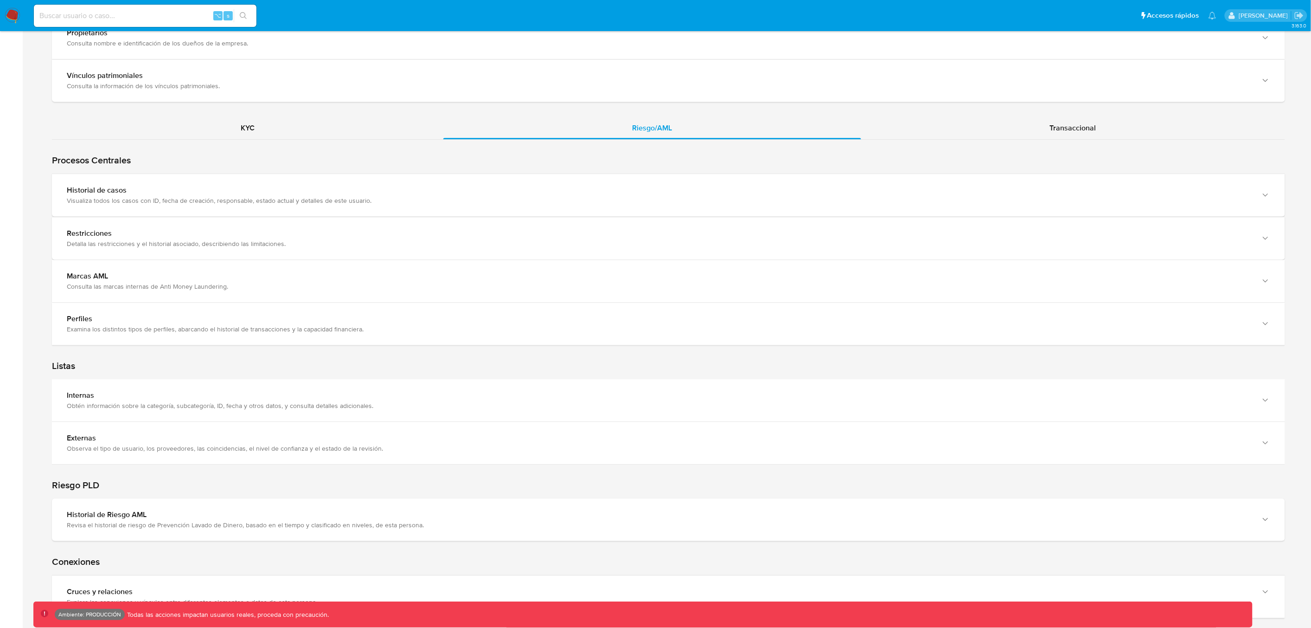
scroll to position [1077, 0]
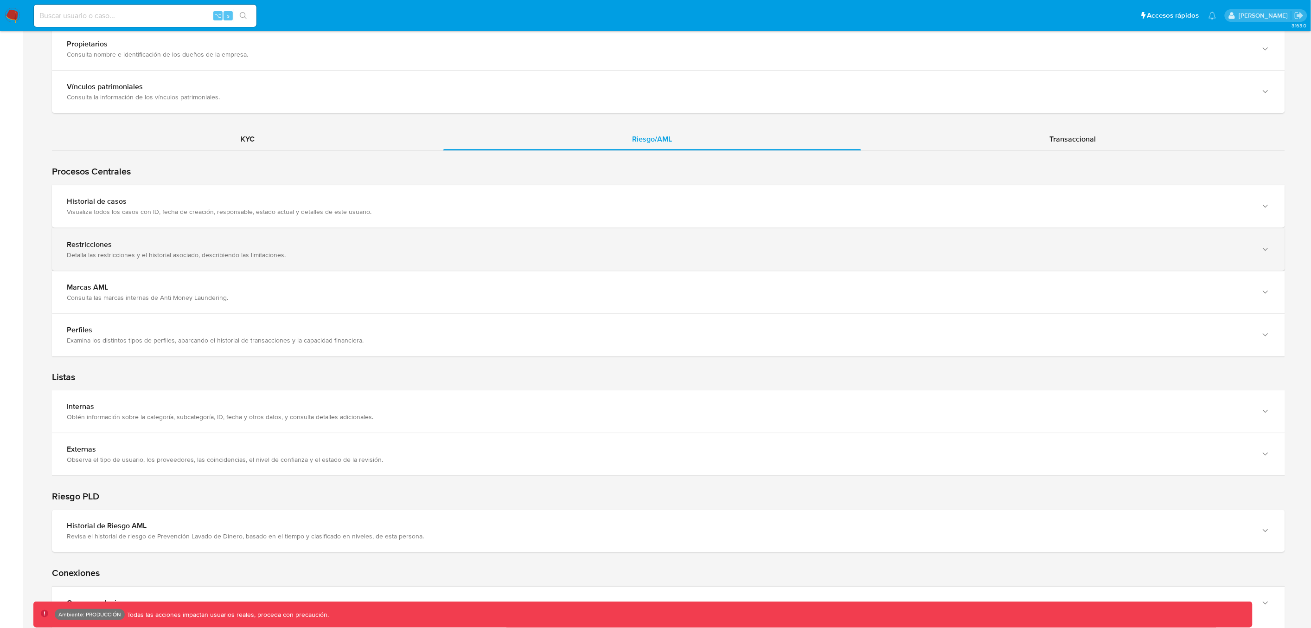
click at [1266, 248] on icon "button" at bounding box center [1265, 248] width 9 height 9
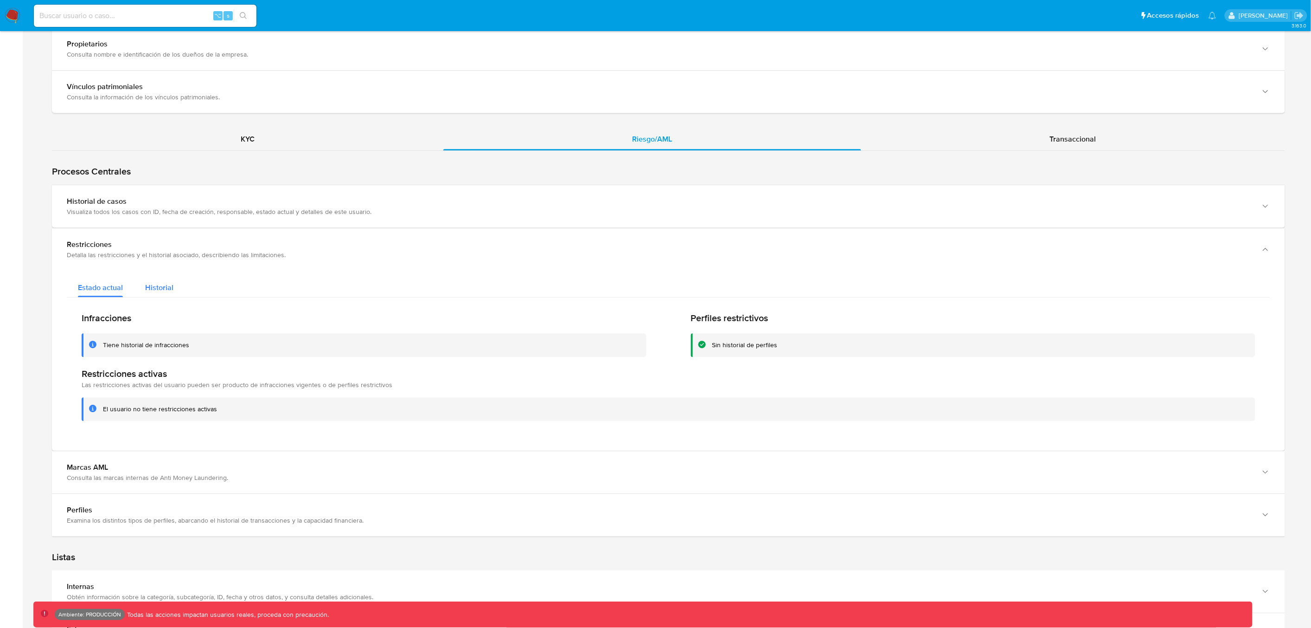
click at [163, 286] on span "Historial" at bounding box center [159, 287] width 28 height 11
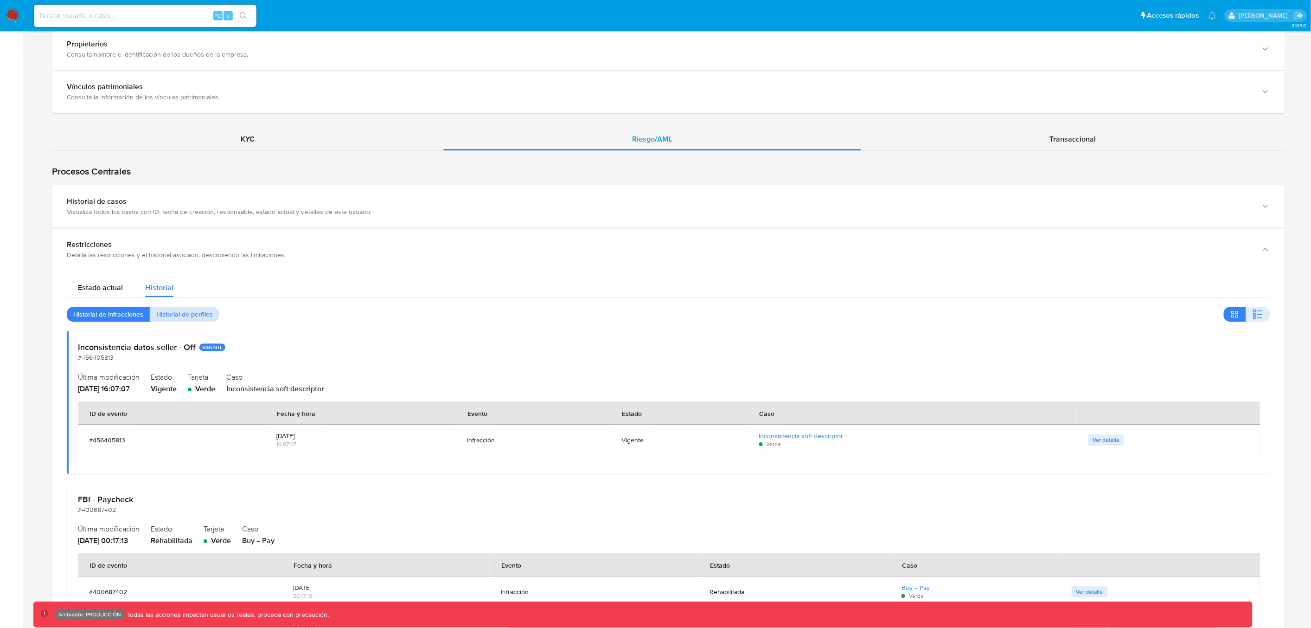
click at [185, 315] on span "Historial de perfiles" at bounding box center [184, 313] width 57 height 13
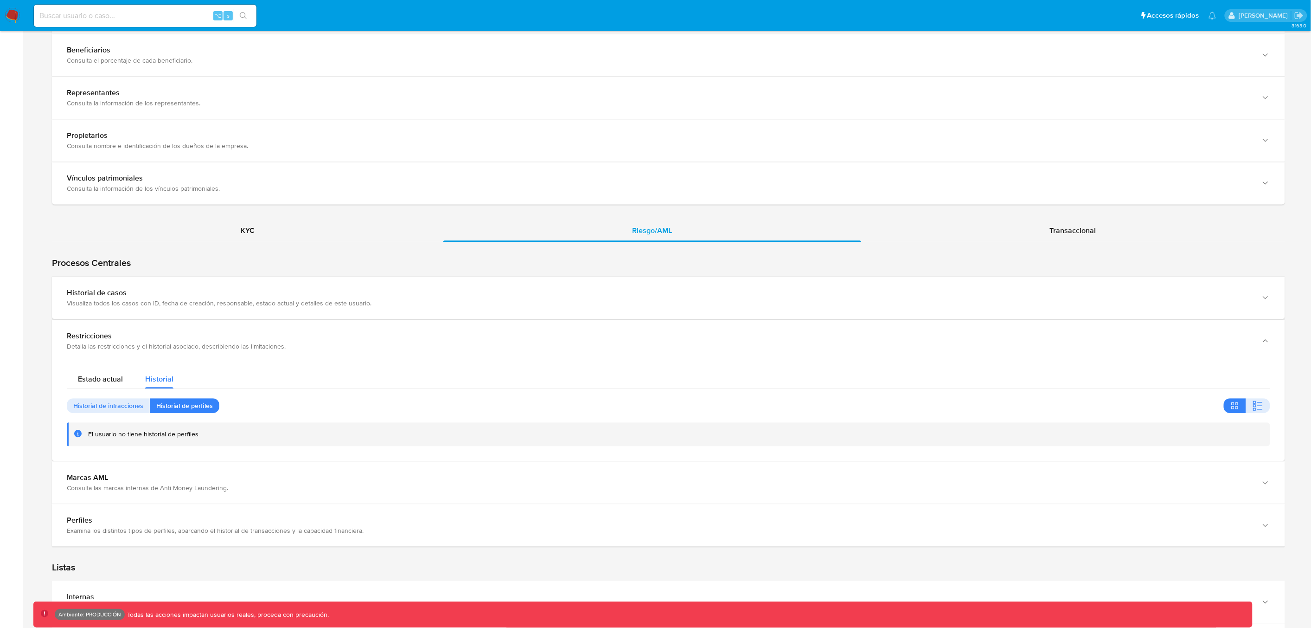
scroll to position [984, 0]
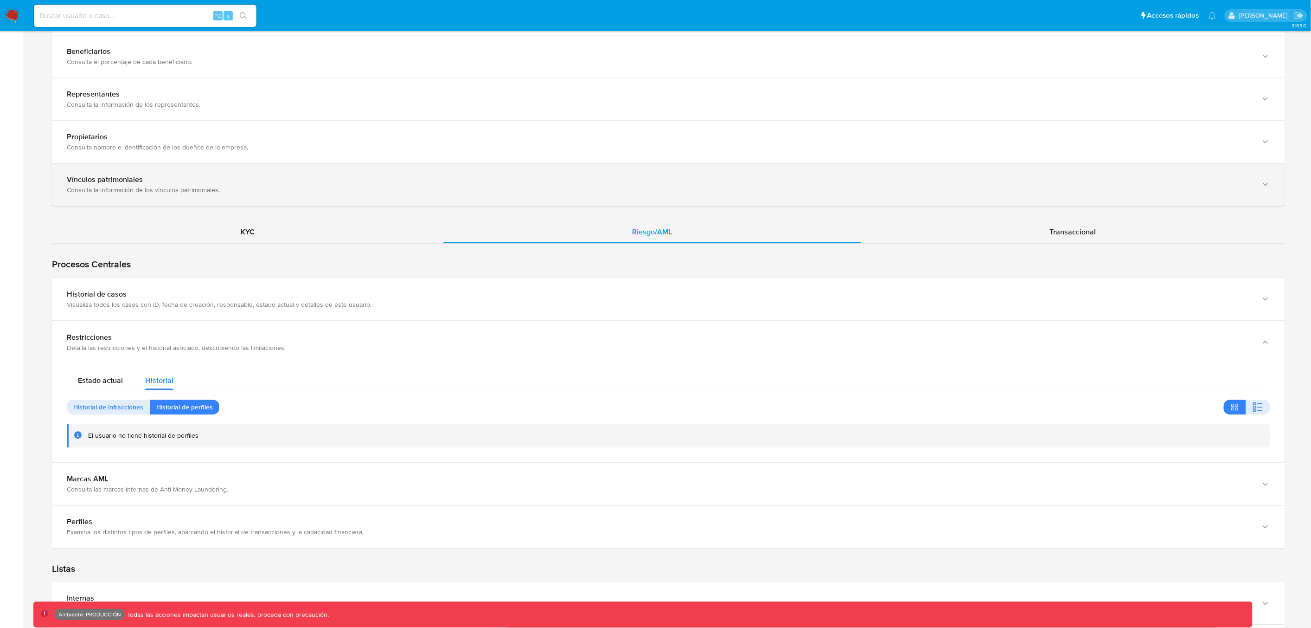
click at [285, 187] on div "Consulta la información de los vínculos patrimoniales." at bounding box center [659, 190] width 1185 height 8
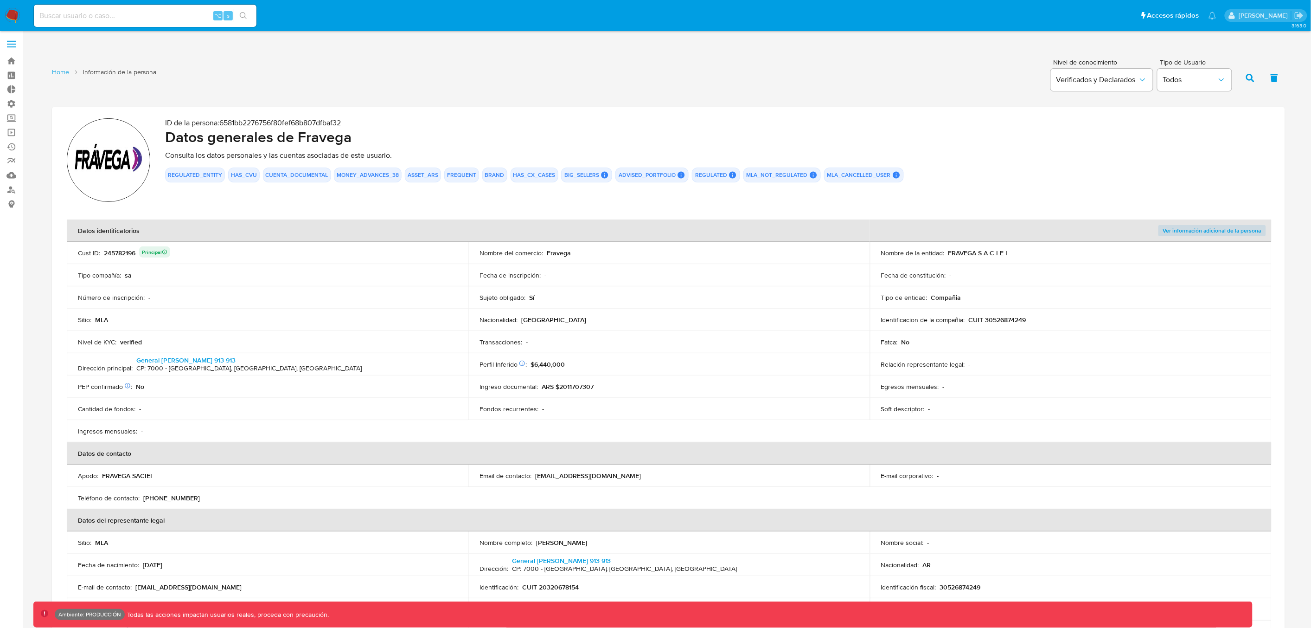
scroll to position [0, 0]
